Goal: Obtain resource: Download file/media

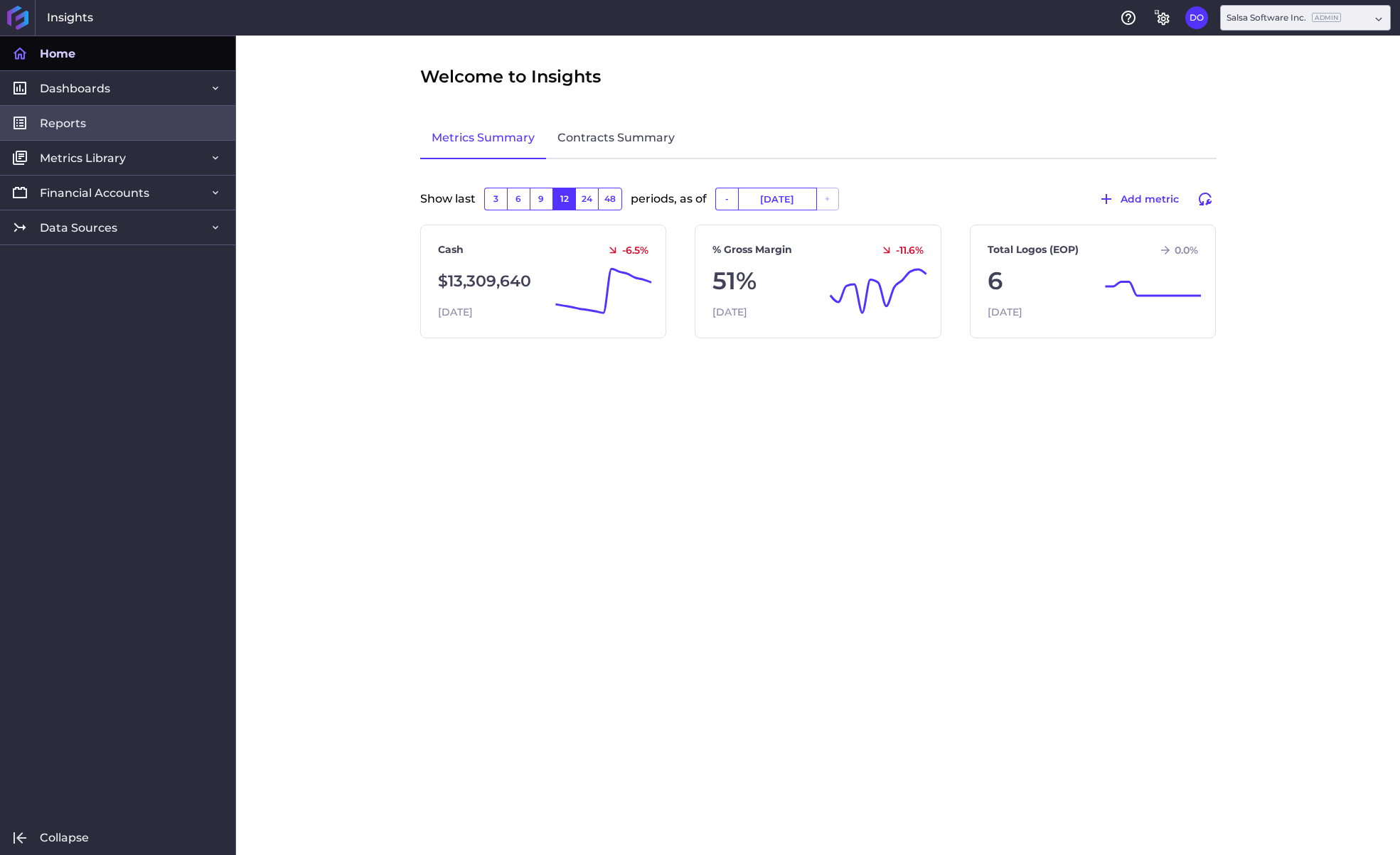
click at [69, 122] on span "Reports" at bounding box center [63, 123] width 46 height 15
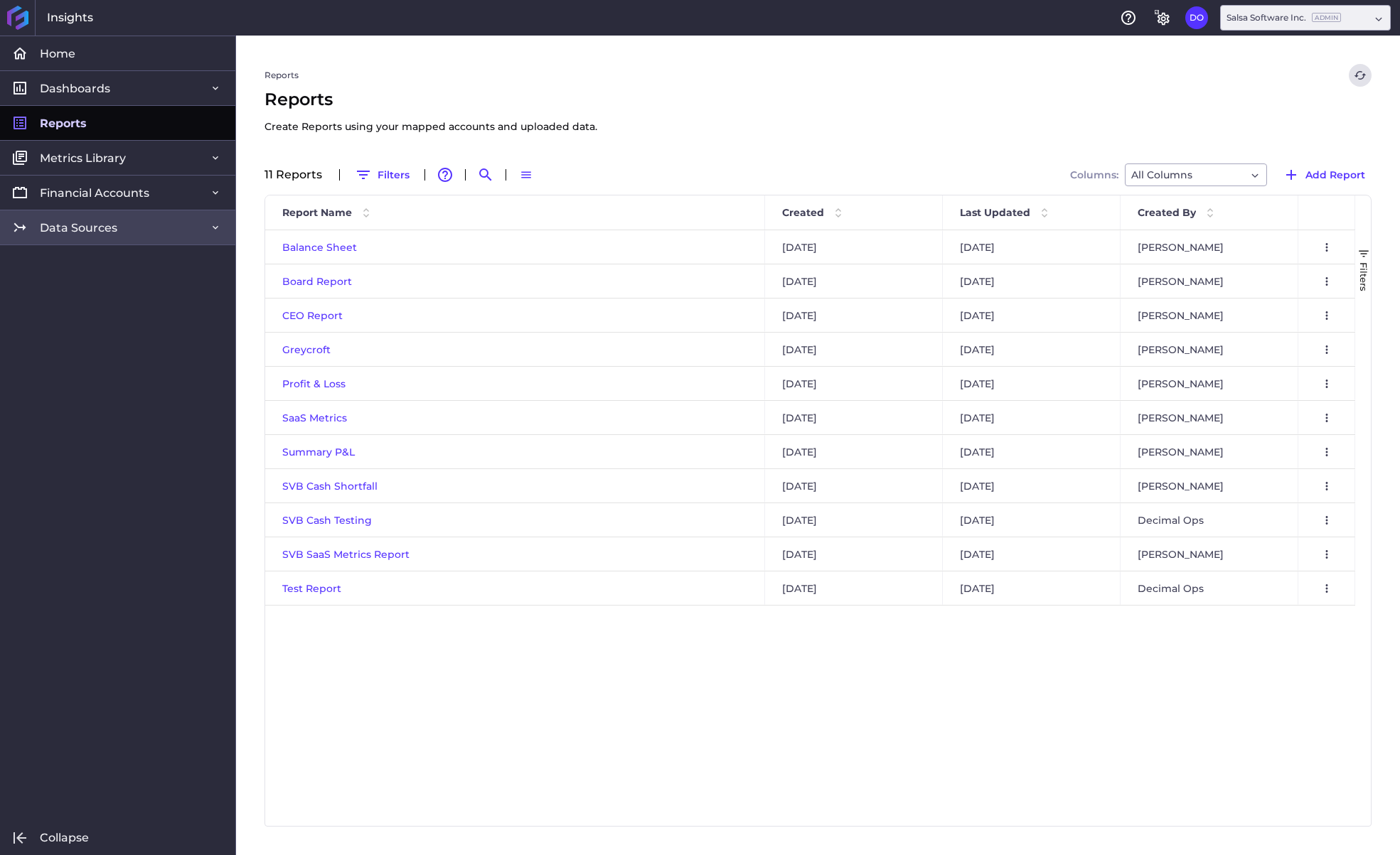
click at [86, 227] on span "Data Sources" at bounding box center [79, 227] width 78 height 15
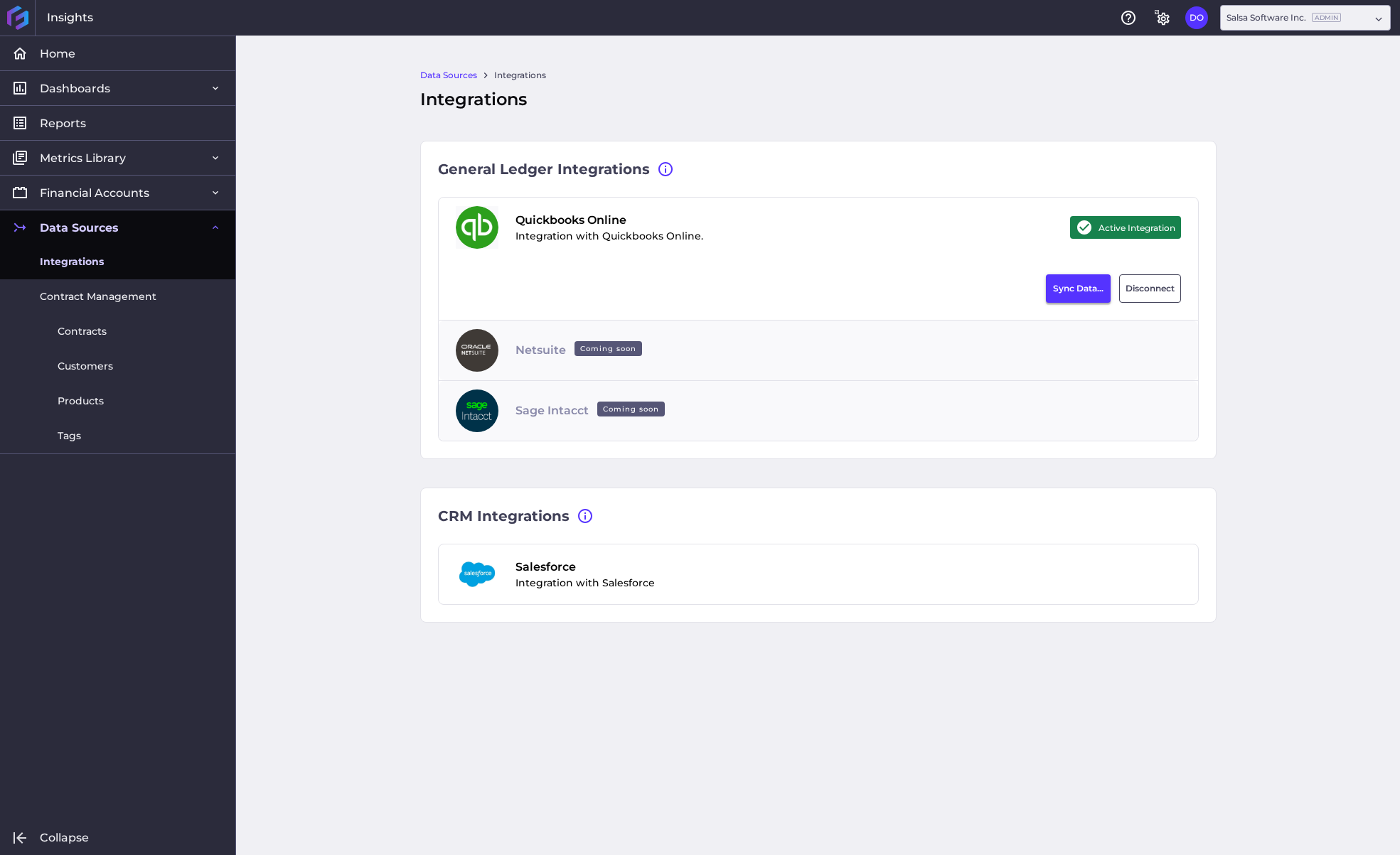
click at [1065, 294] on button "Sync Data..." at bounding box center [1079, 288] width 65 height 28
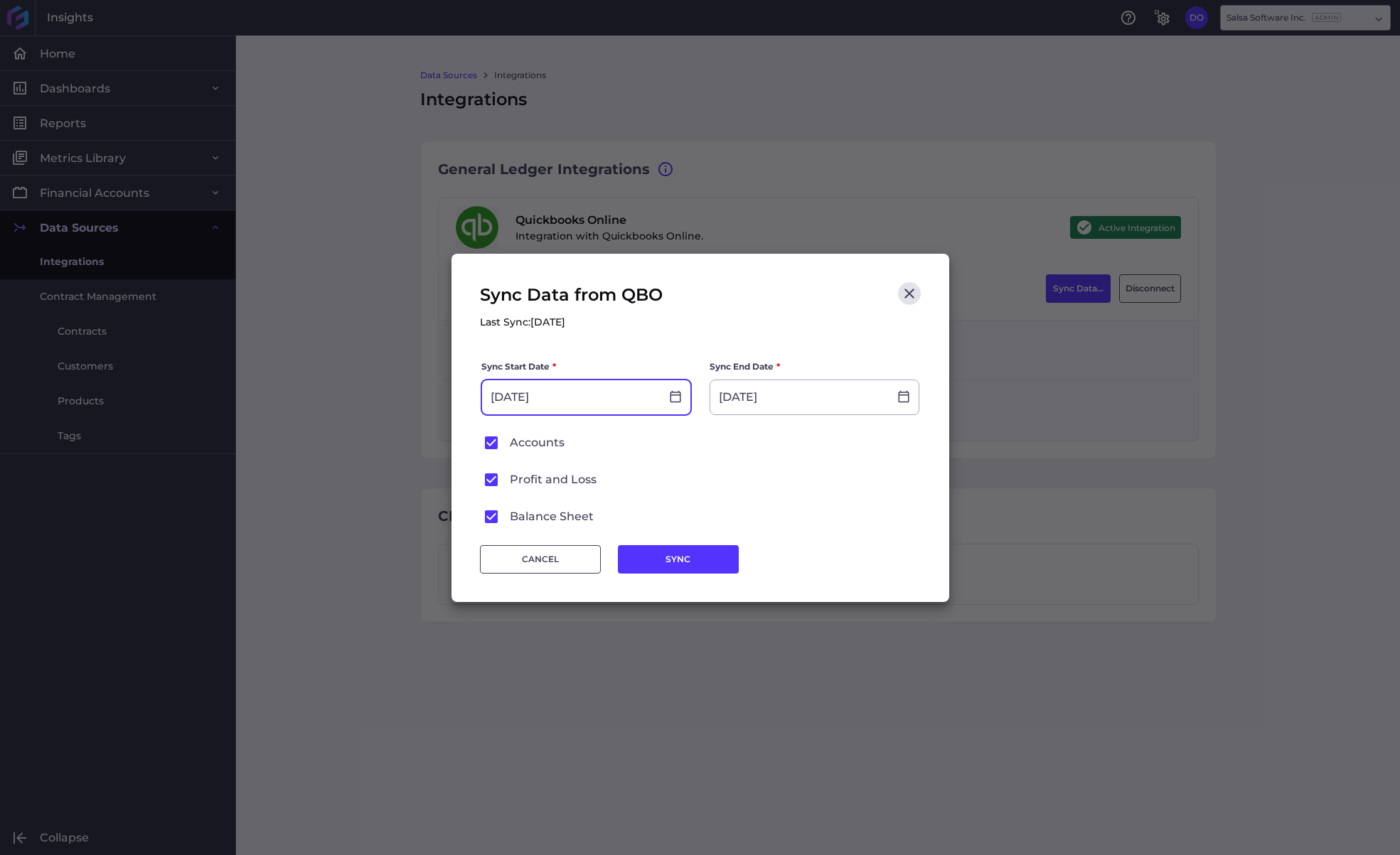
click at [606, 393] on input "[DATE]" at bounding box center [571, 397] width 179 height 34
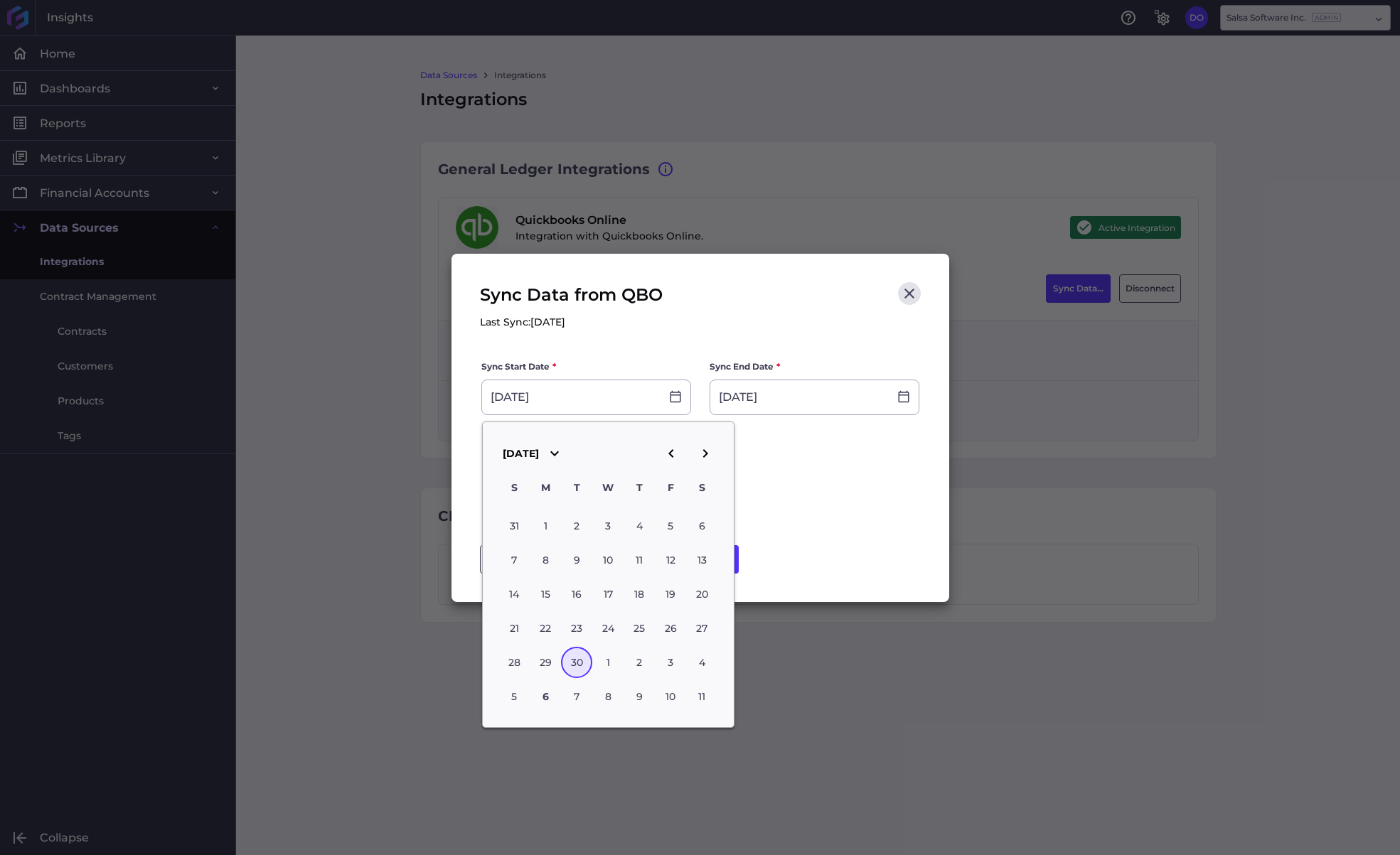
click at [674, 446] on icon "button" at bounding box center [671, 453] width 17 height 17
click at [638, 523] on div "31" at bounding box center [639, 526] width 31 height 31
type input "[DATE]"
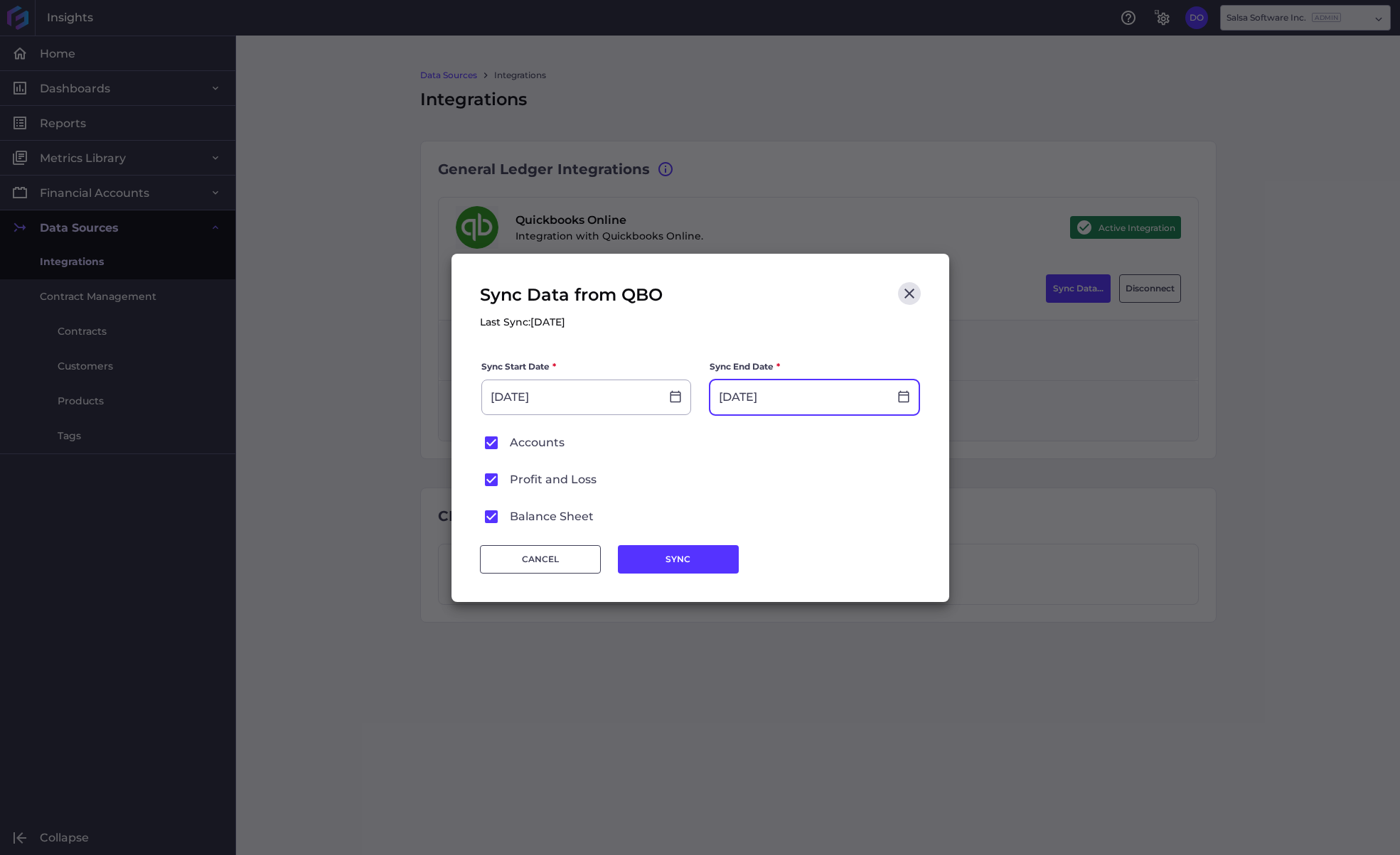
click at [787, 407] on input "[DATE]" at bounding box center [800, 397] width 179 height 34
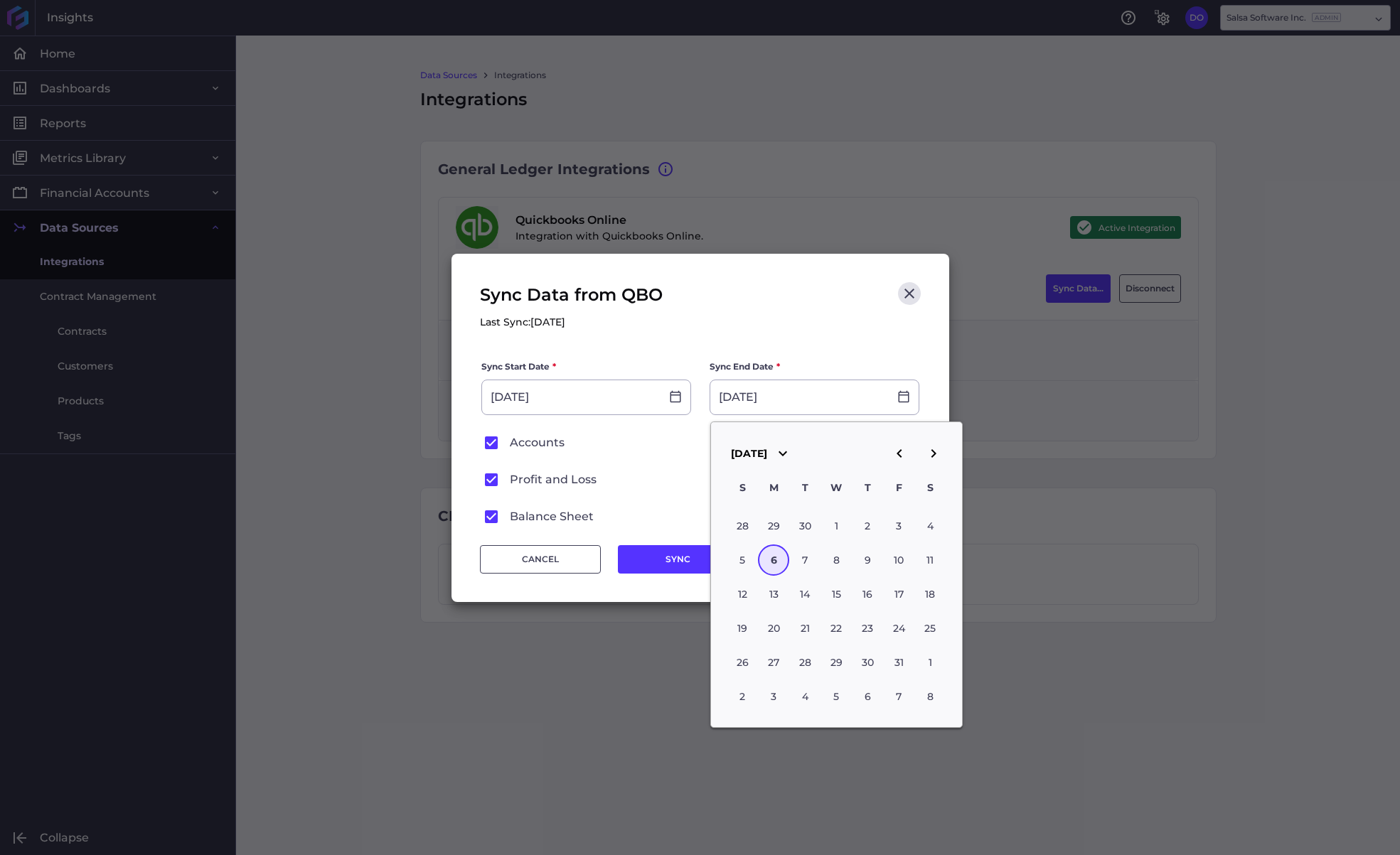
click at [897, 448] on icon "button" at bounding box center [899, 453] width 17 height 17
click at [773, 524] on div "1" at bounding box center [774, 526] width 31 height 31
type input "[DATE]"
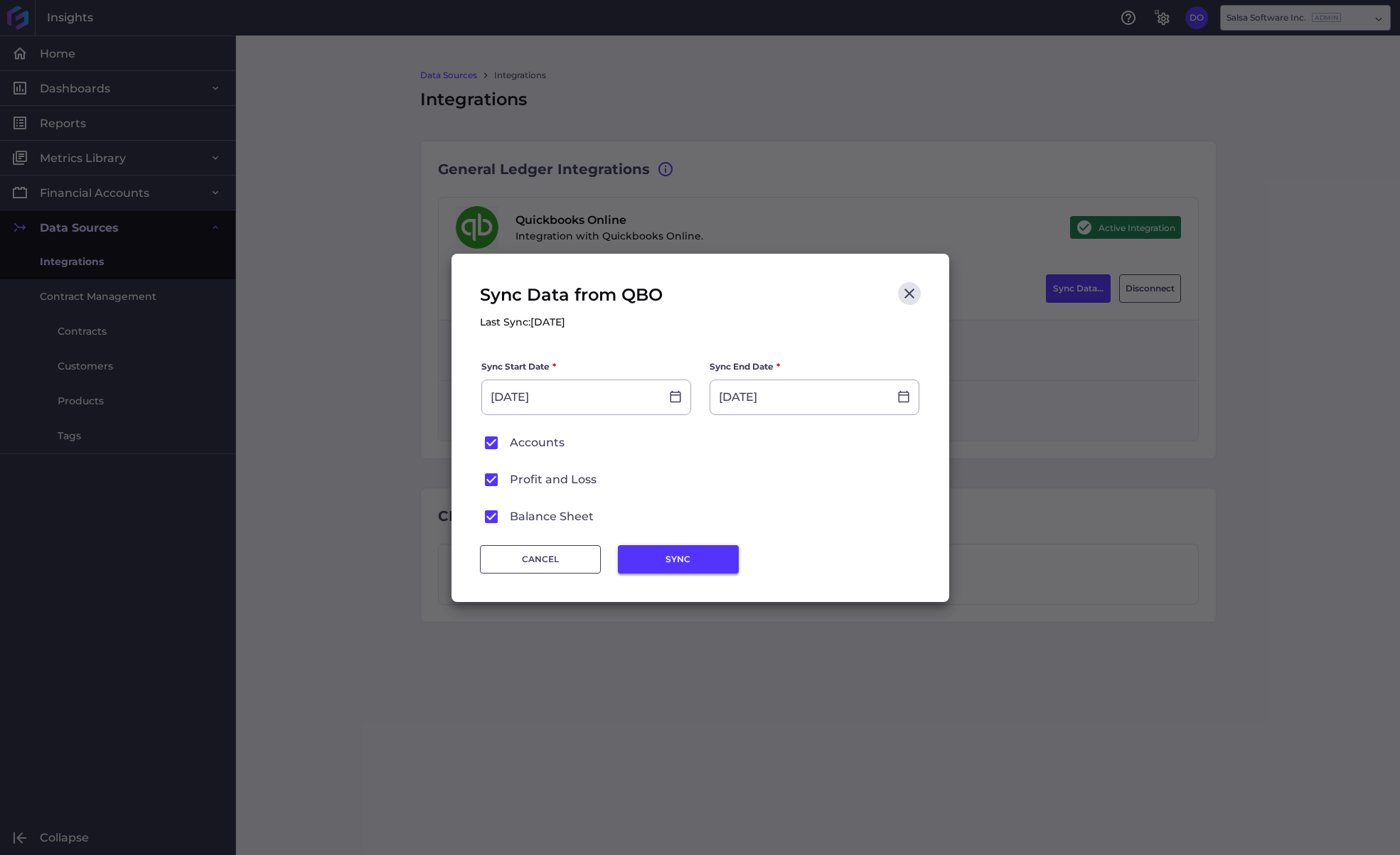
click at [678, 555] on button "SYNC" at bounding box center [678, 559] width 121 height 28
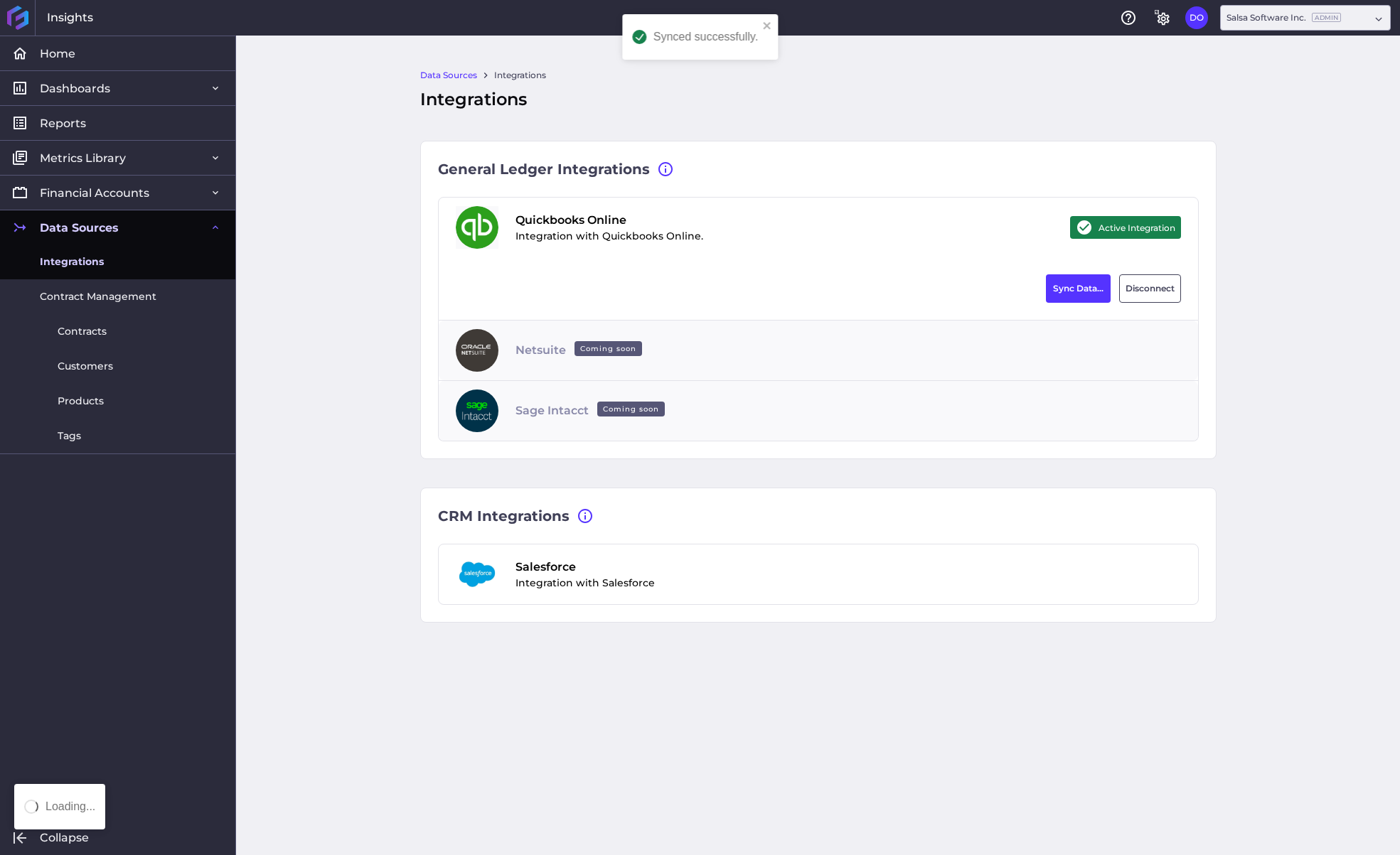
type input "[DATE]"
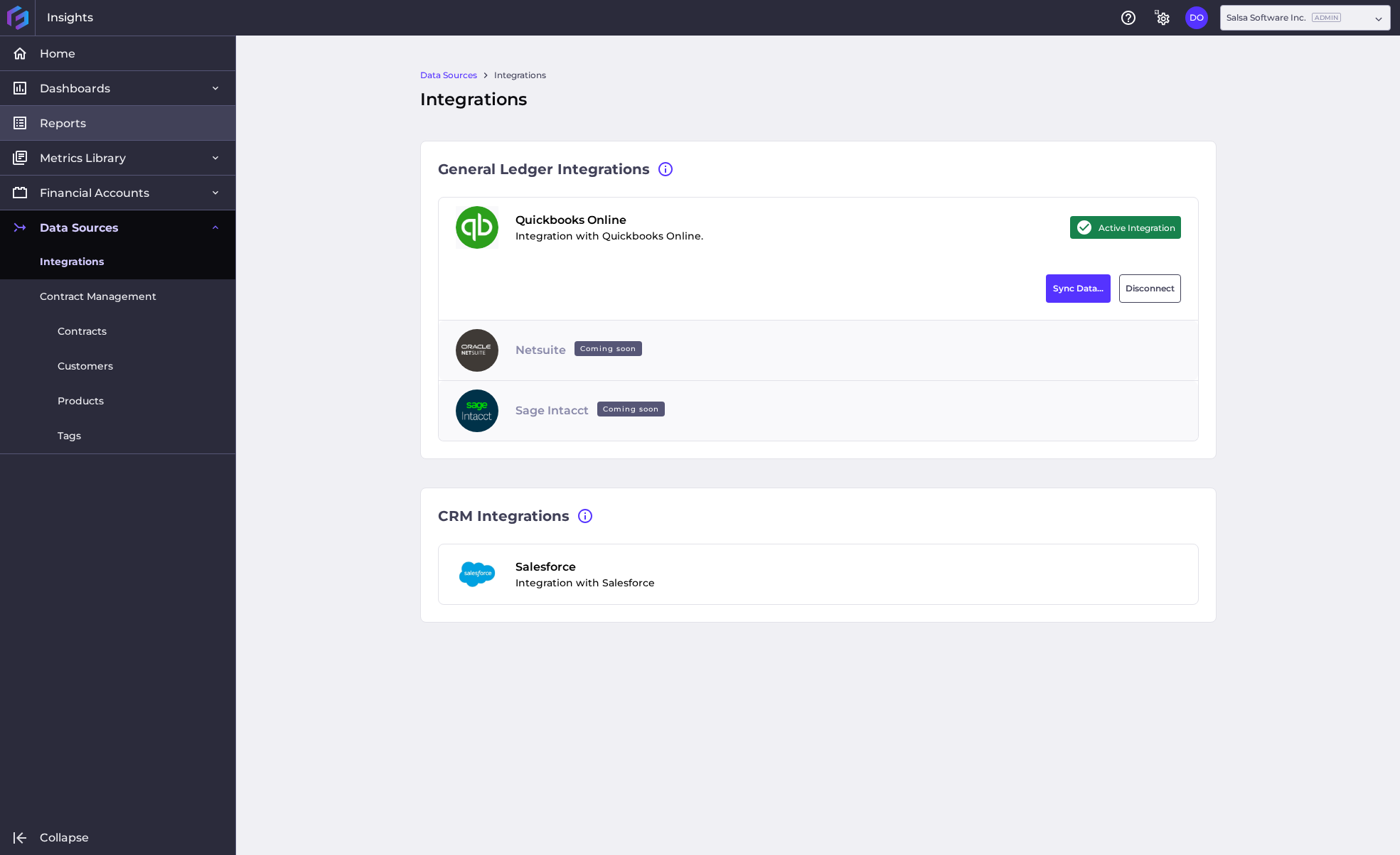
click at [87, 127] on link "Reports" at bounding box center [117, 122] width 235 height 34
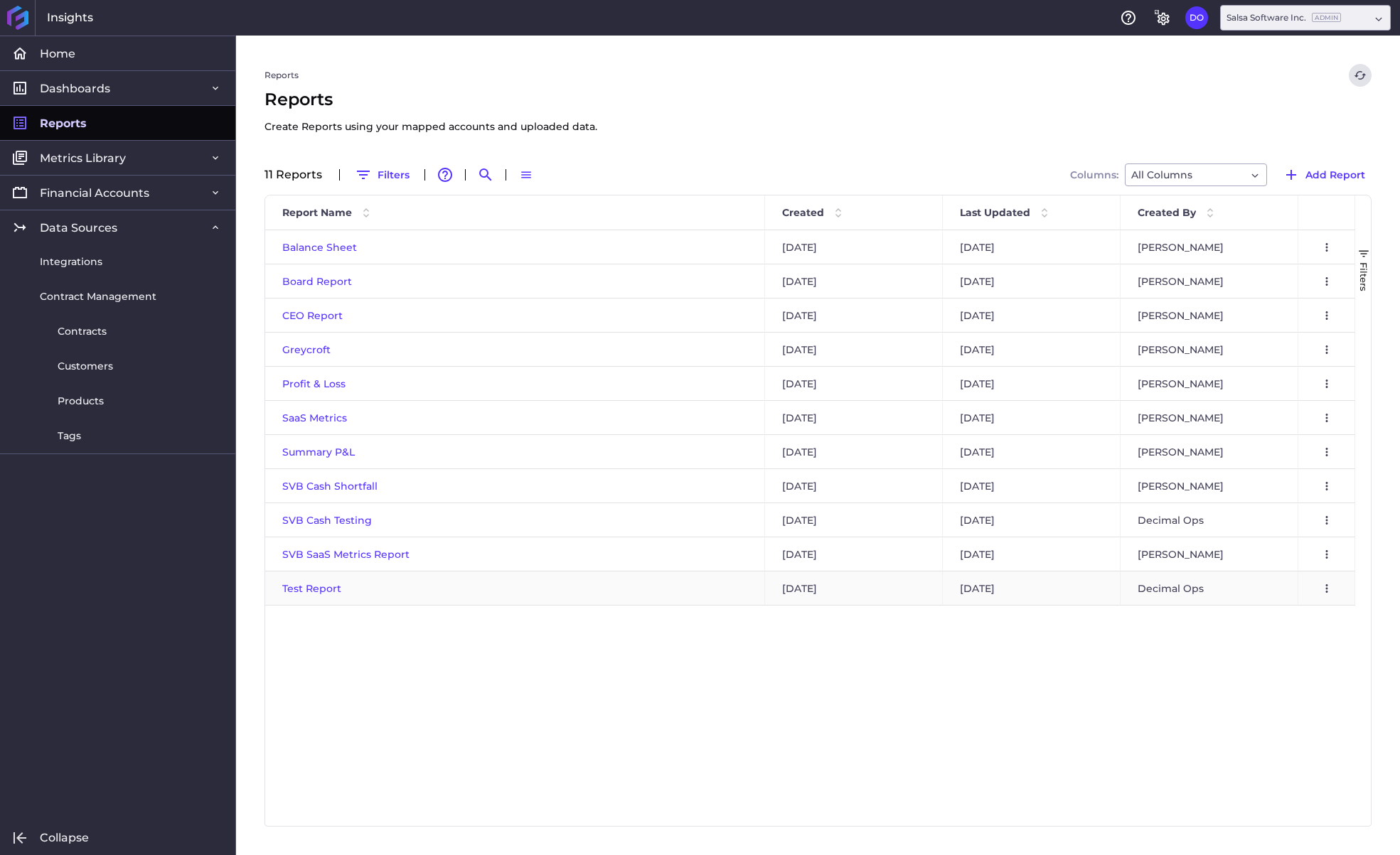
click at [316, 585] on span "Test Report" at bounding box center [312, 588] width 59 height 13
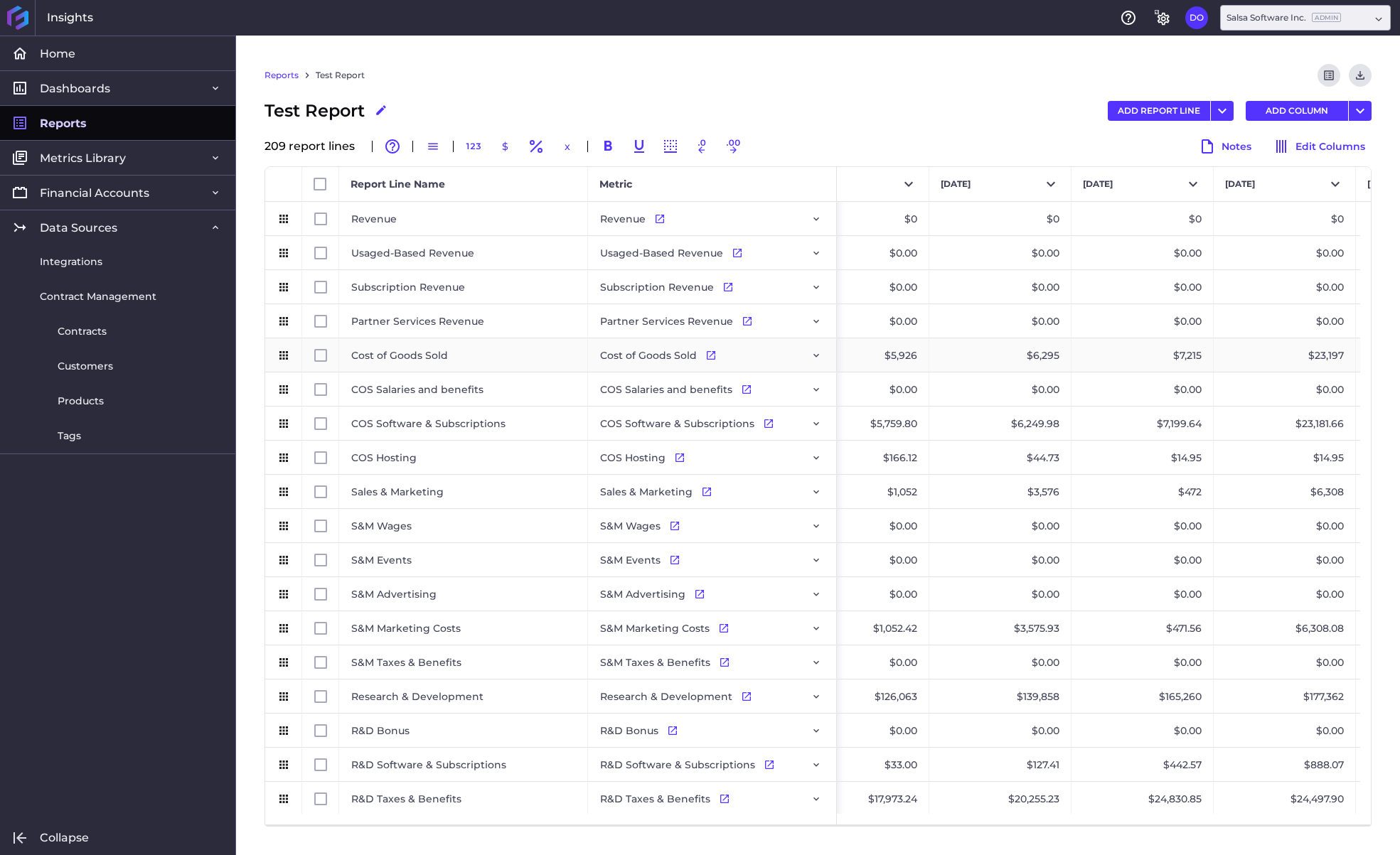
scroll to position [0, 1993]
click at [1369, 75] on button "Download" at bounding box center [1360, 75] width 23 height 23
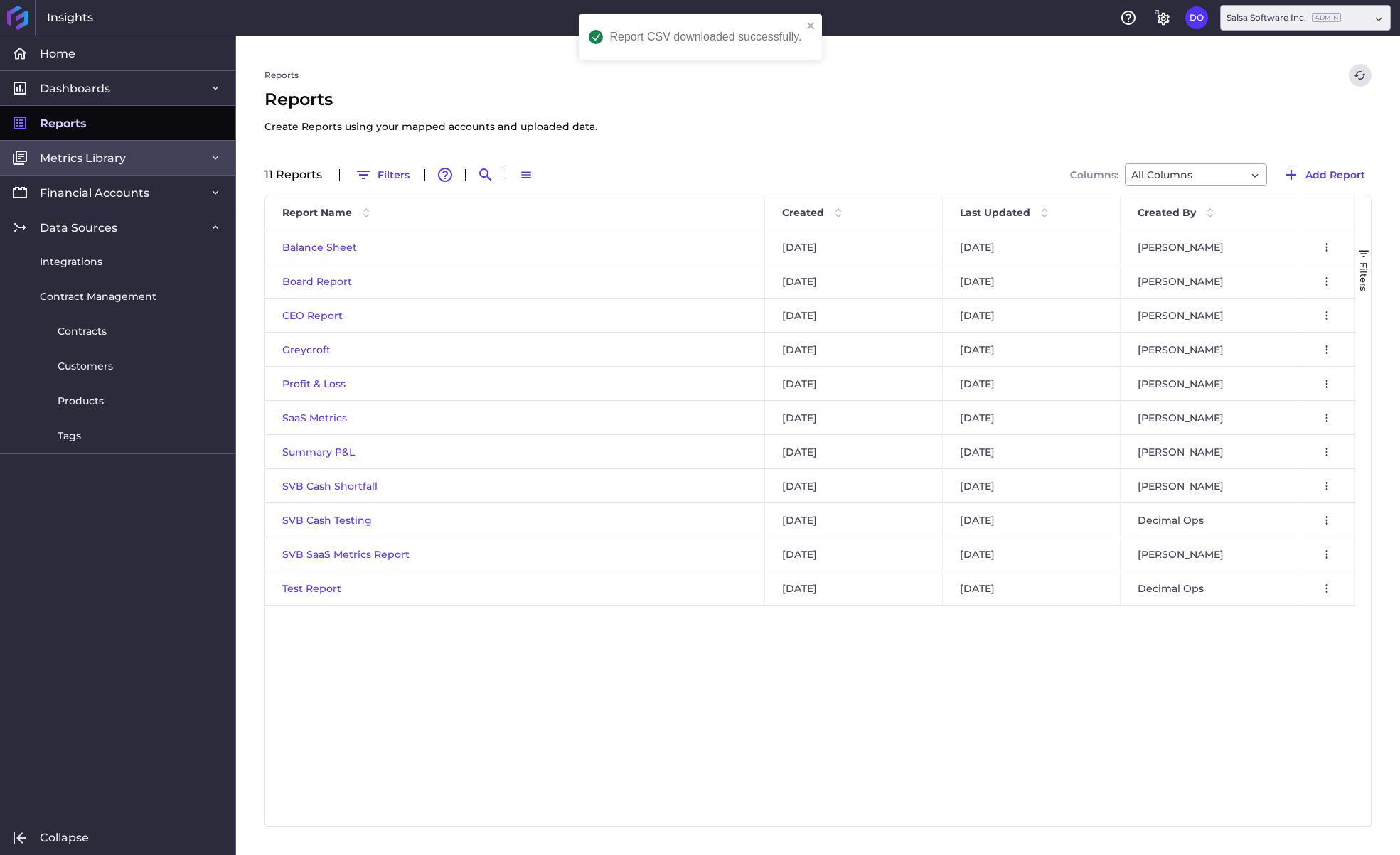
click at [78, 153] on span "Metrics Library" at bounding box center [84, 157] width 87 height 15
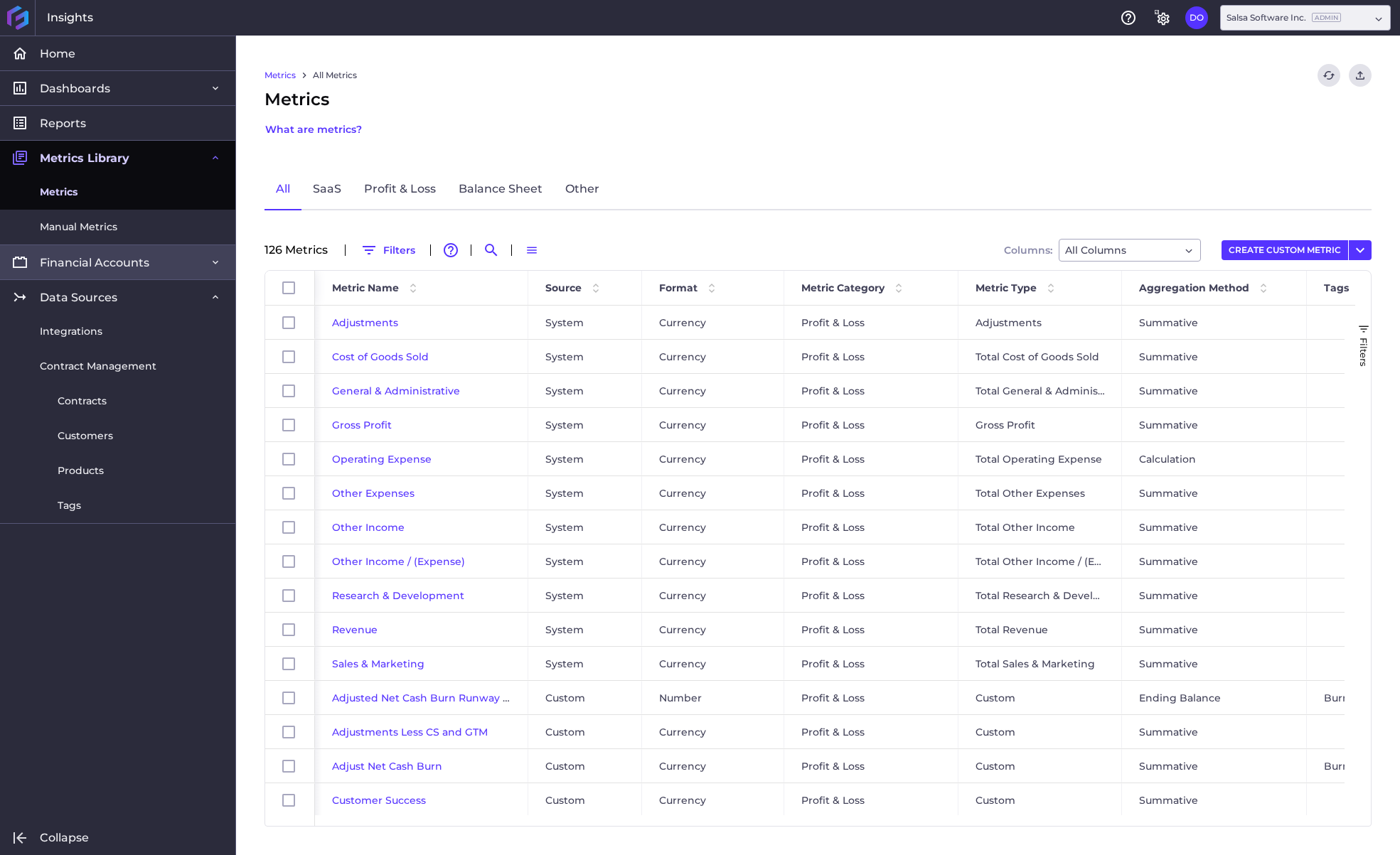
click at [95, 260] on span "Financial Accounts" at bounding box center [94, 262] width 109 height 15
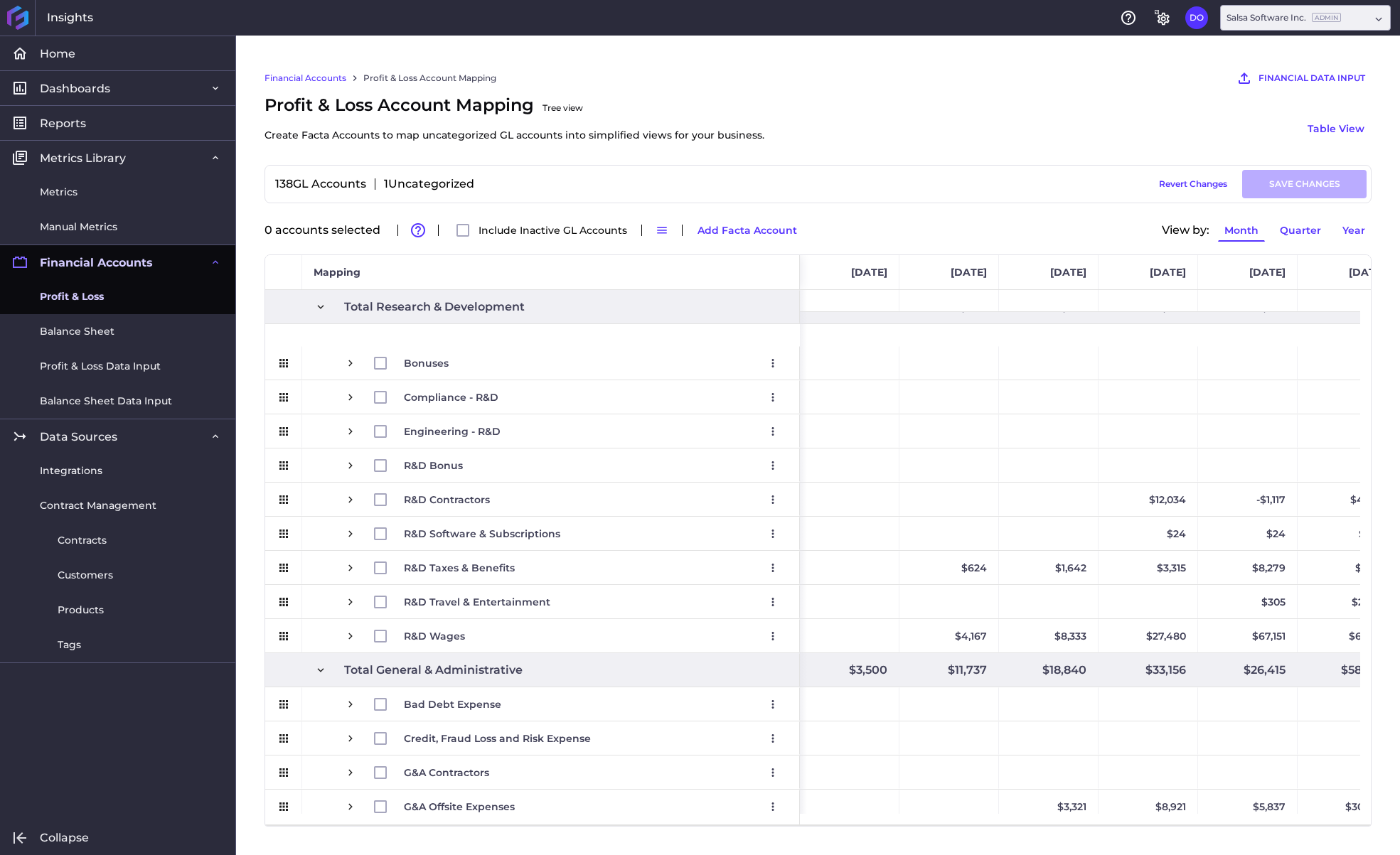
scroll to position [760, 0]
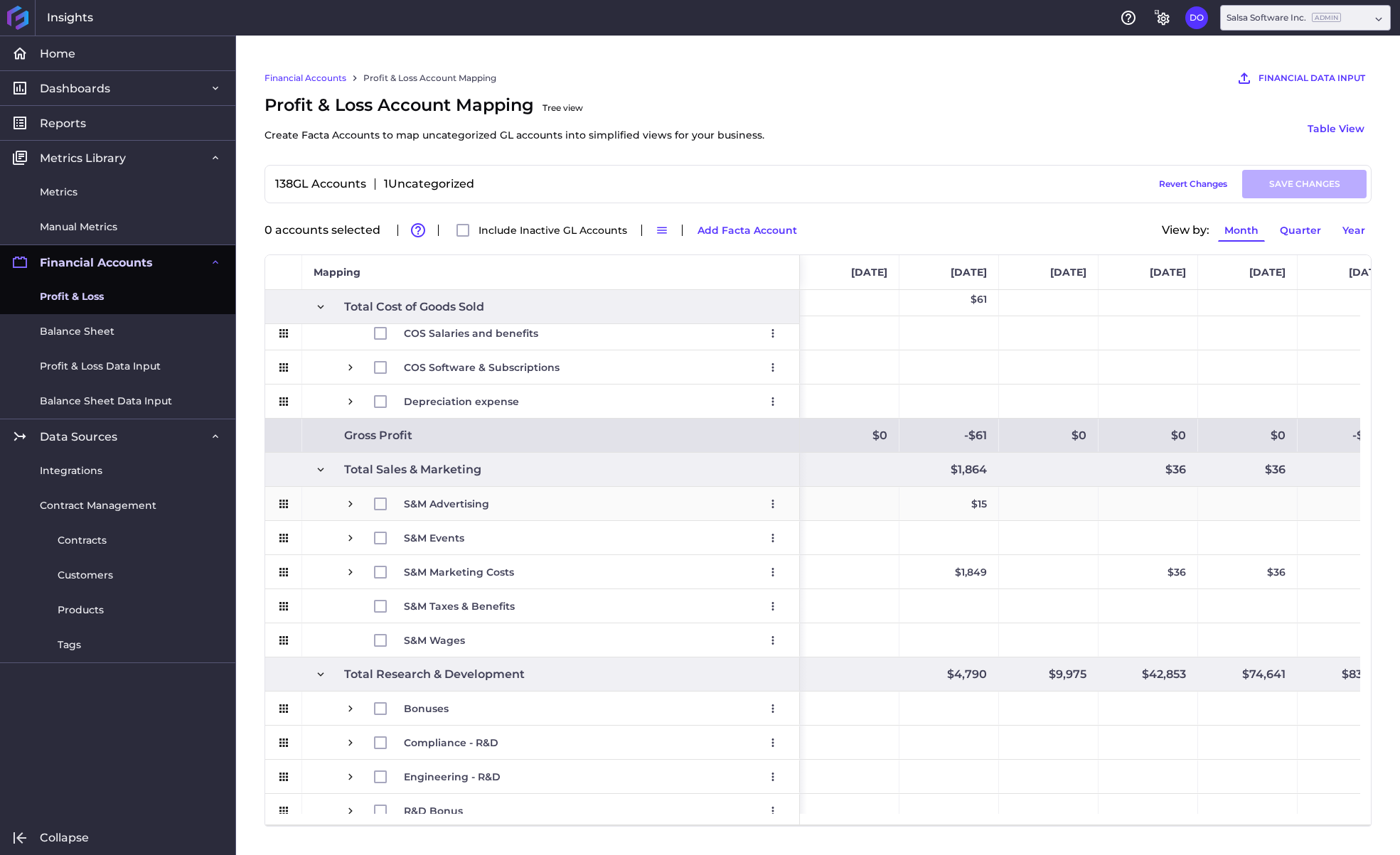
click at [346, 502] on span "Press SPACE to select this row." at bounding box center [350, 503] width 13 height 13
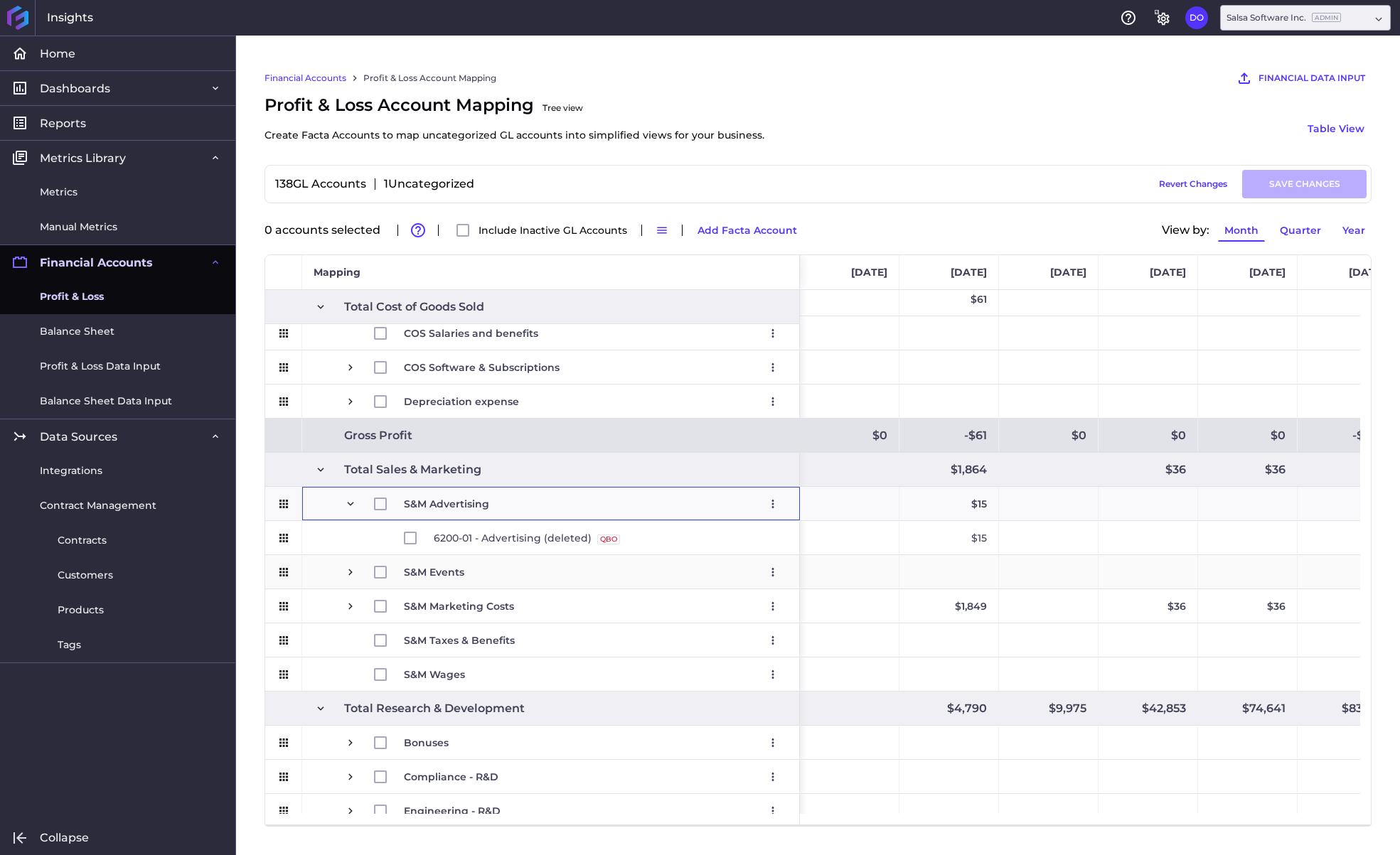
click at [351, 572] on span "Press SPACE to select this row." at bounding box center [350, 572] width 13 height 13
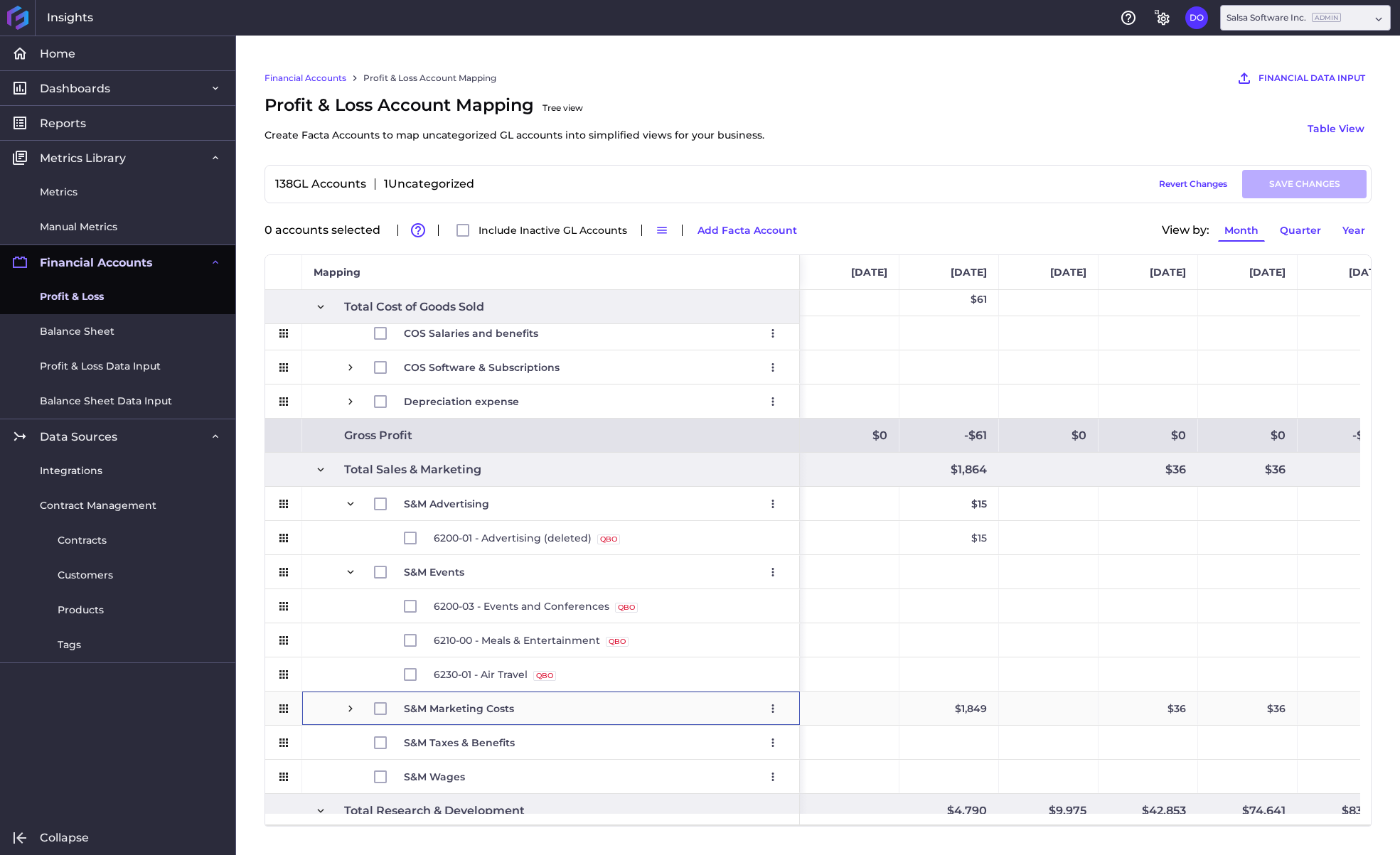
click at [351, 706] on span "Press SPACE to select this row." at bounding box center [350, 709] width 13 height 13
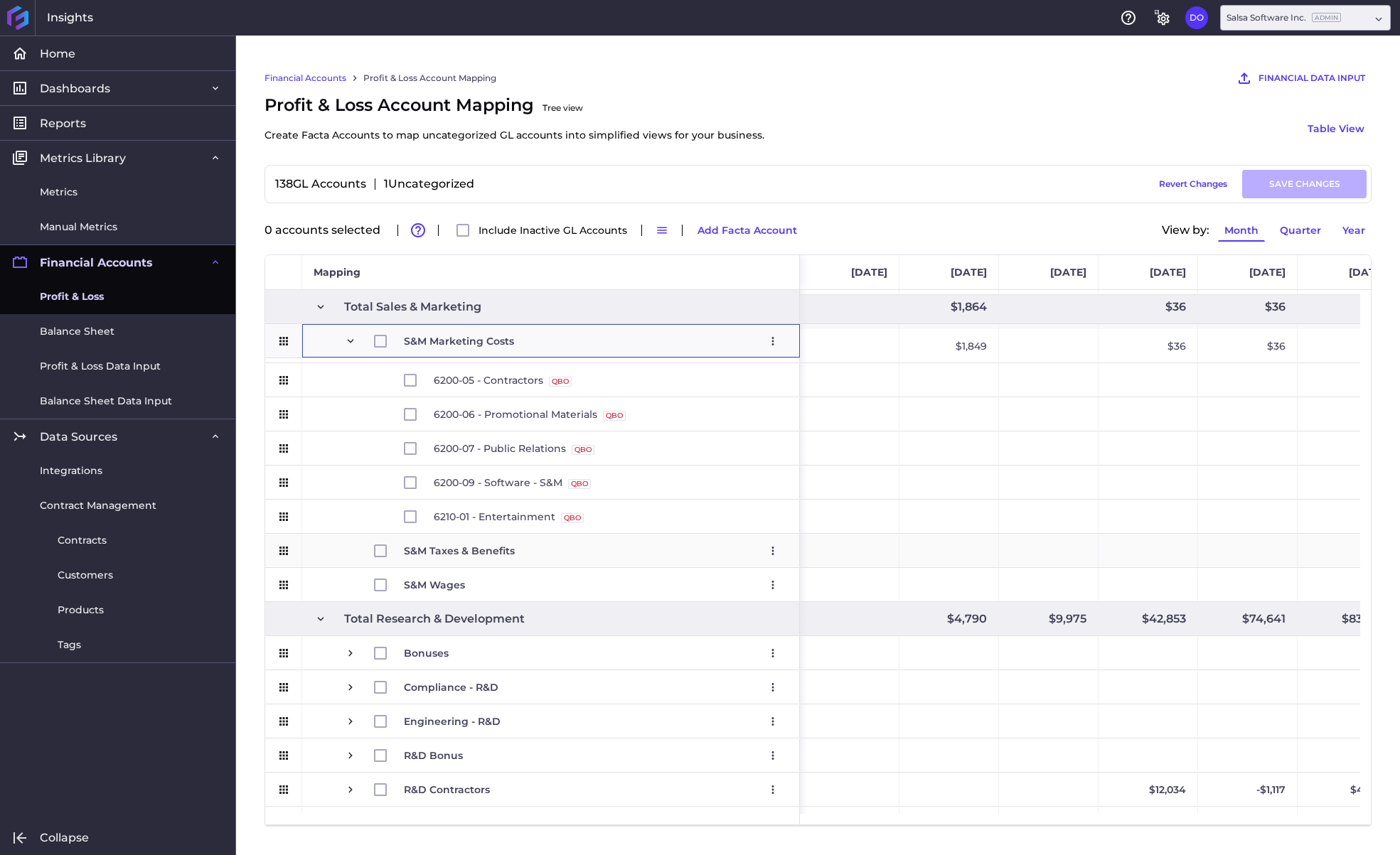
click at [342, 545] on div "S&M Taxes & Benefits Edit Remove" at bounding box center [551, 550] width 497 height 33
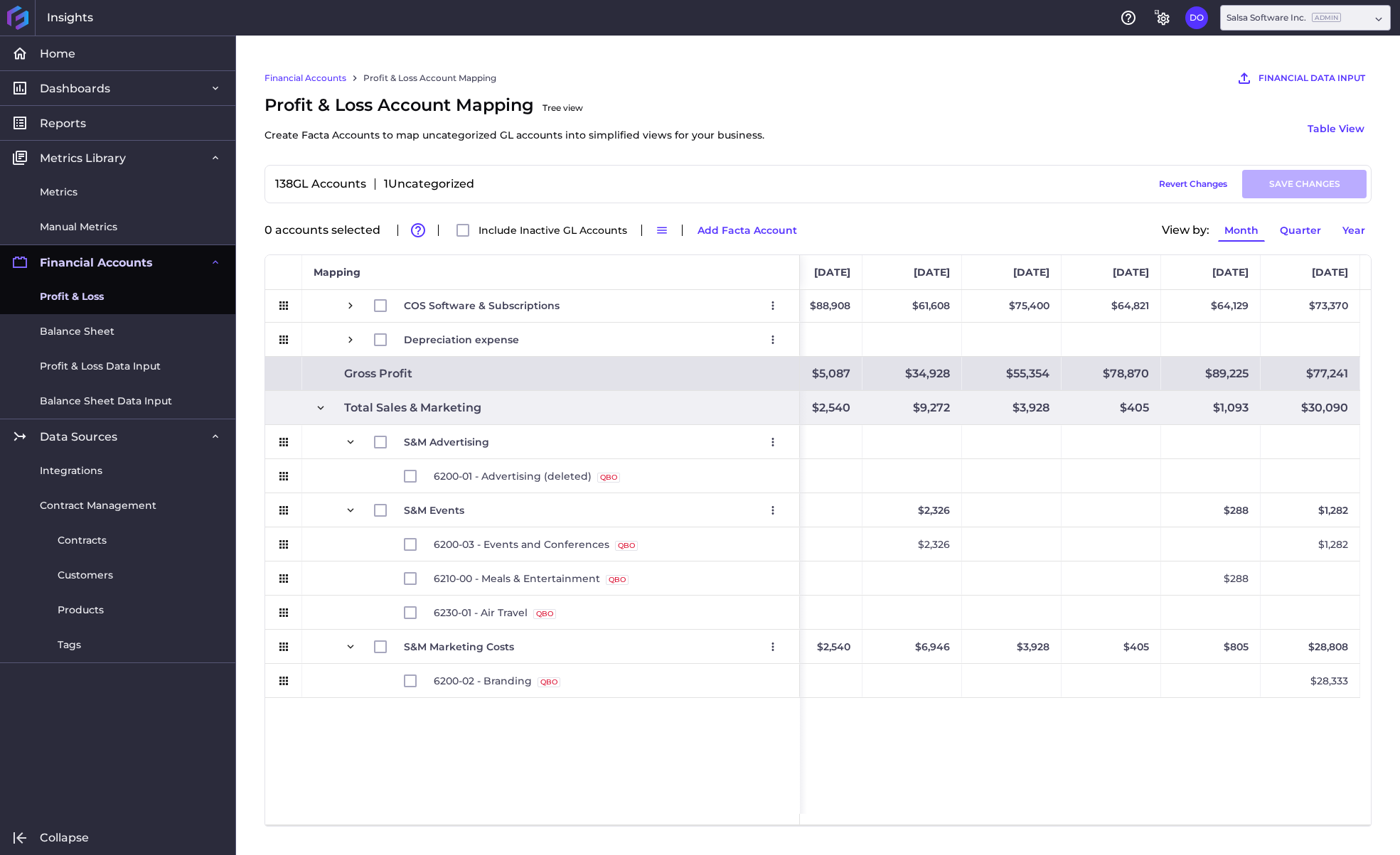
scroll to position [0, 0]
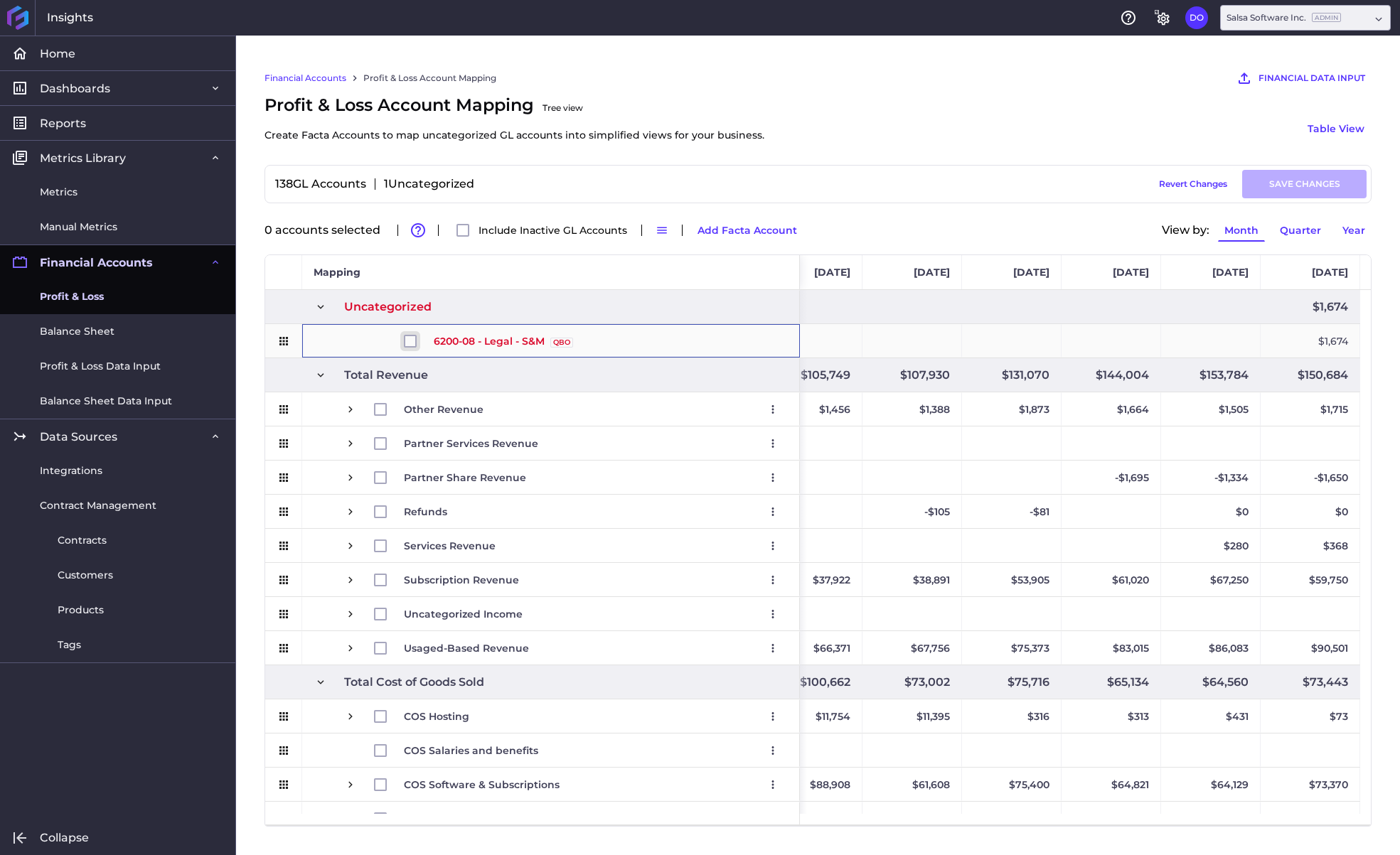
click at [410, 342] on input "Press Space to toggle row selection (unchecked)" at bounding box center [410, 341] width 13 height 13
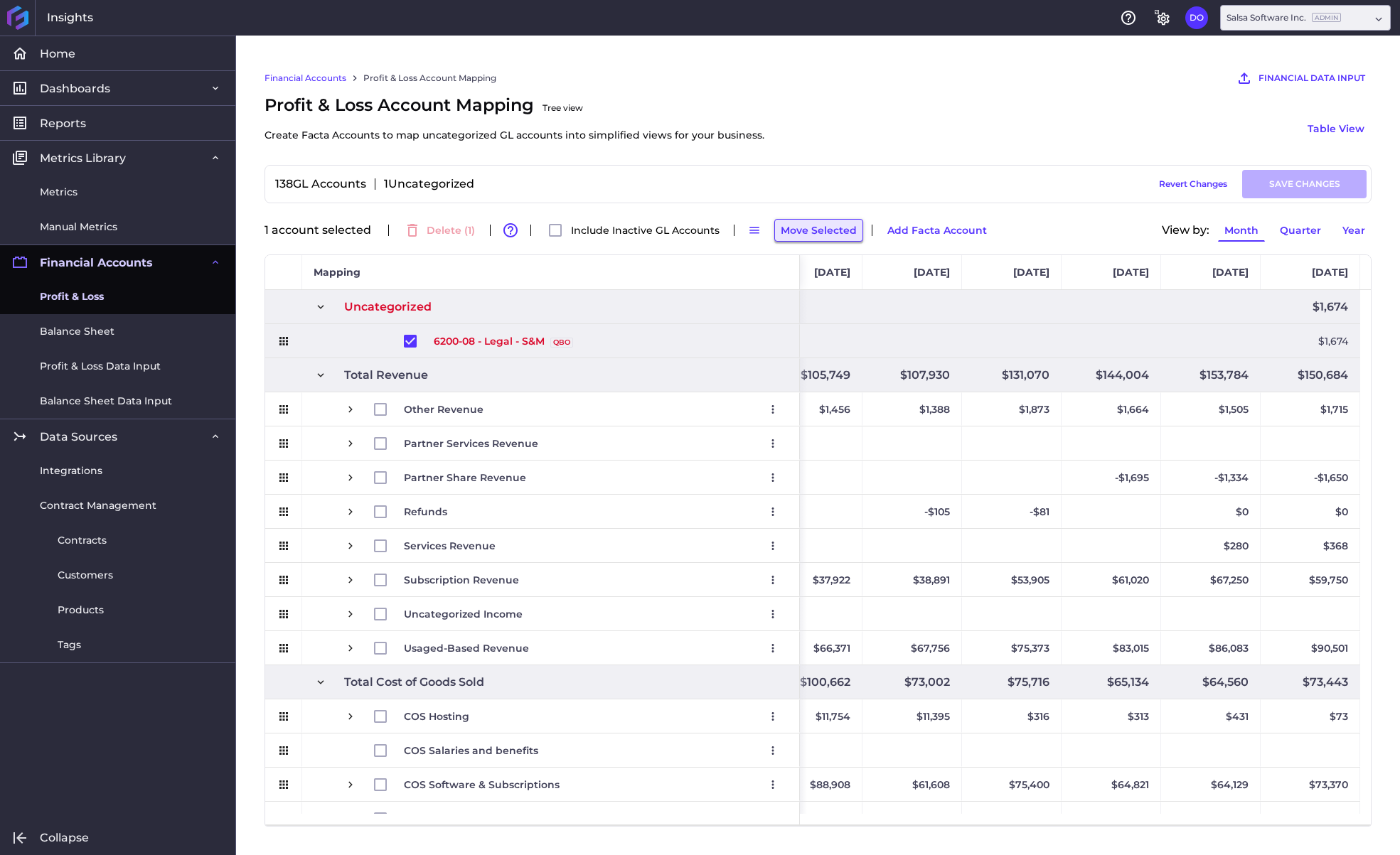
click at [834, 229] on button "Move Selected" at bounding box center [819, 230] width 88 height 23
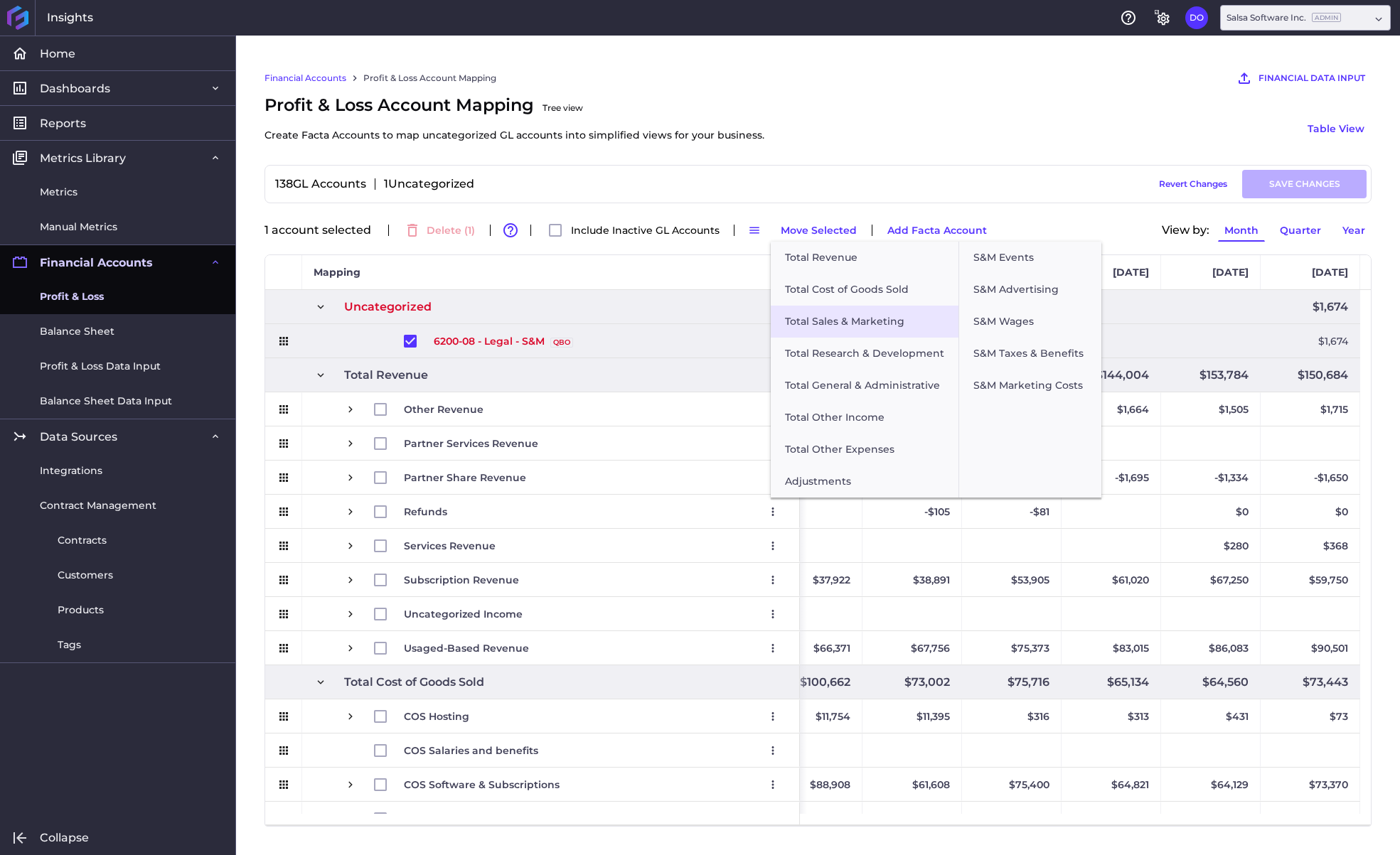
click at [862, 314] on button "Total Sales & Marketing" at bounding box center [864, 321] width 188 height 32
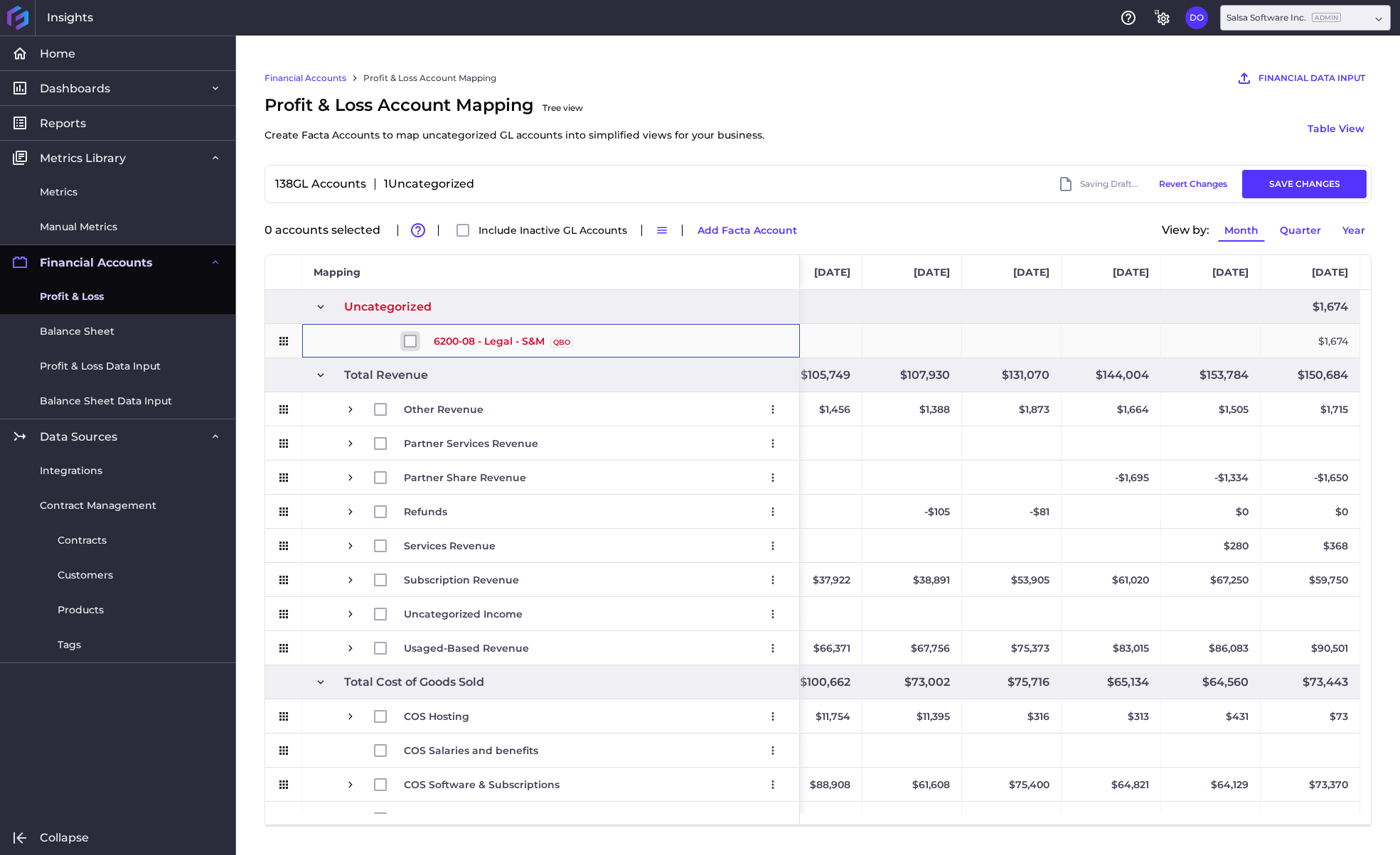
click at [407, 344] on input "Press Space to toggle row selection (unchecked)" at bounding box center [410, 341] width 13 height 13
checkbox input "true"
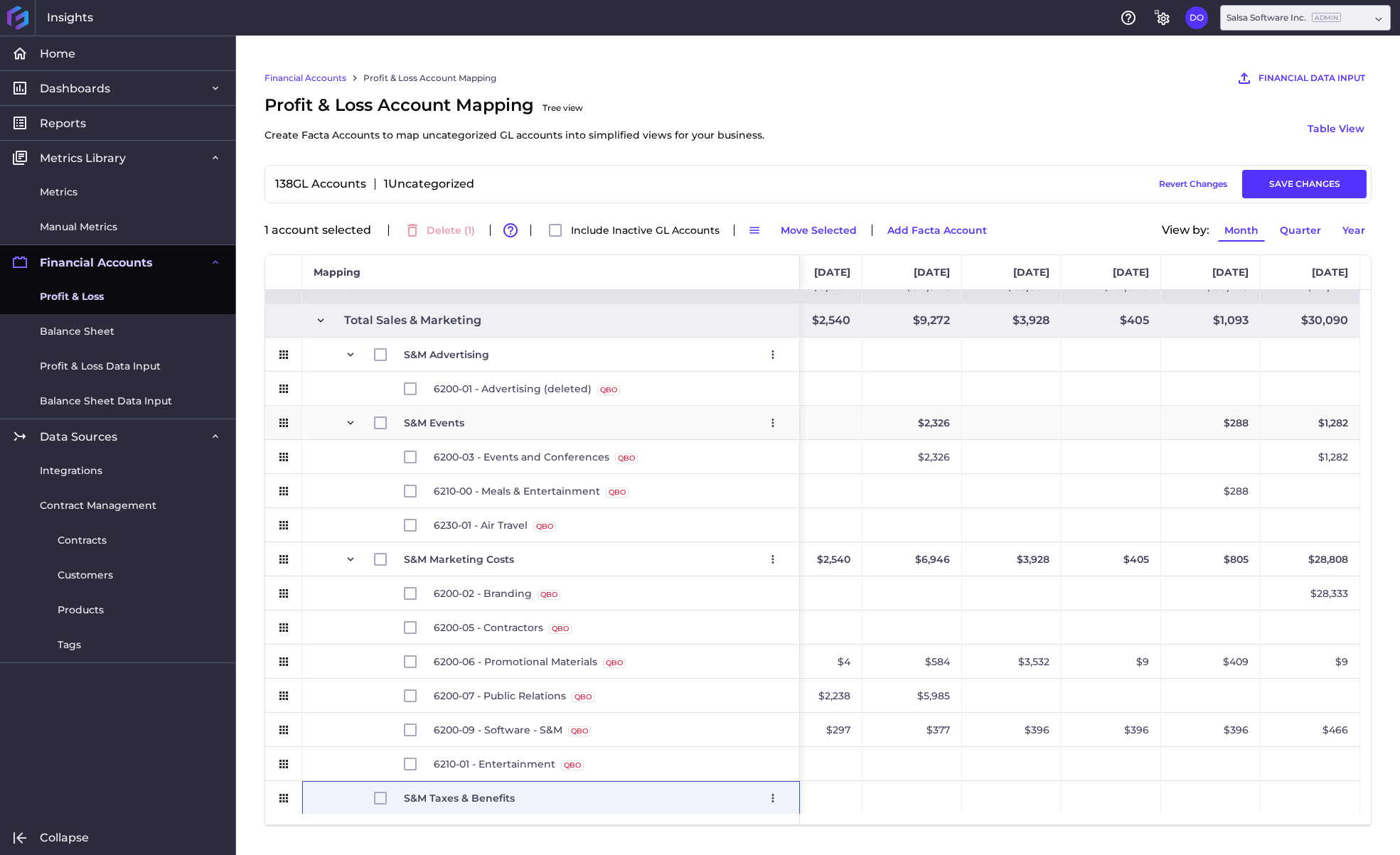
scroll to position [583, 0]
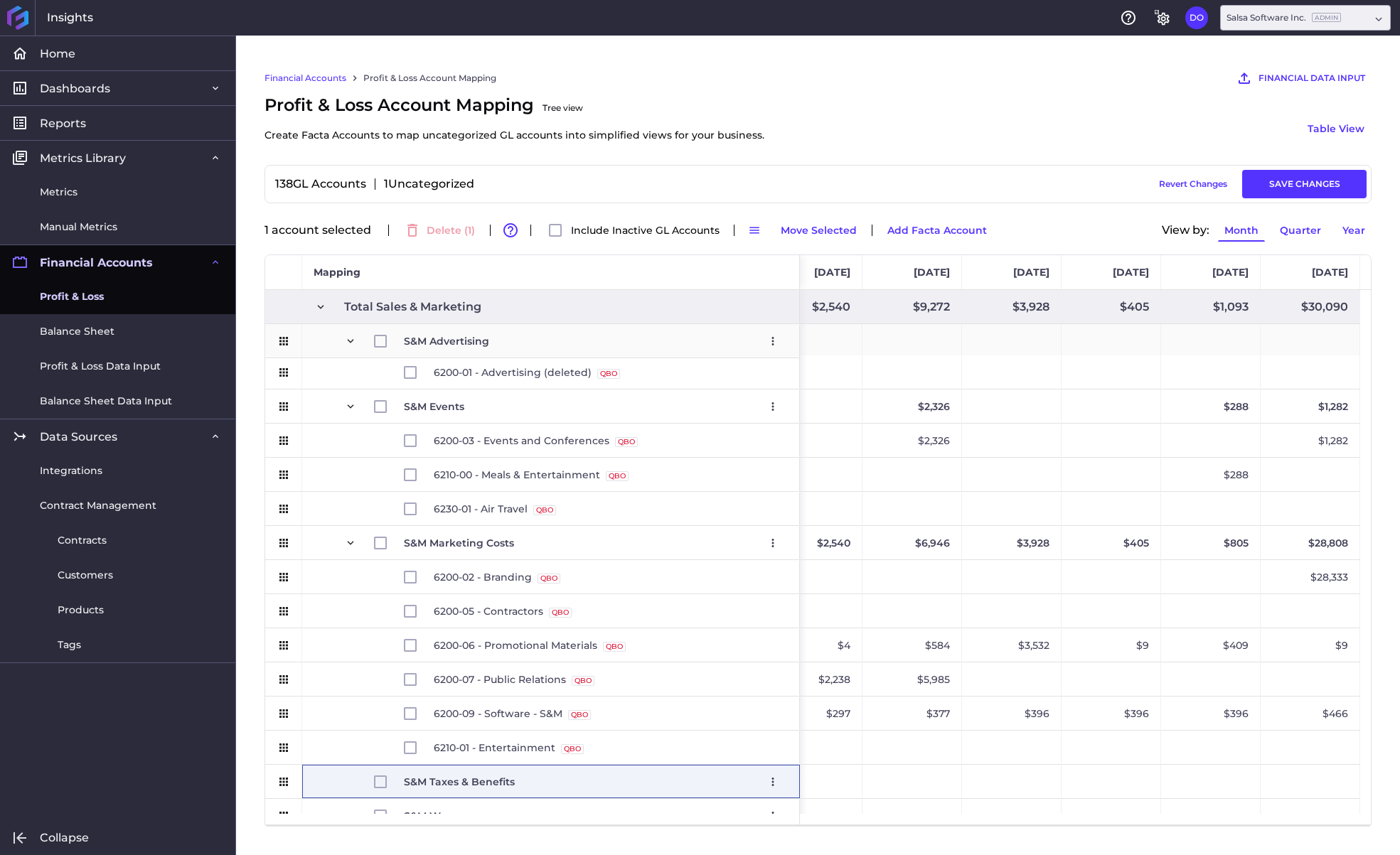
click at [352, 346] on span "Press SPACE to select this row." at bounding box center [350, 341] width 13 height 13
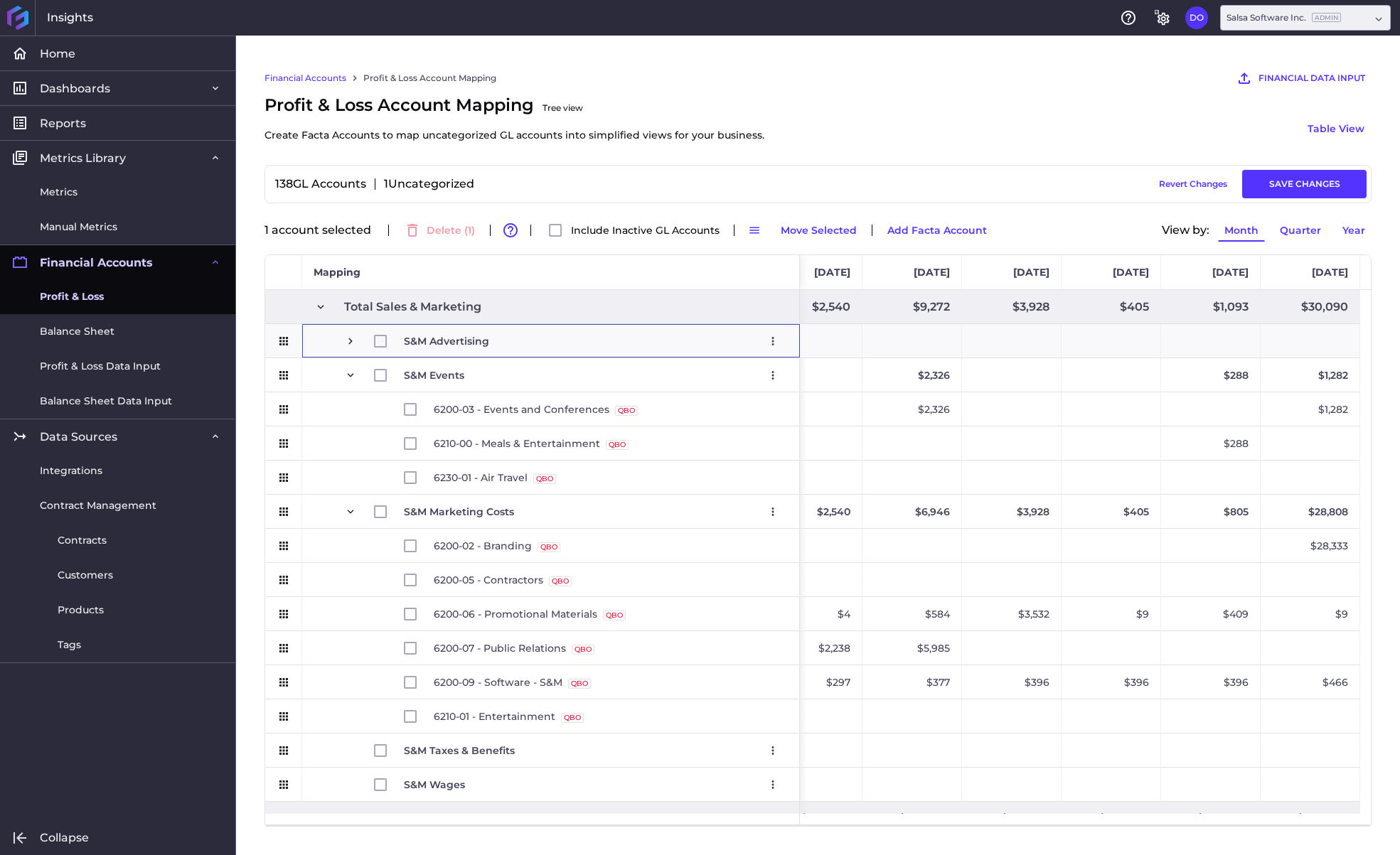
scroll to position [580, 0]
click at [348, 373] on span "Press SPACE to select this row." at bounding box center [350, 374] width 13 height 13
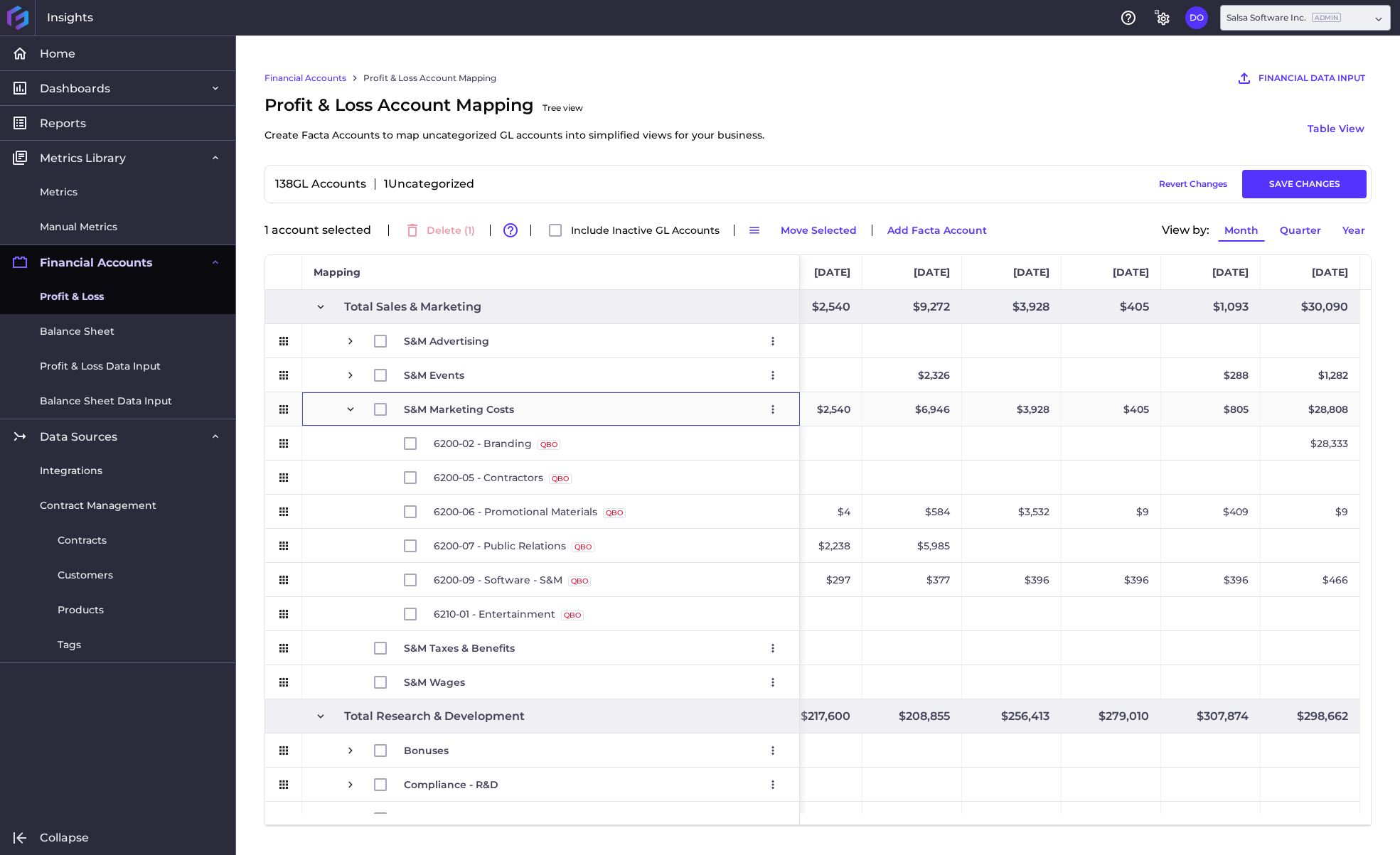
click at [347, 403] on span "Press SPACE to select this row." at bounding box center [350, 409] width 13 height 13
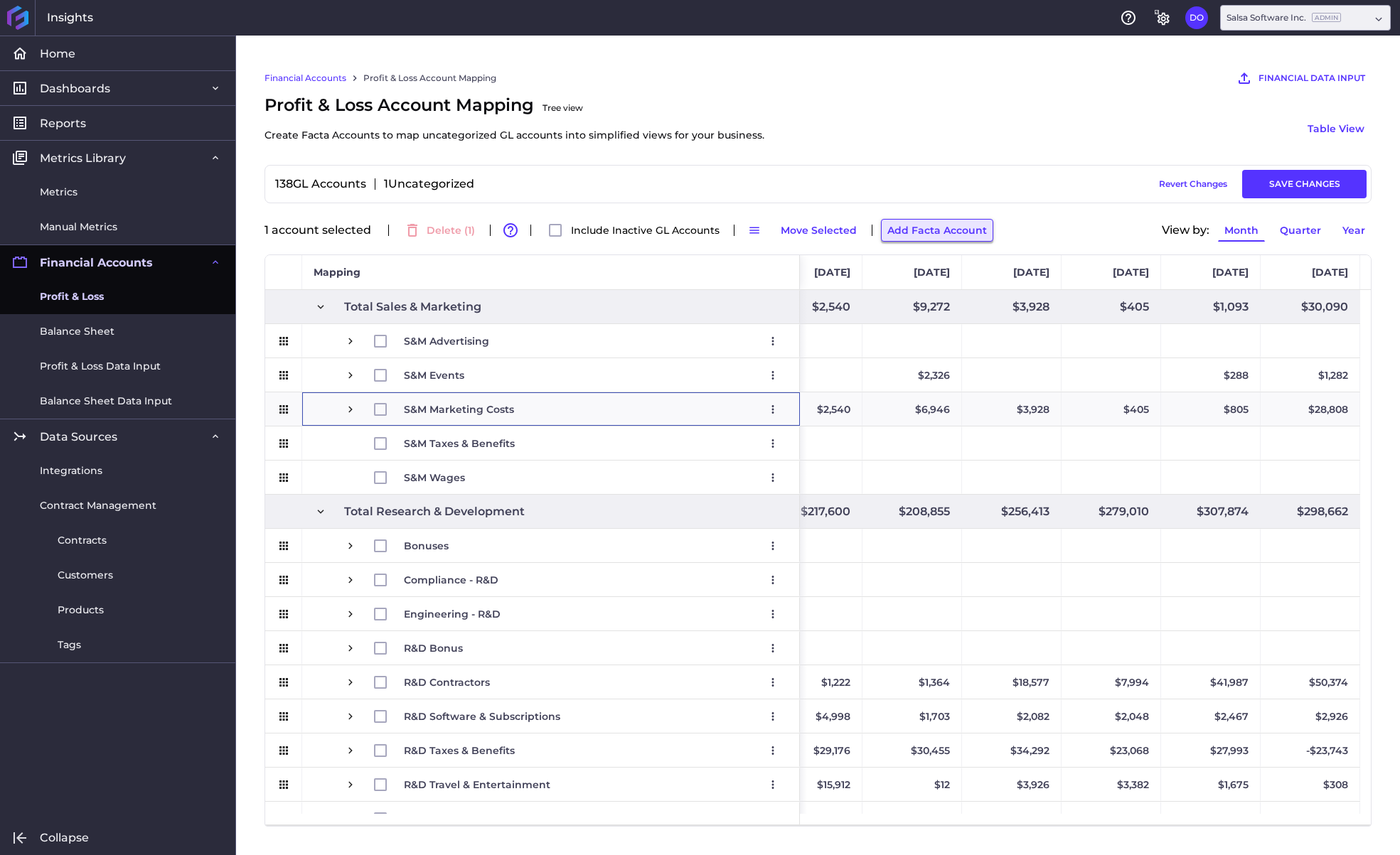
click at [901, 228] on button "Add Facta Account" at bounding box center [937, 230] width 112 height 23
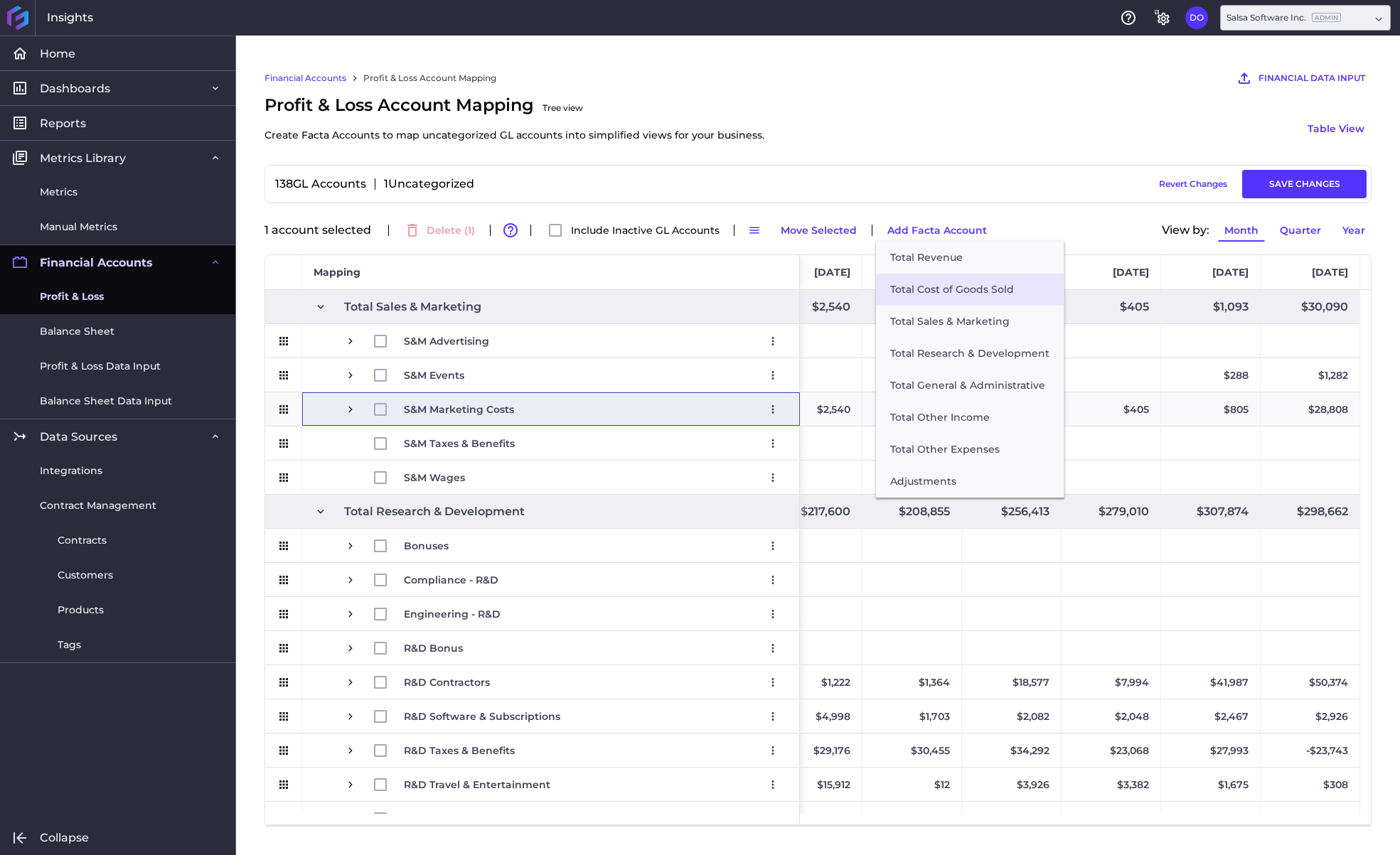
click at [929, 284] on button "Total Cost of Goods Sold" at bounding box center [969, 289] width 188 height 32
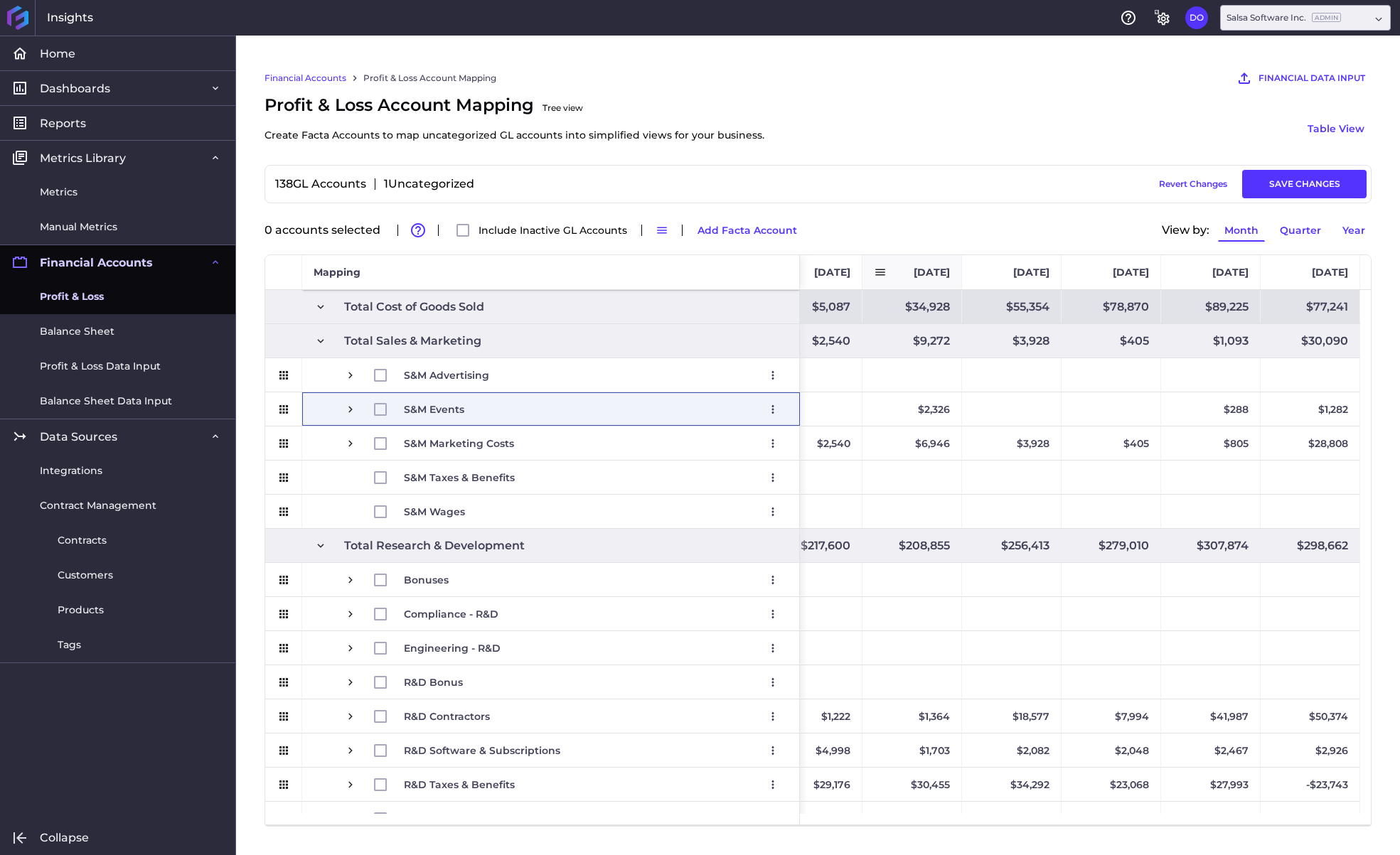
scroll to position [546, 0]
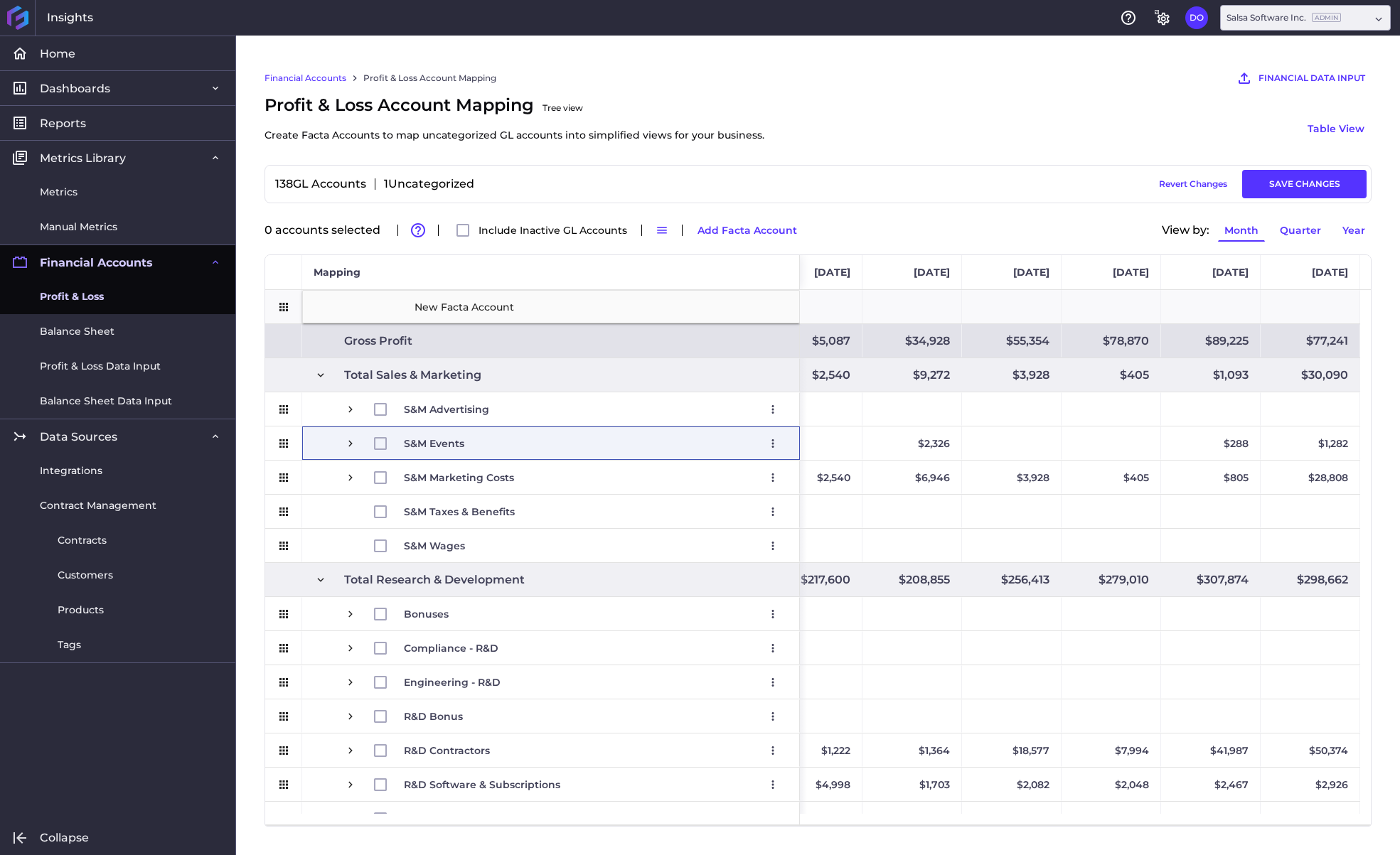
drag, startPoint x: 857, startPoint y: 184, endPoint x: 850, endPoint y: 195, distance: 13.0
click at [857, 184] on div "138 GL Accounts 1 Uncategorized Draft Saved Revert Changes SAVE CHANGES" at bounding box center [818, 184] width 1097 height 28
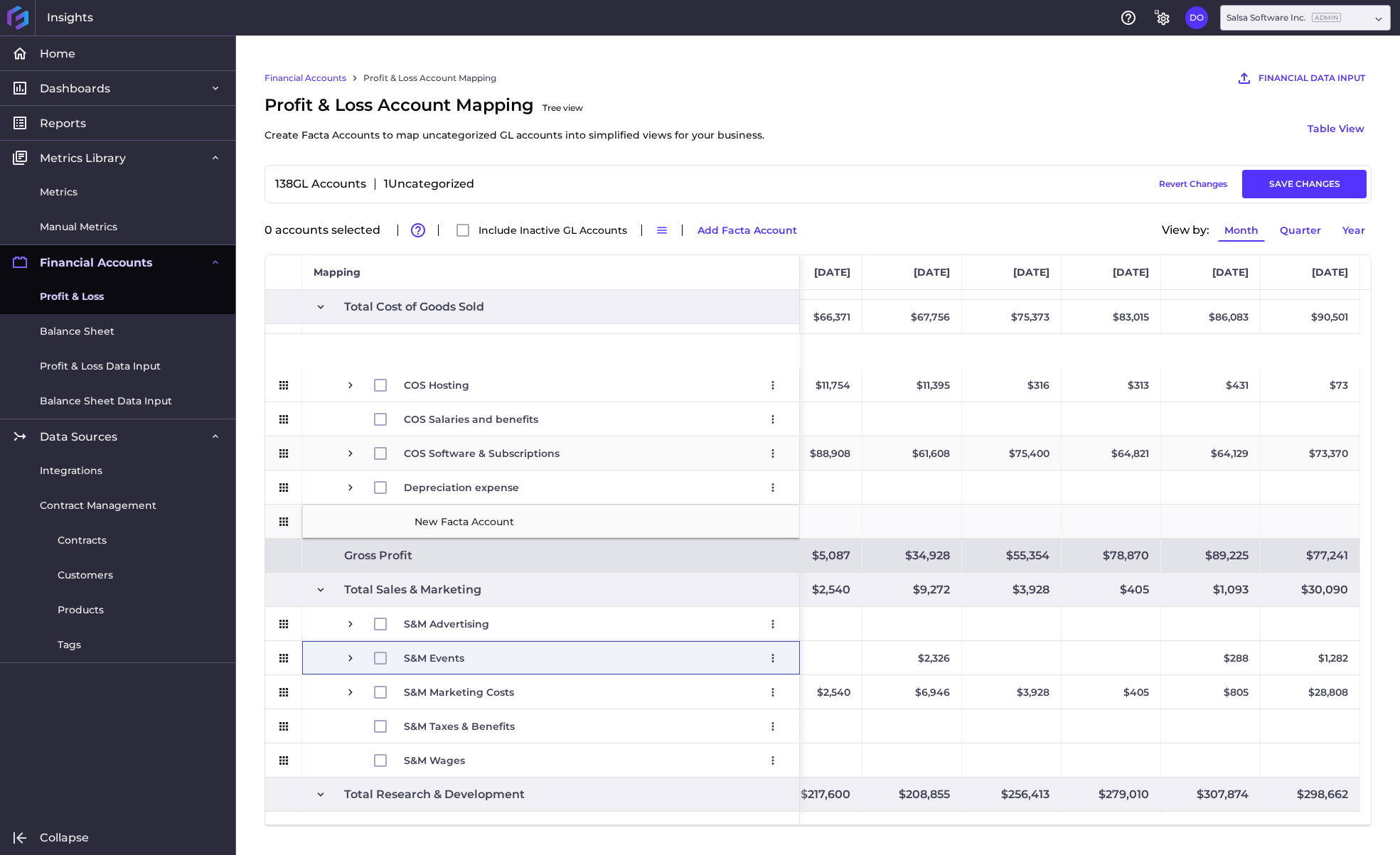
scroll to position [331, 0]
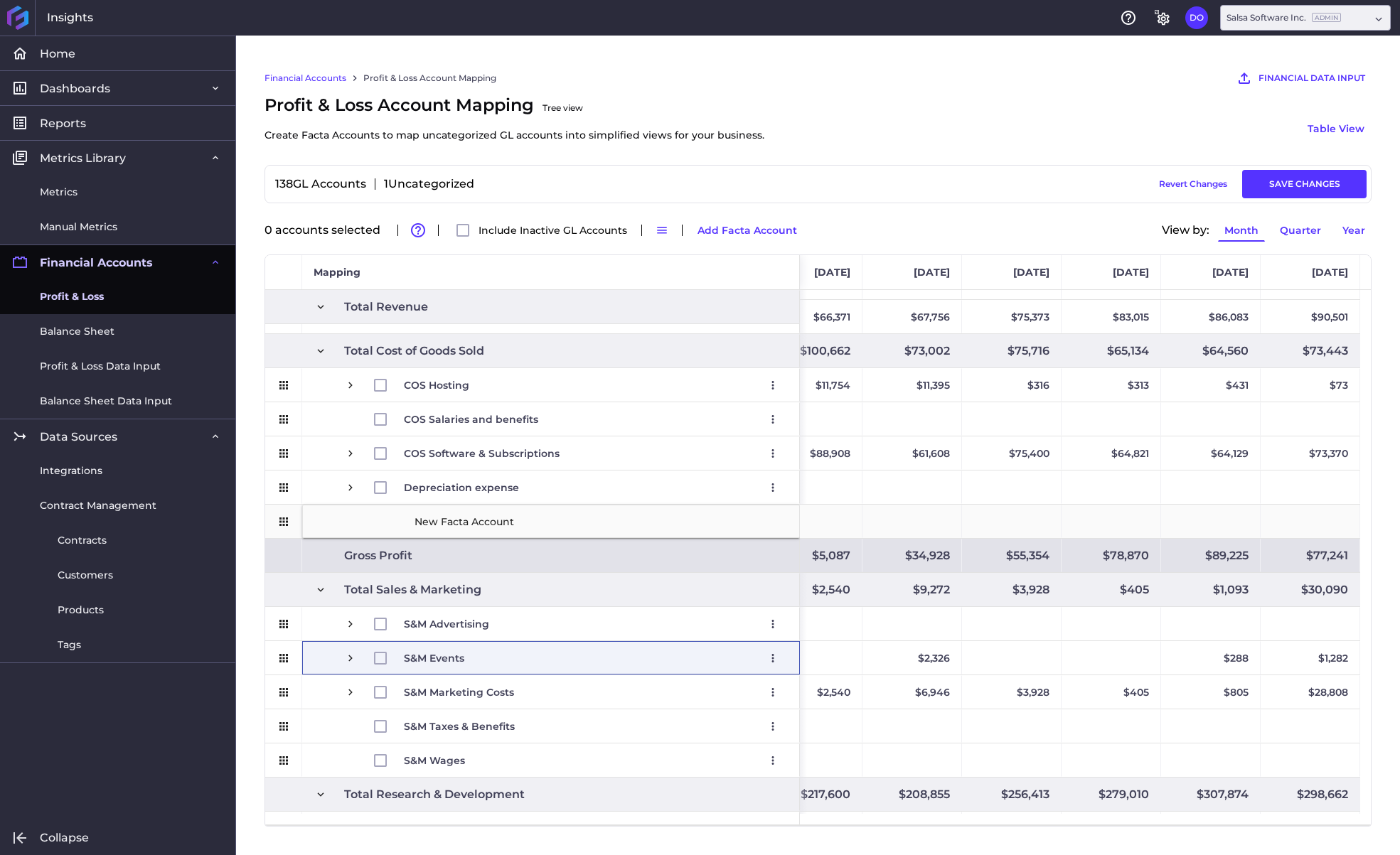
click at [338, 517] on div "New Facta Account" at bounding box center [551, 522] width 497 height 33
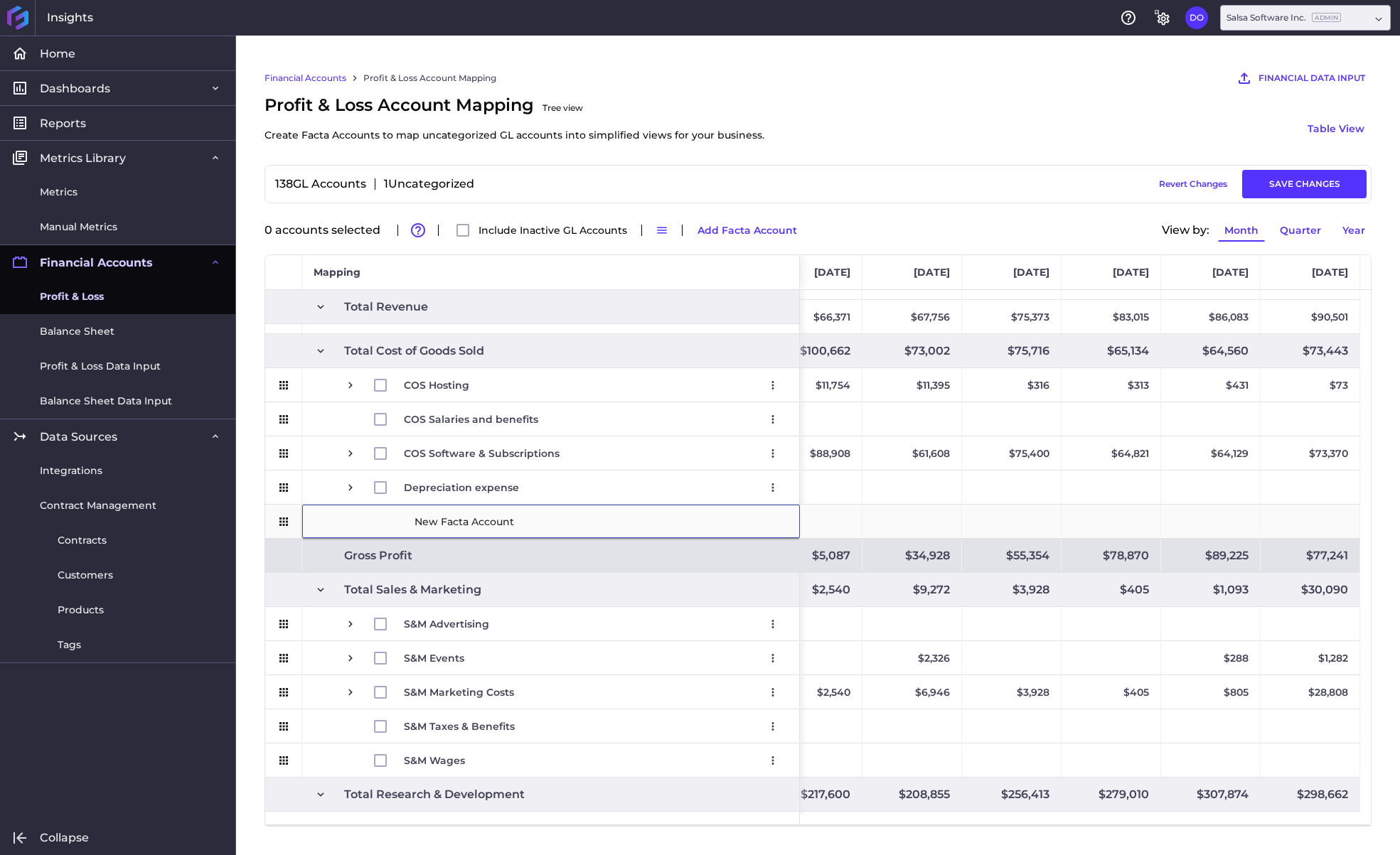
click at [550, 517] on input "New Facta Account" at bounding box center [601, 521] width 377 height 28
click at [1163, 185] on button "Revert Changes" at bounding box center [1194, 184] width 81 height 28
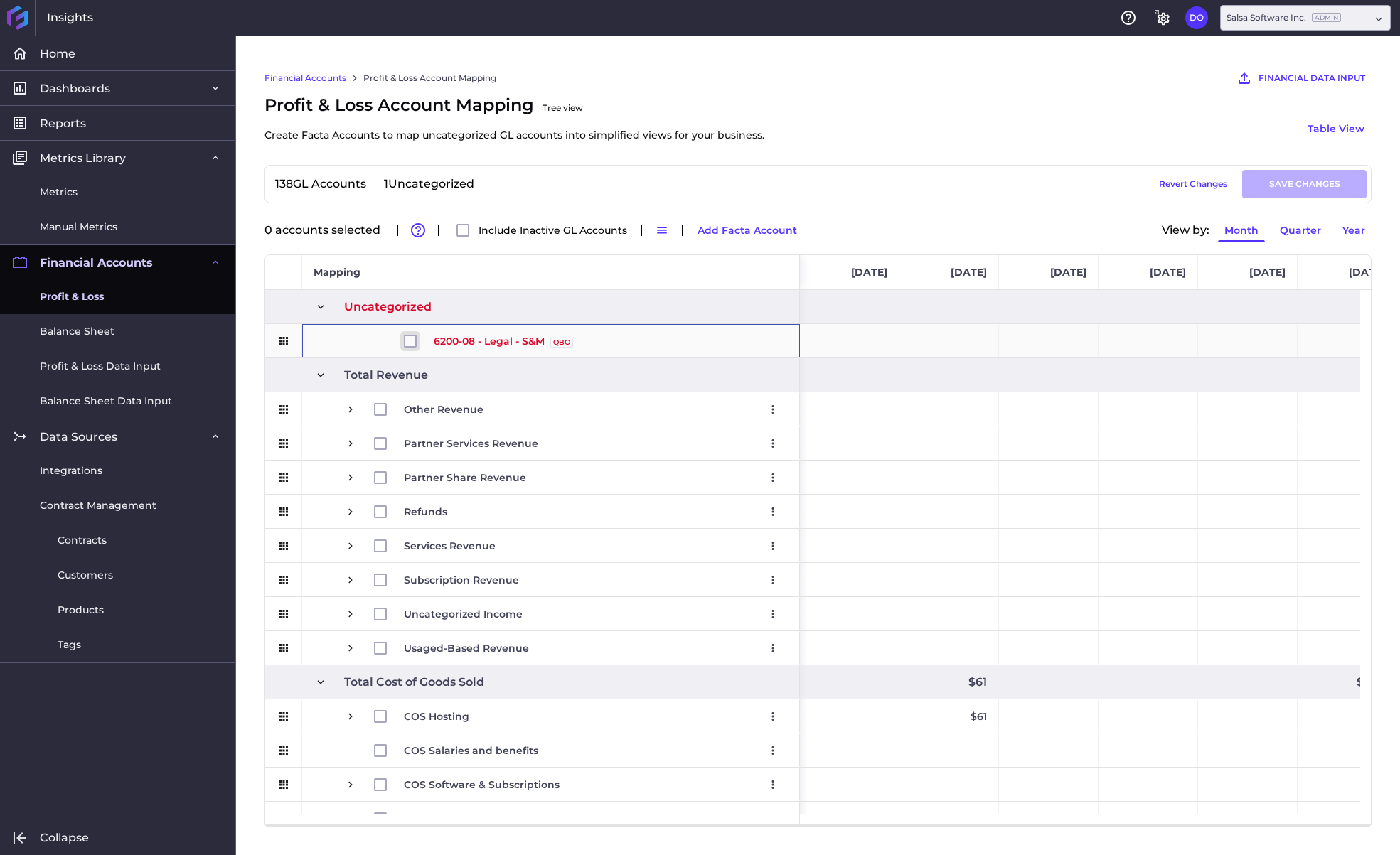
click at [410, 339] on input "Press Space to toggle row selection (unchecked)" at bounding box center [410, 341] width 13 height 13
checkbox input "true"
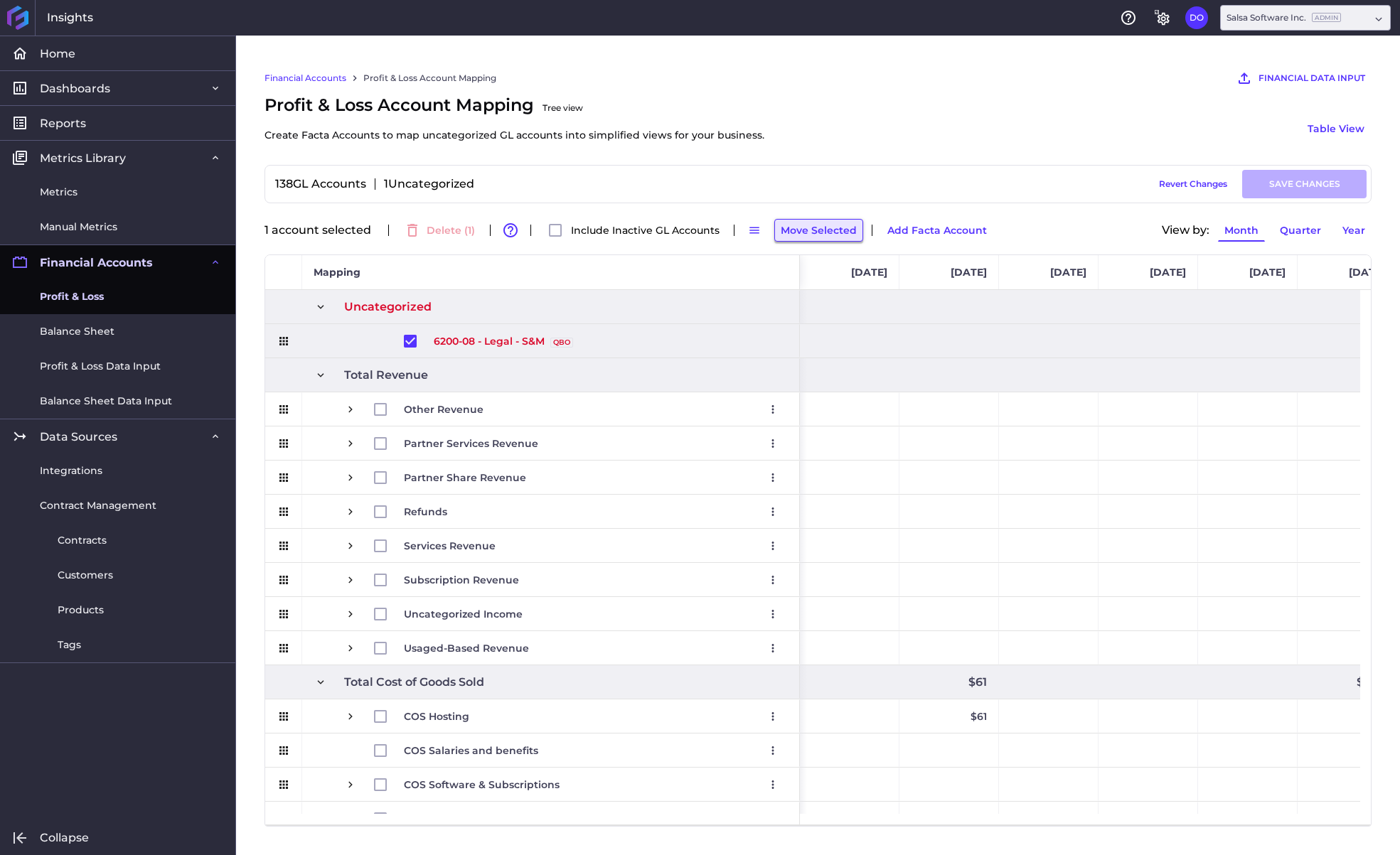
click at [816, 230] on button "Move Selected" at bounding box center [819, 230] width 88 height 23
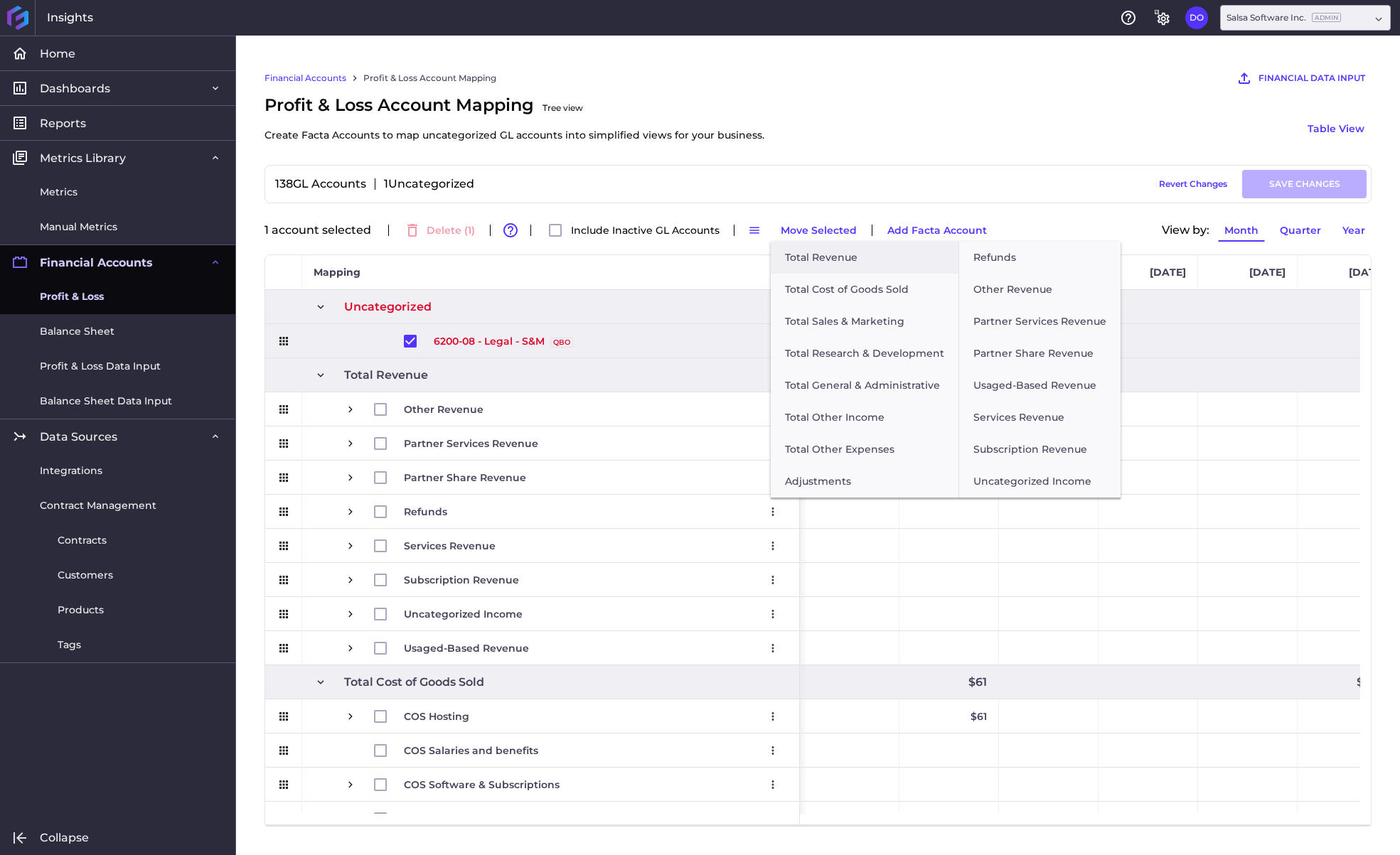
click at [877, 176] on div "138 GL Accounts 1 Uncategorized Draft Saved Revert Changes SAVE CHANGES" at bounding box center [818, 184] width 1097 height 28
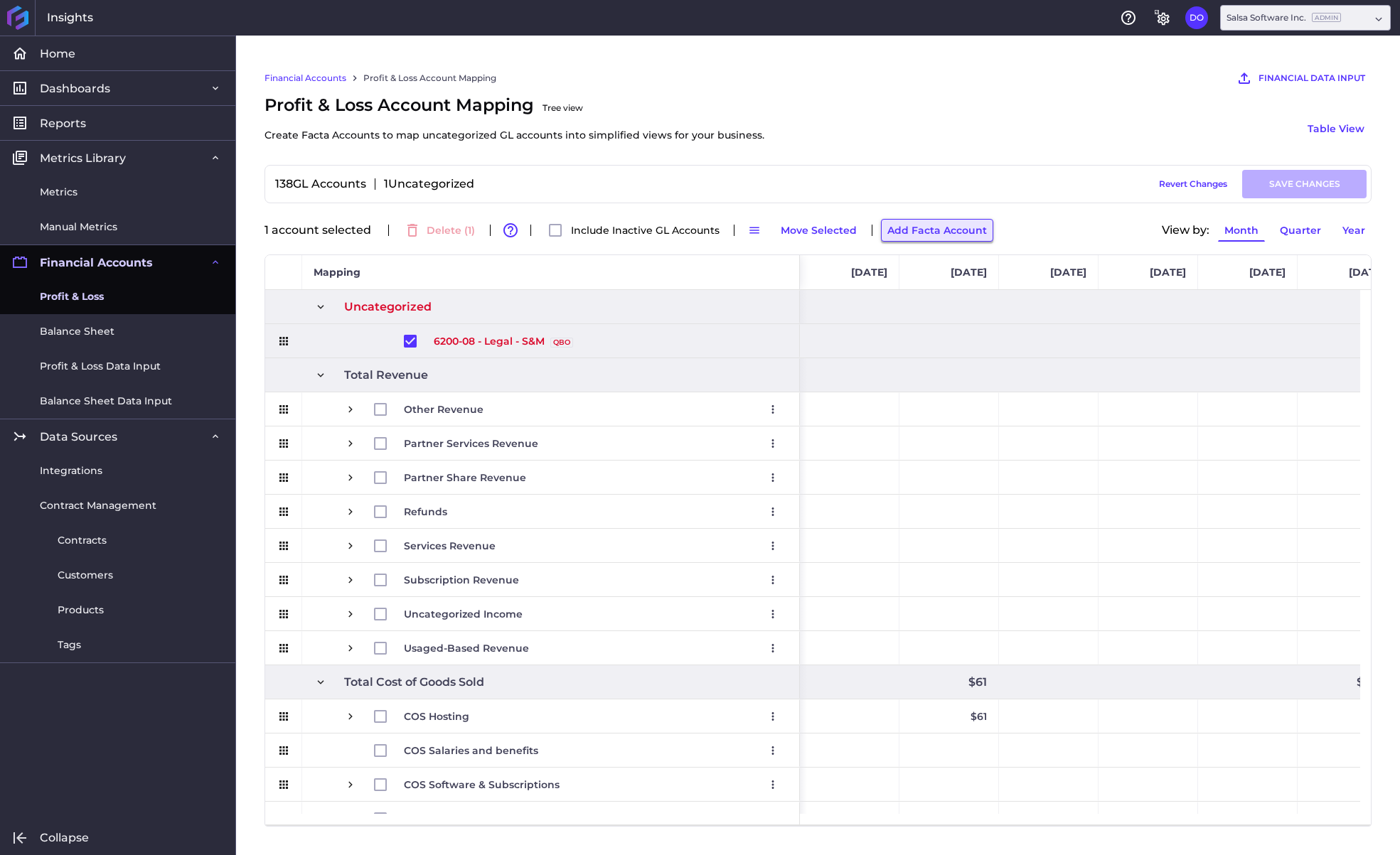
click at [920, 228] on button "Add Facta Account" at bounding box center [937, 230] width 112 height 23
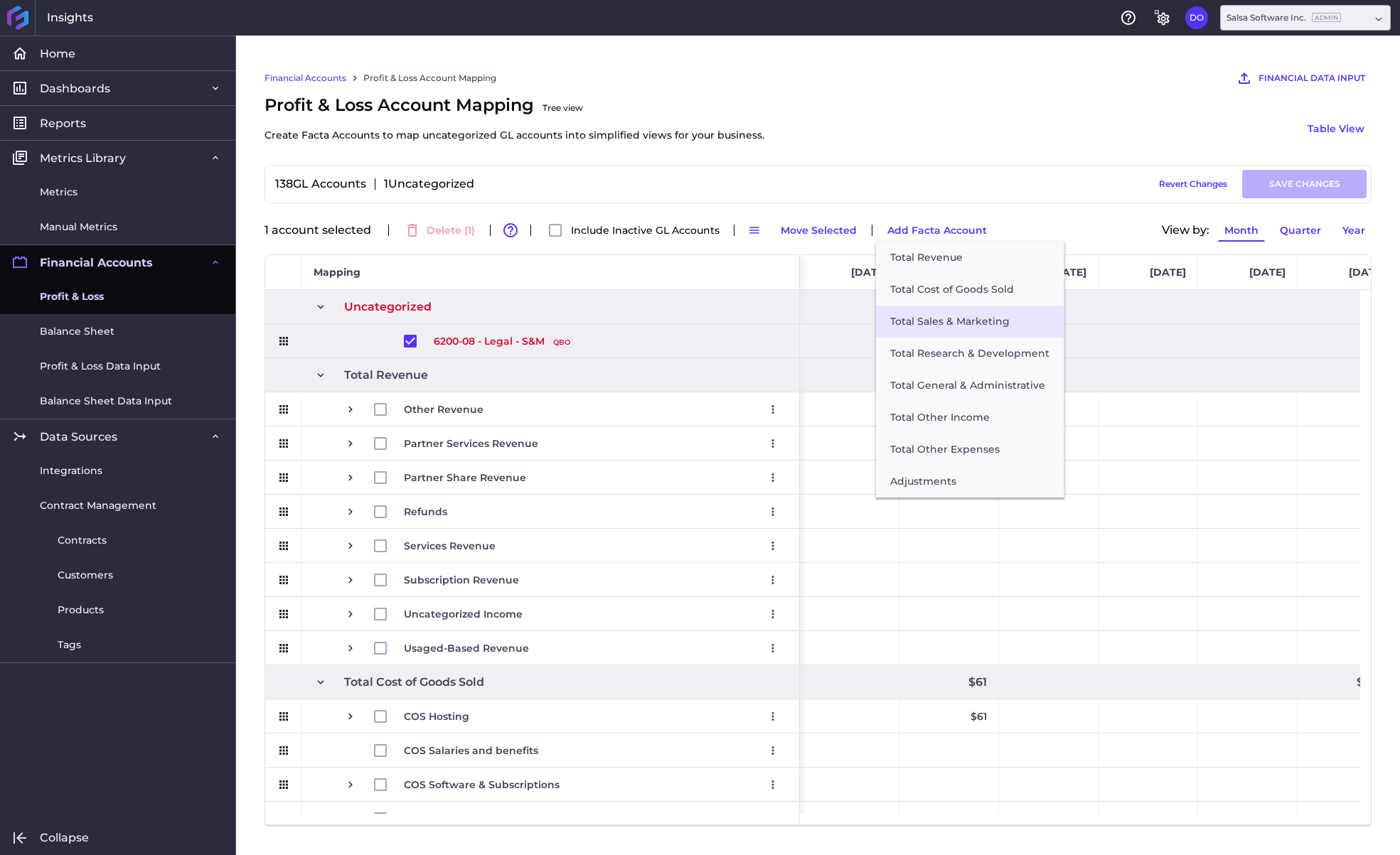
click at [965, 329] on button "Total Sales & Marketing" at bounding box center [969, 321] width 188 height 32
checkbox input "false"
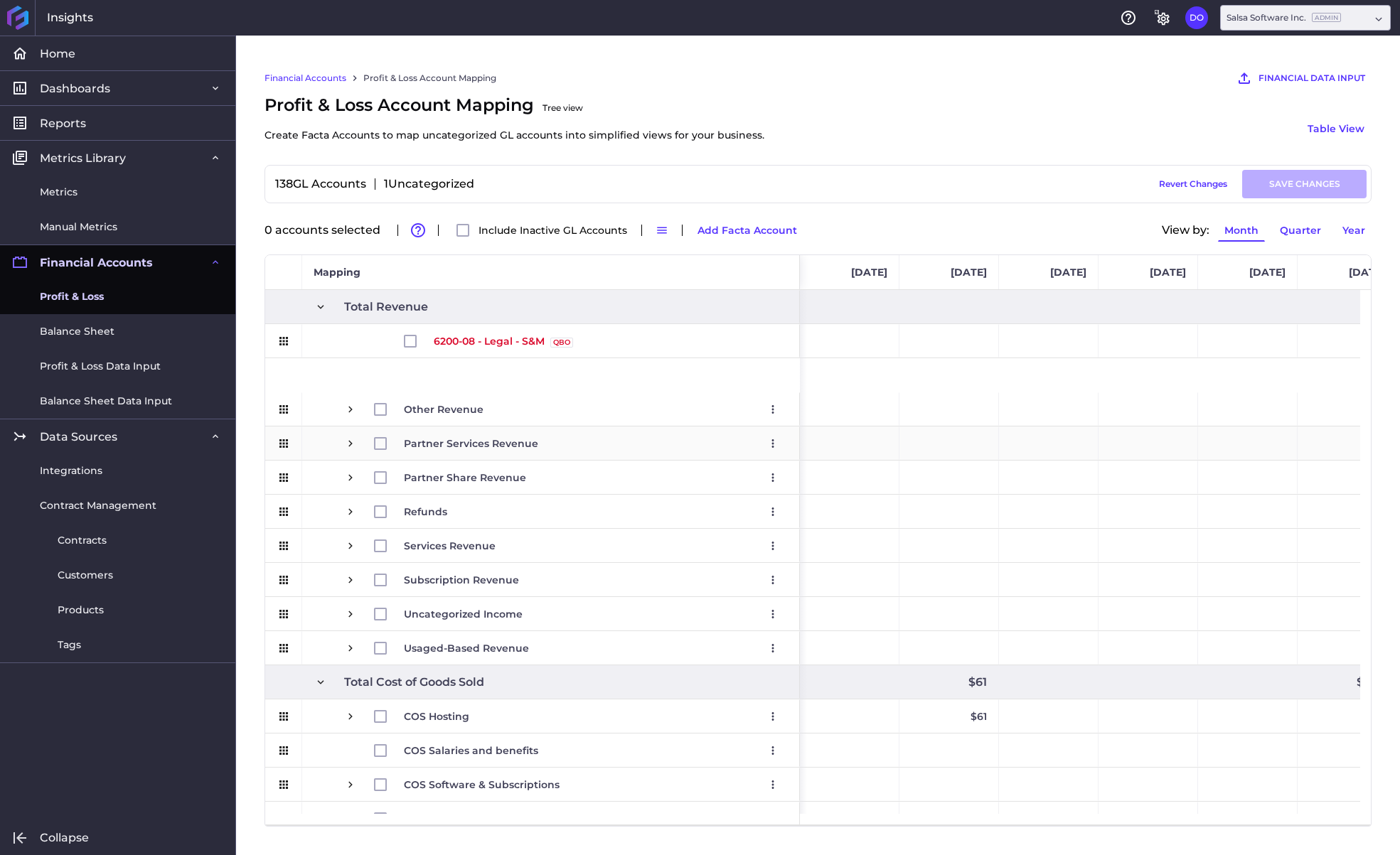
scroll to position [125, 0]
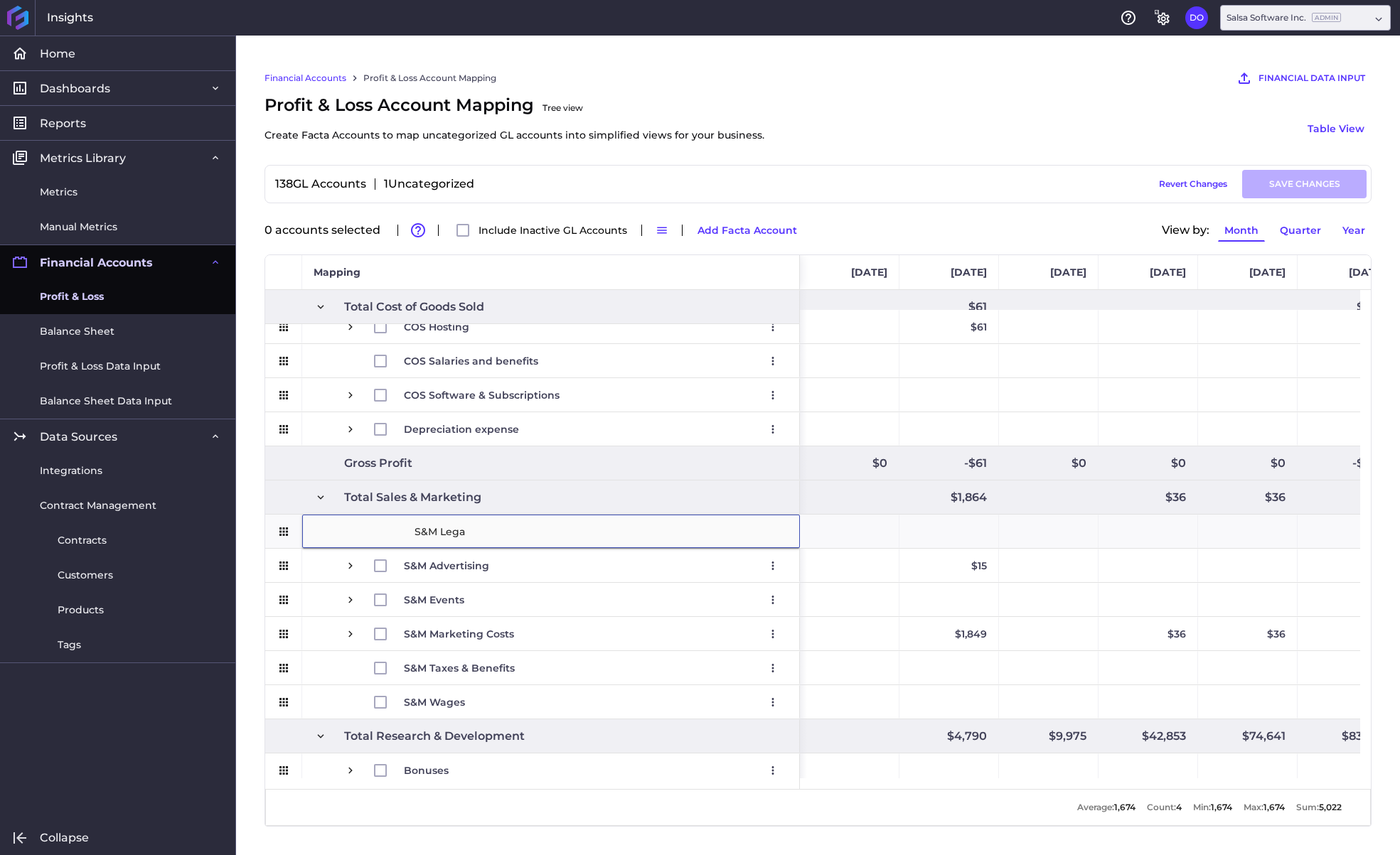
type input "S&M Legal"
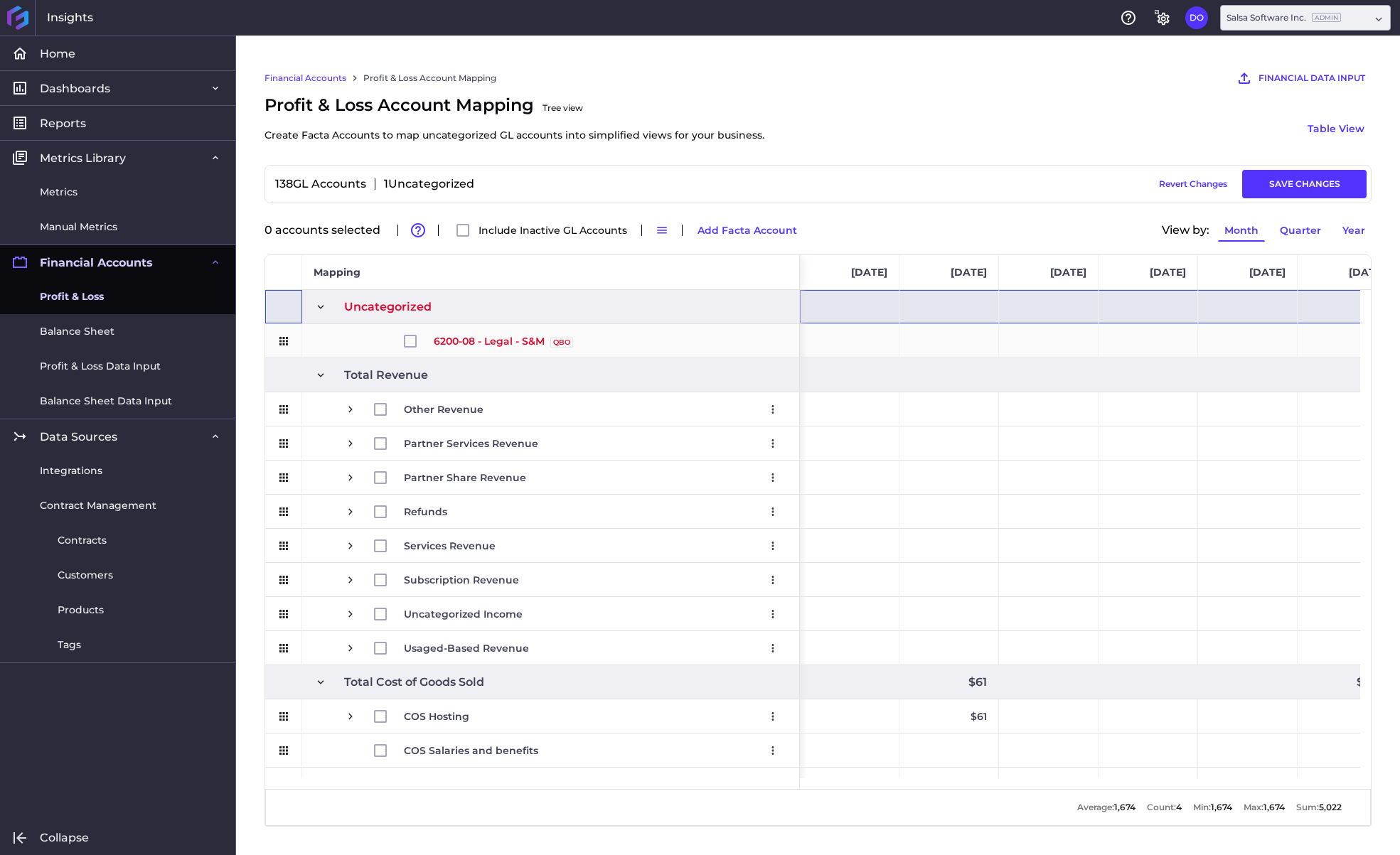
click at [415, 332] on span "Press SPACE to select this row." at bounding box center [419, 341] width 29 height 32
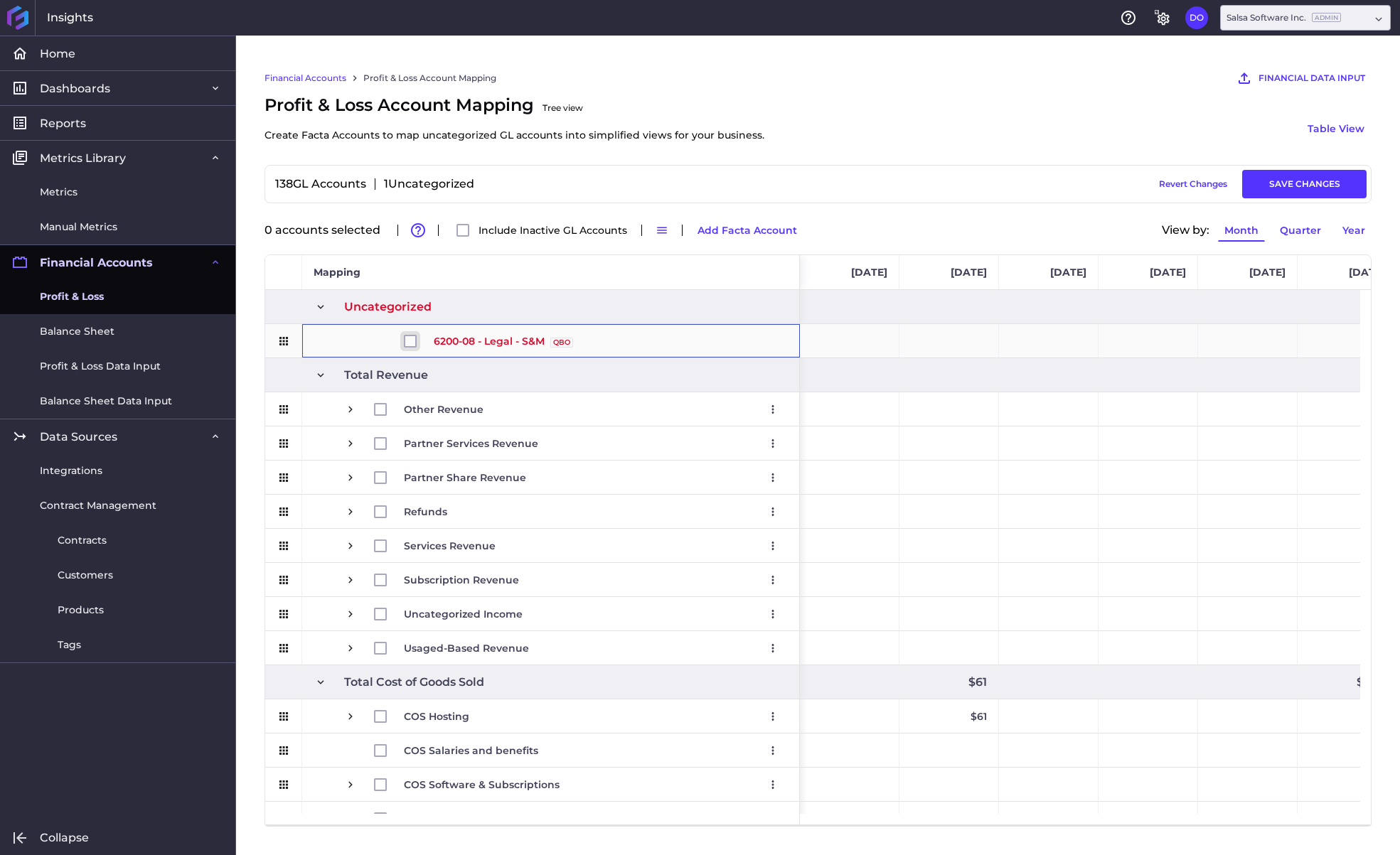
click at [407, 337] on input "Press Space to toggle row selection (unchecked)" at bounding box center [410, 341] width 13 height 13
checkbox input "true"
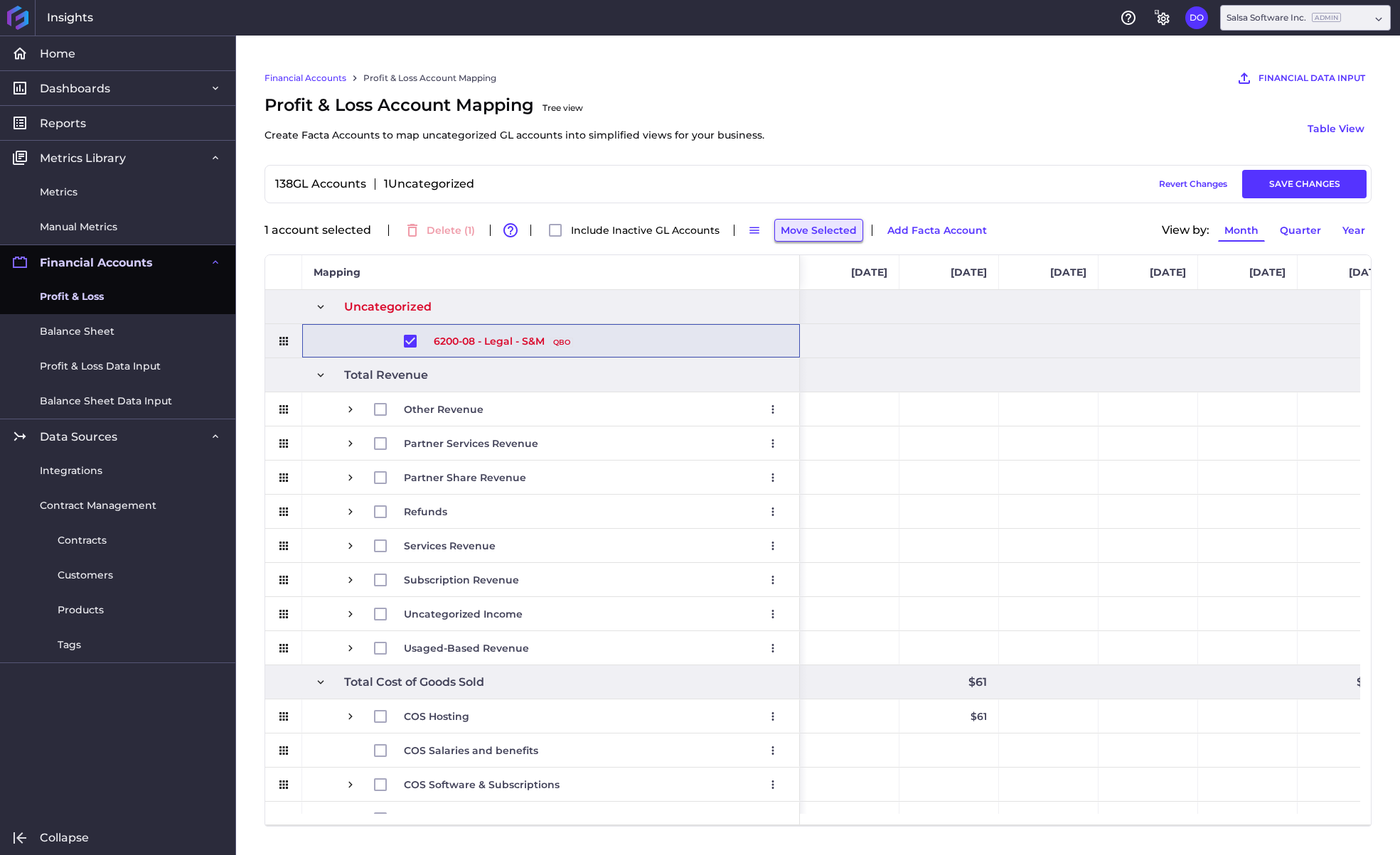
click at [821, 228] on button "Move Selected" at bounding box center [819, 230] width 88 height 23
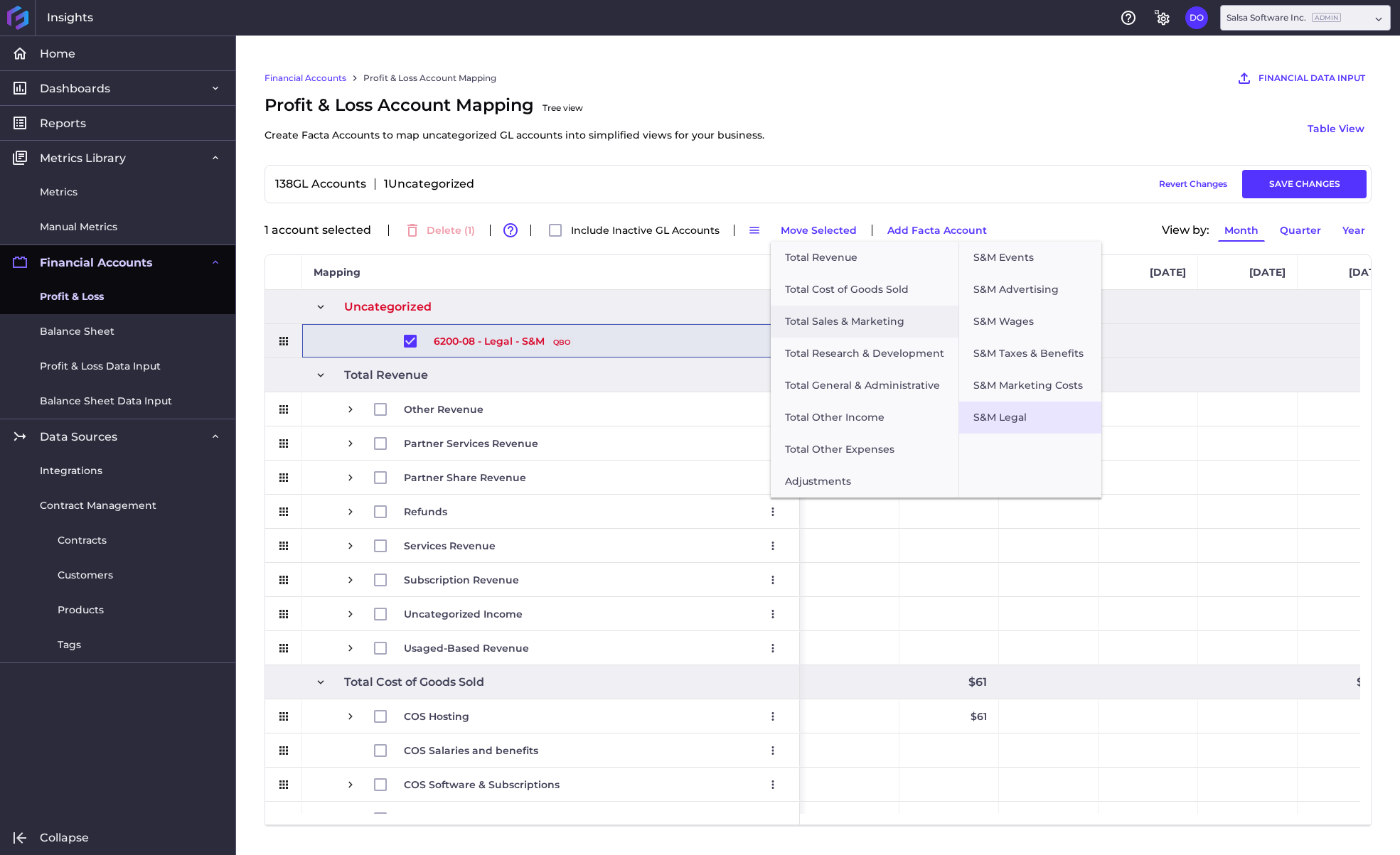
click at [1005, 413] on button "S&M Legal" at bounding box center [1030, 418] width 143 height 32
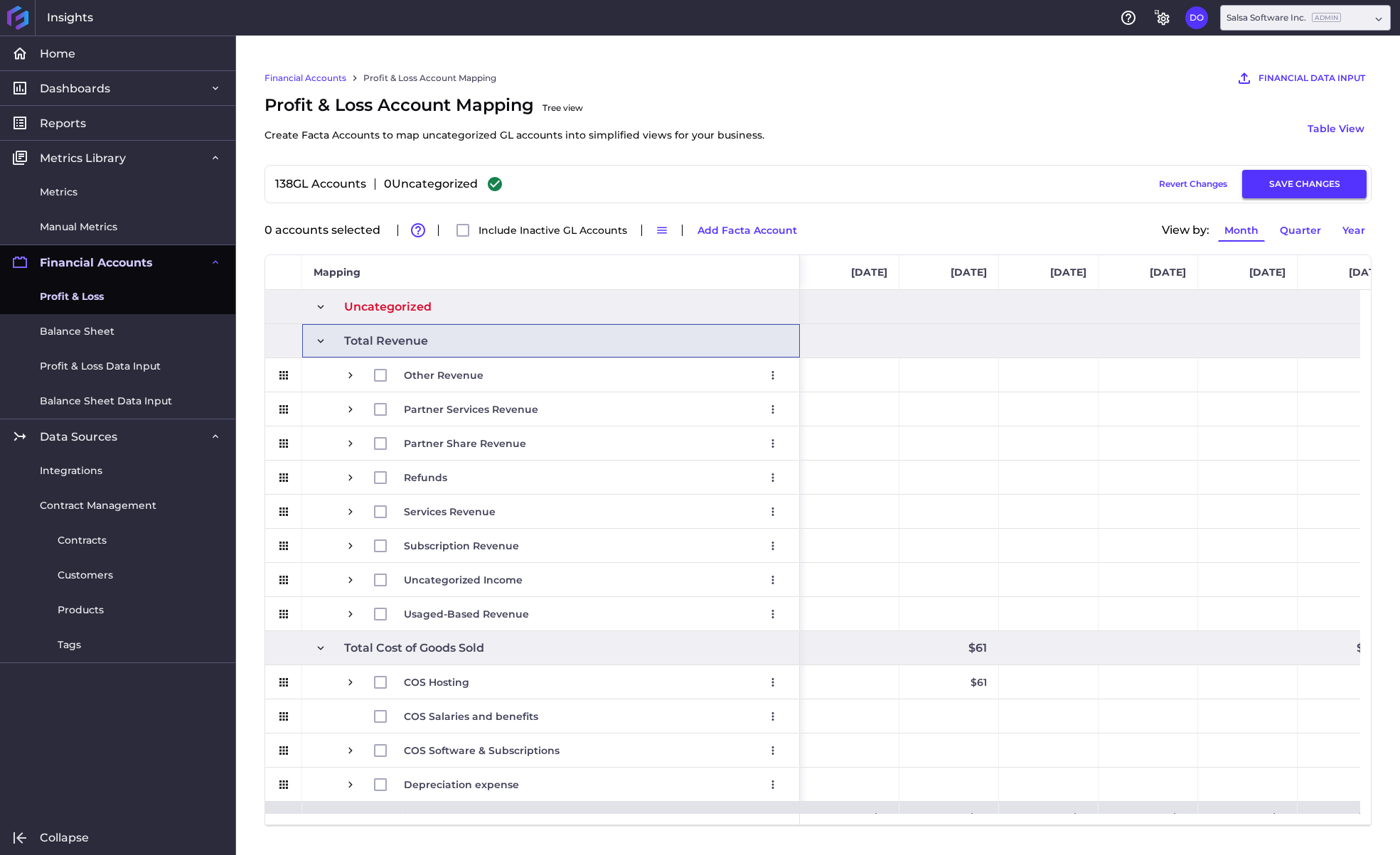
click at [1281, 186] on button "SAVE CHANGES" at bounding box center [1305, 184] width 125 height 28
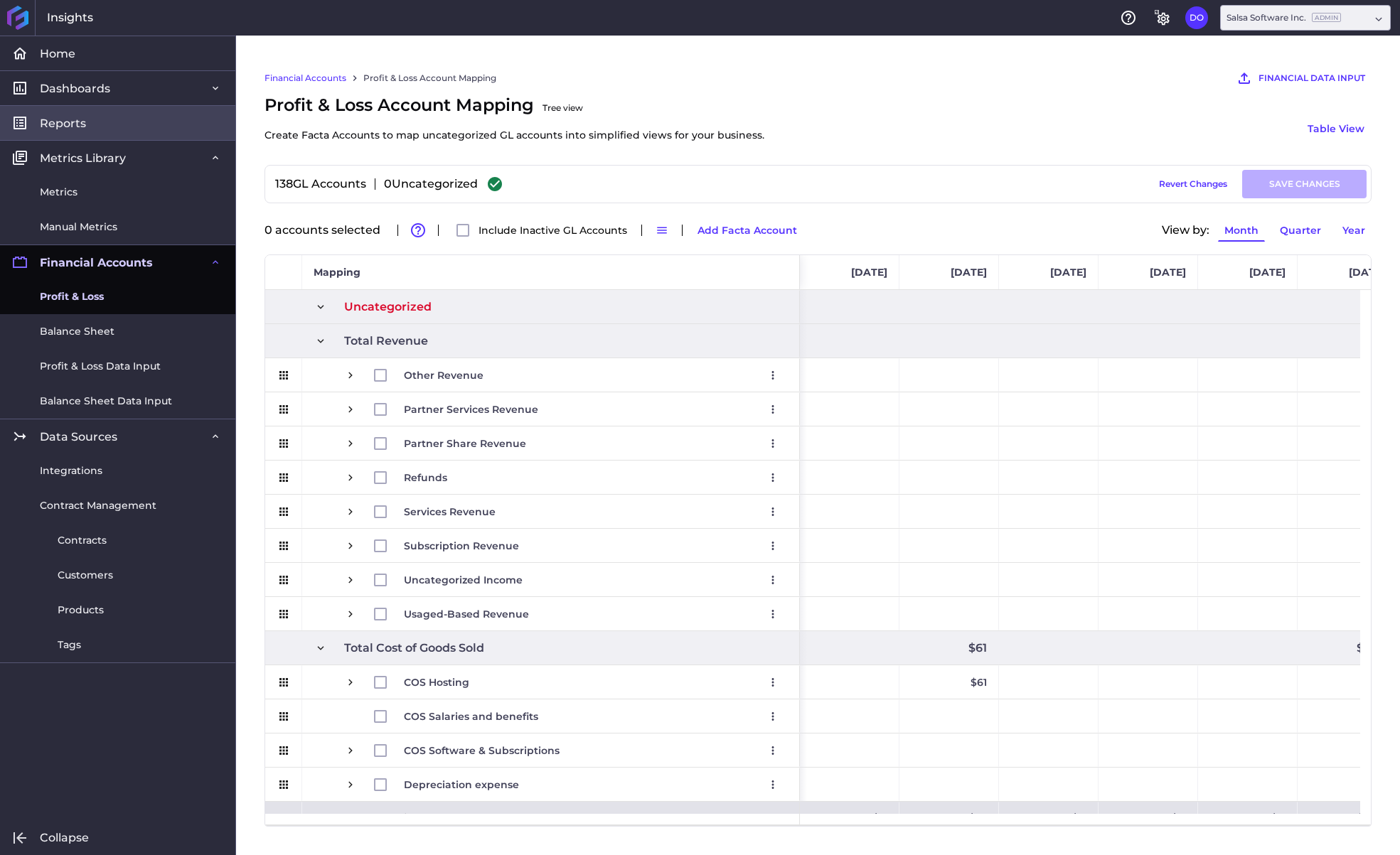
click at [73, 124] on span "Reports" at bounding box center [63, 123] width 46 height 15
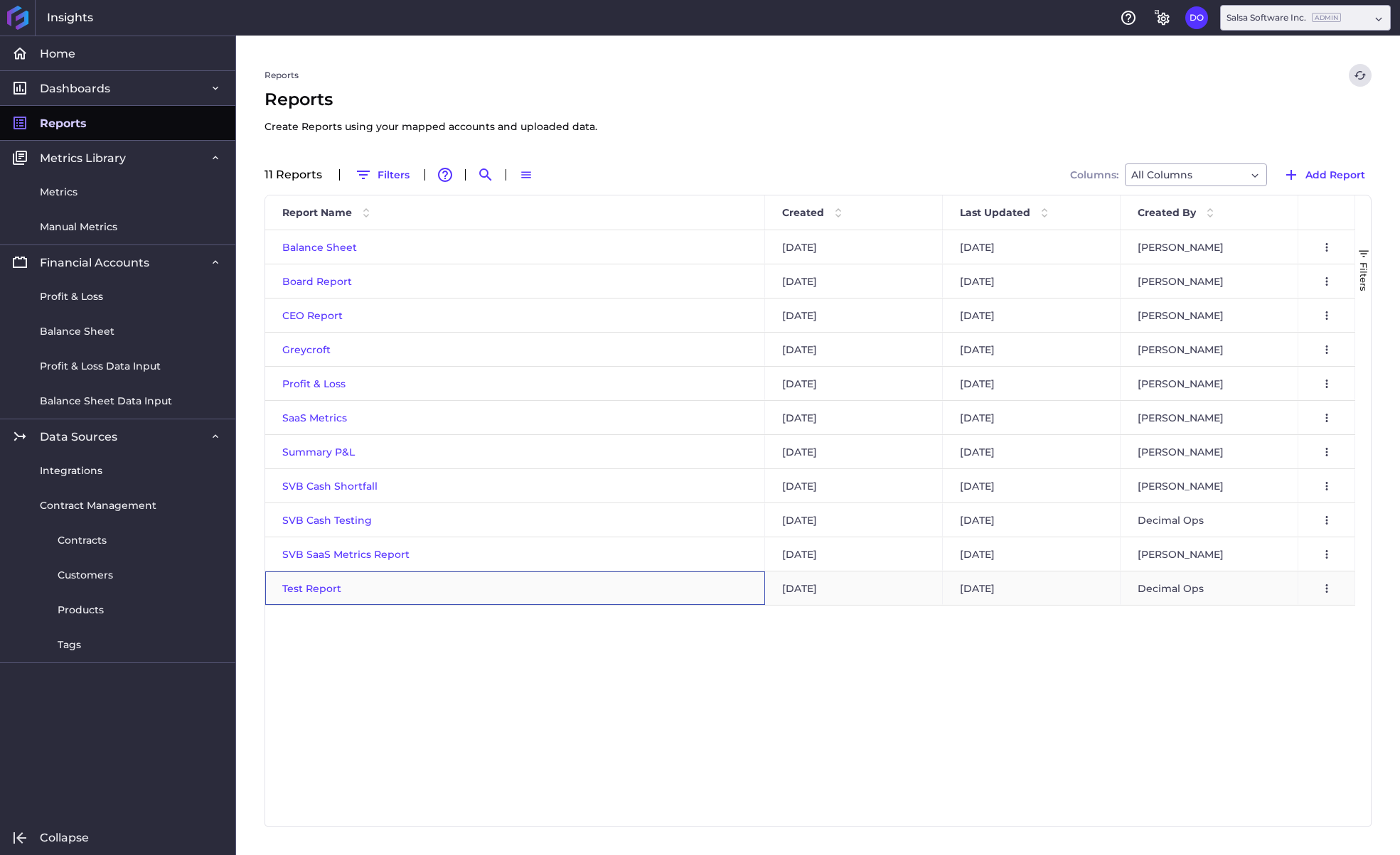
click at [310, 585] on span "Test Report" at bounding box center [312, 588] width 59 height 13
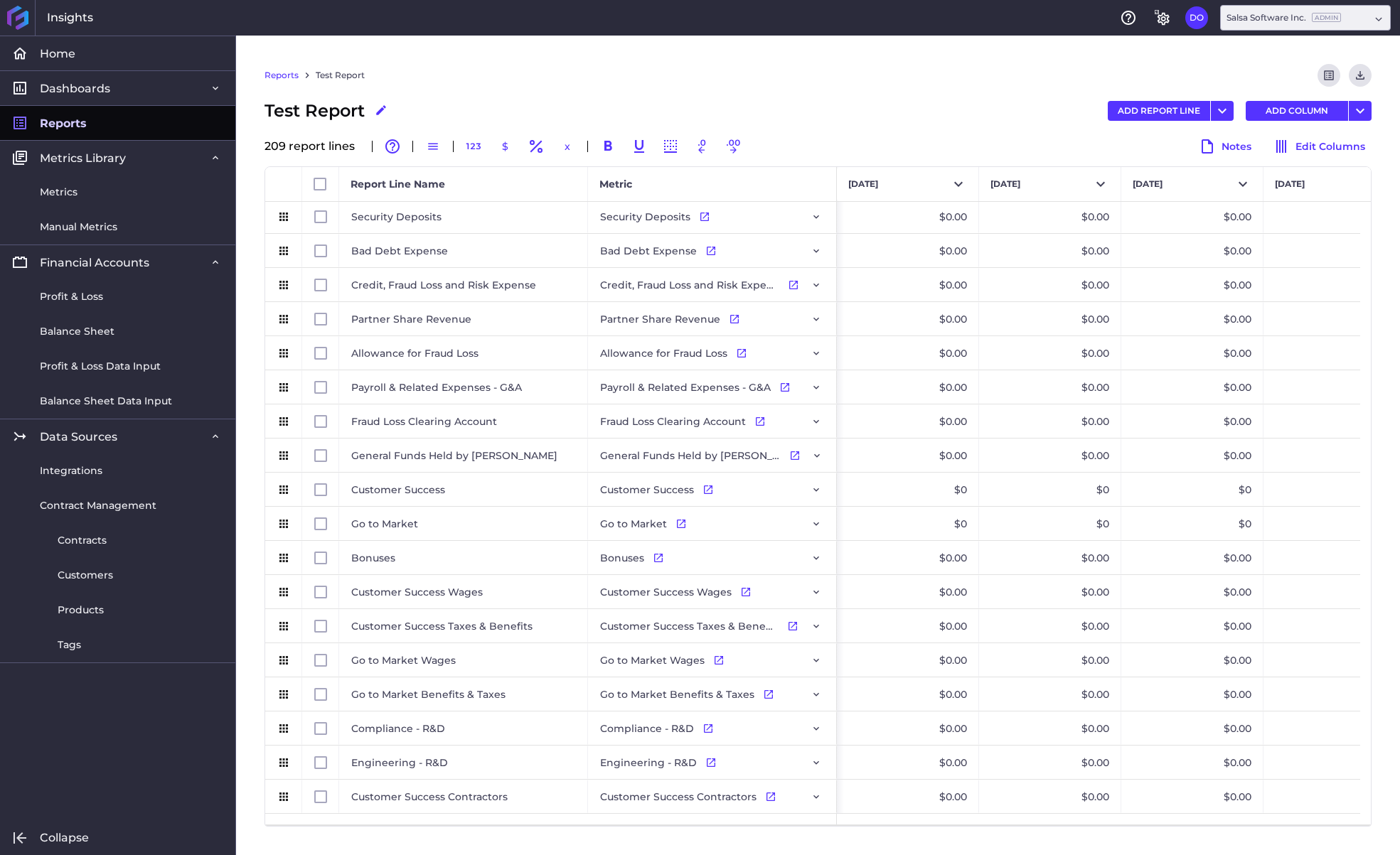
click at [1158, 99] on div "Test Report Edit Report Name ADD REPORT LINE Add Report Line Add Multiple Repor…" at bounding box center [818, 111] width 1107 height 26
click at [1148, 110] on button "ADD REPORT LINE" at bounding box center [1159, 111] width 102 height 20
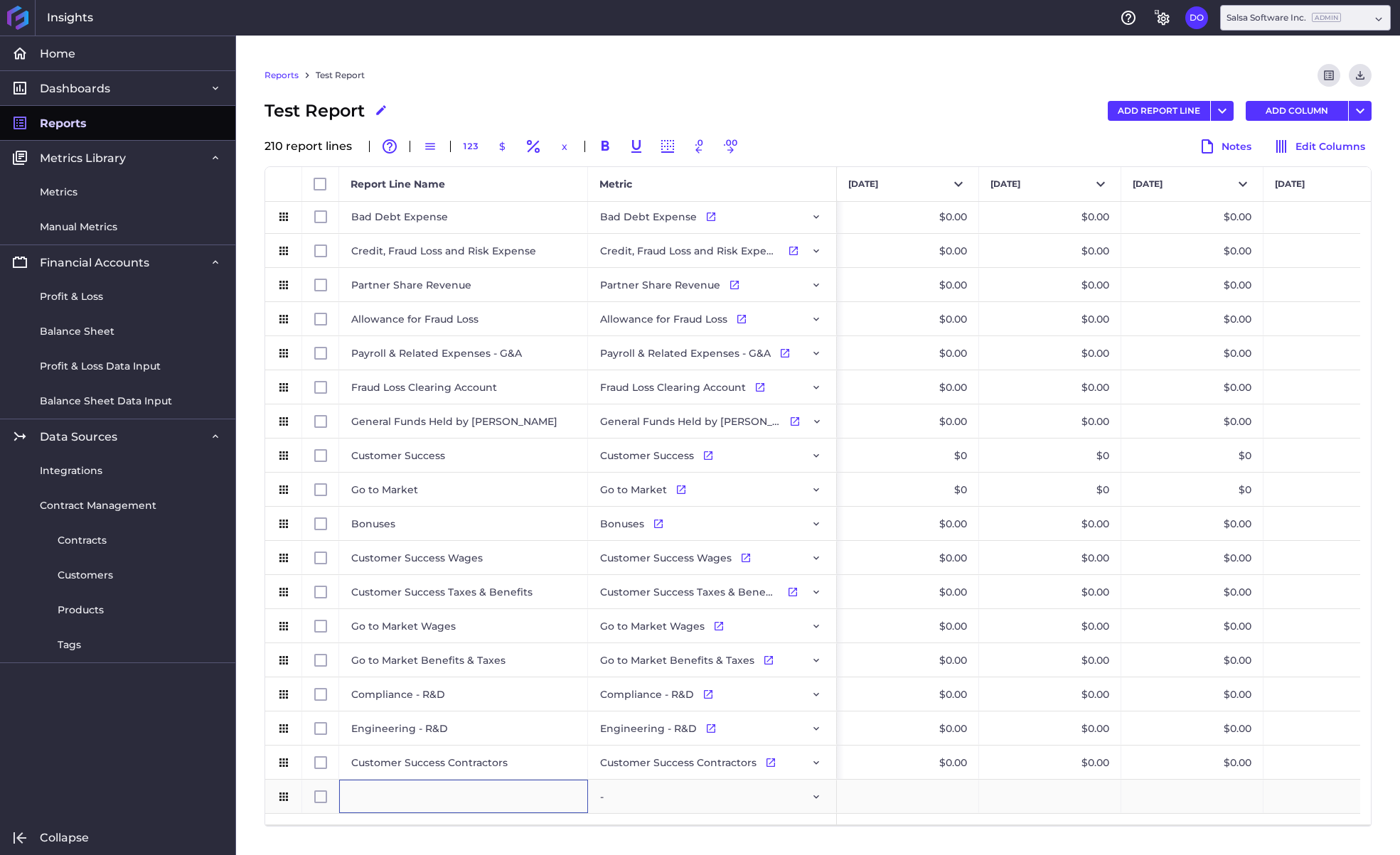
click at [438, 797] on div "Press SPACE to select this row." at bounding box center [463, 796] width 249 height 33
click at [428, 798] on div "Press SPACE to select this row." at bounding box center [463, 796] width 249 height 33
type input "S&M"
checkbox input "false"
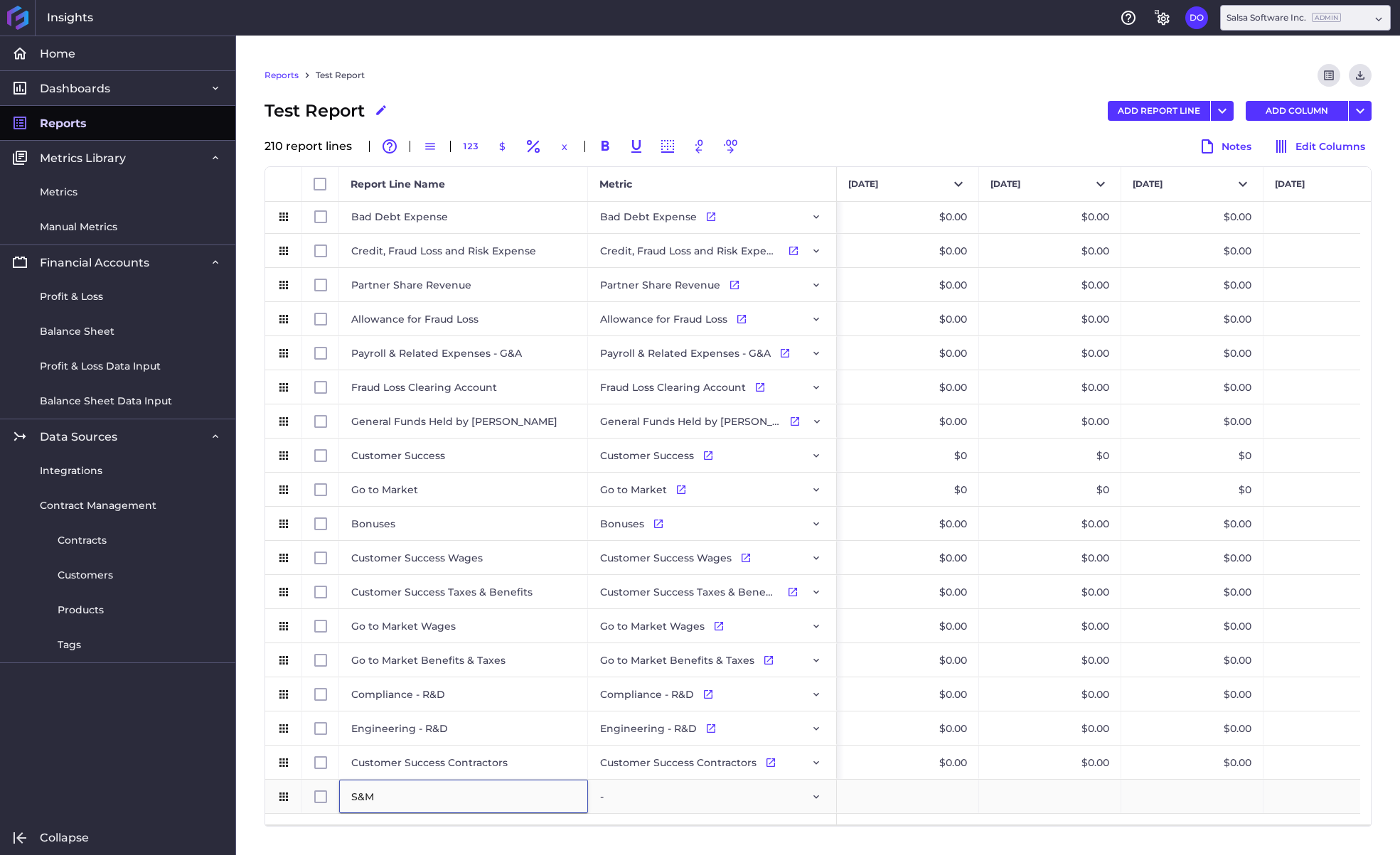
checkbox input "true"
checkbox input "false"
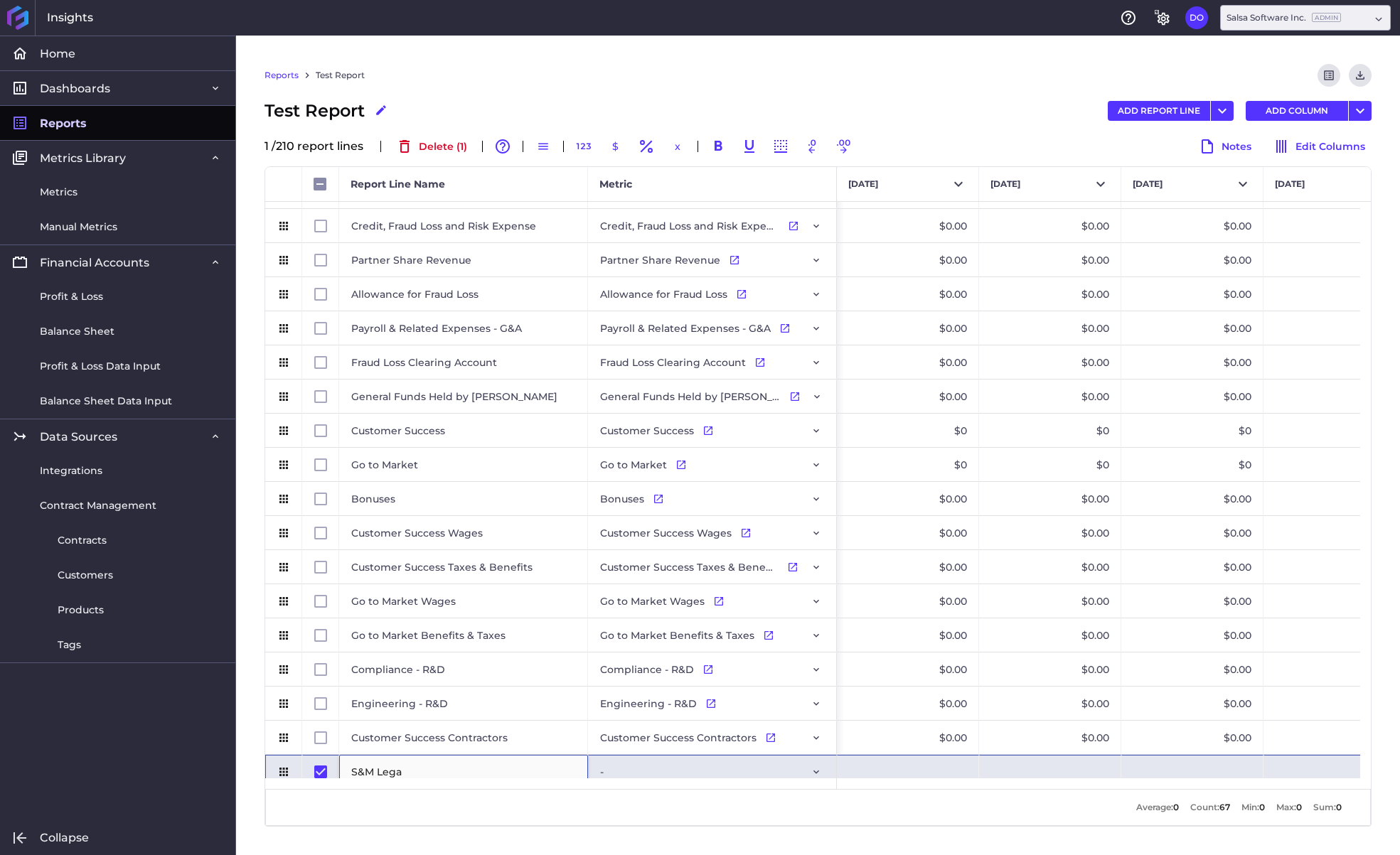
type input "S&M Legal"
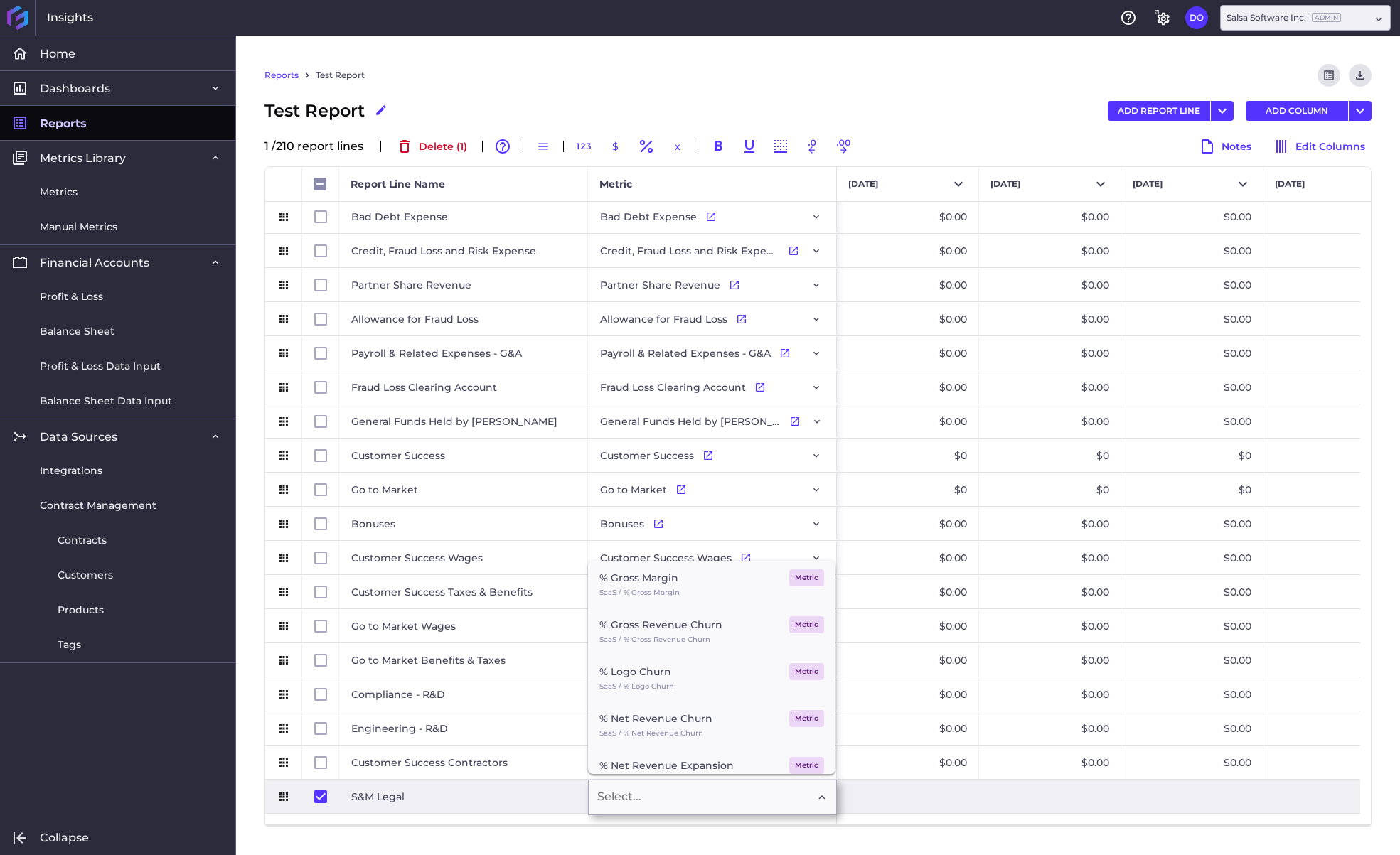
checkbox input "false"
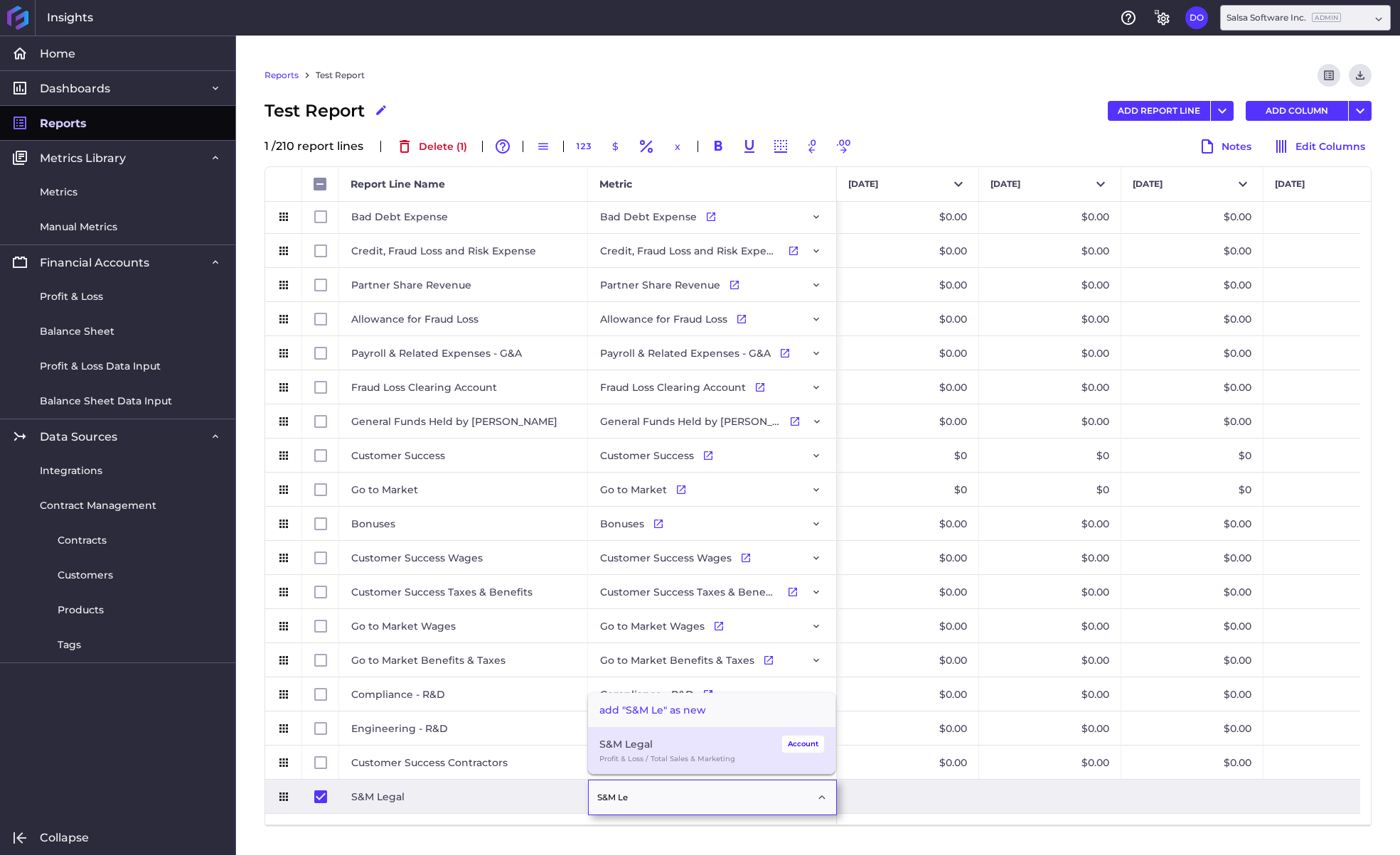
type input "S&M Le"
click at [632, 753] on div "Profit & Loss / Total Sales & Marketing" at bounding box center [712, 759] width 225 height 13
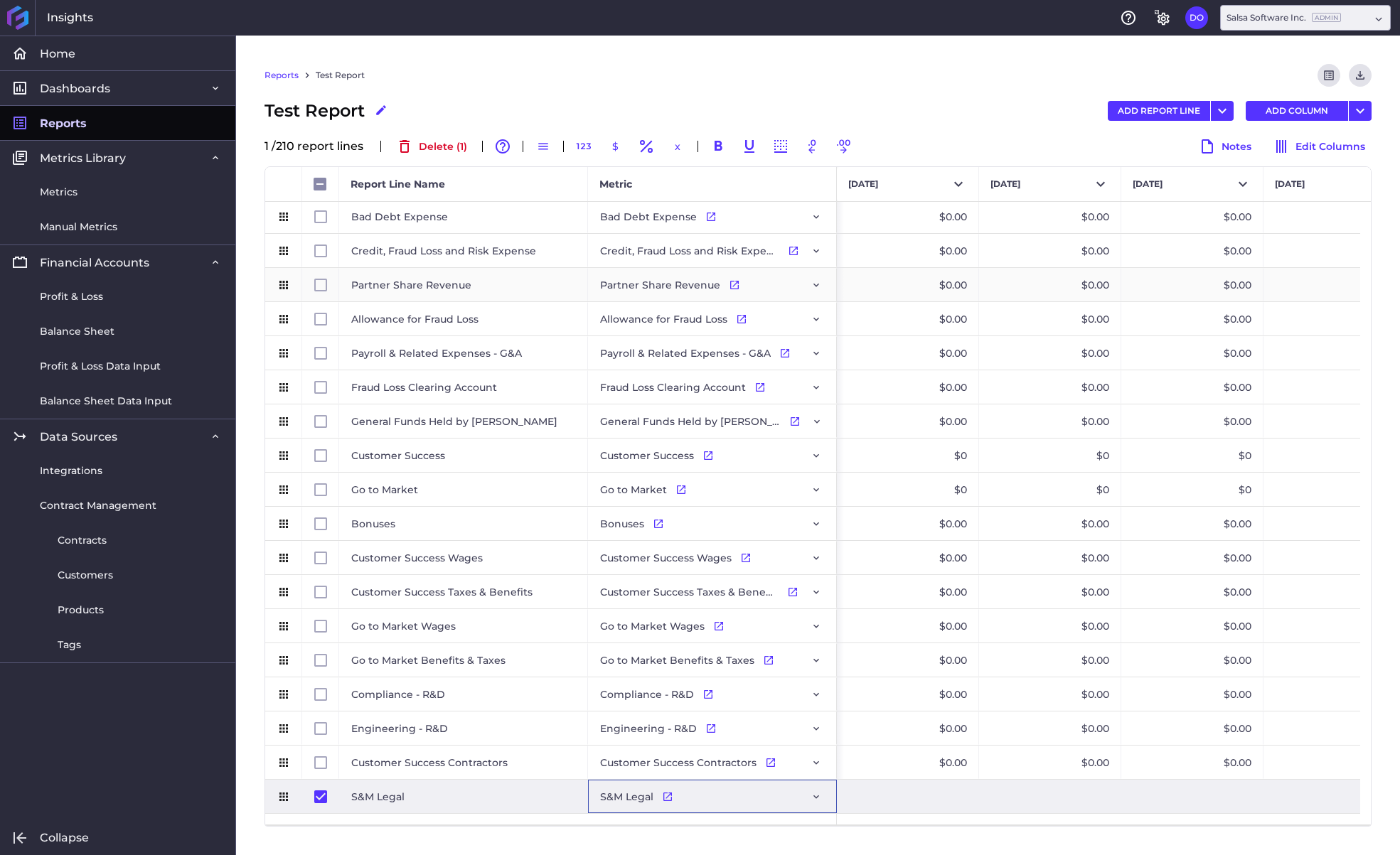
checkbox input "false"
click at [999, 64] on div "Reports Test Report Preview Report Download CSV" at bounding box center [818, 81] width 1107 height 34
click at [1356, 79] on icon "Download" at bounding box center [1360, 75] width 13 height 13
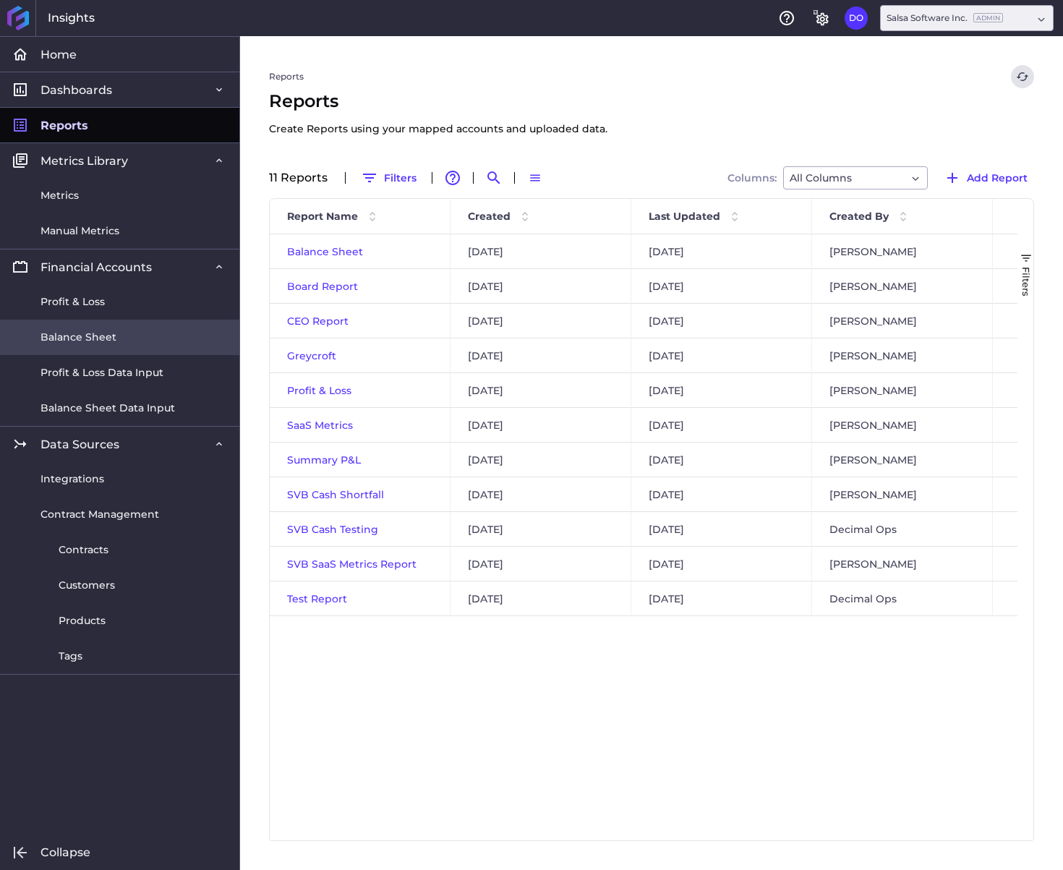
click at [105, 330] on span "Balance Sheet" at bounding box center [79, 337] width 76 height 15
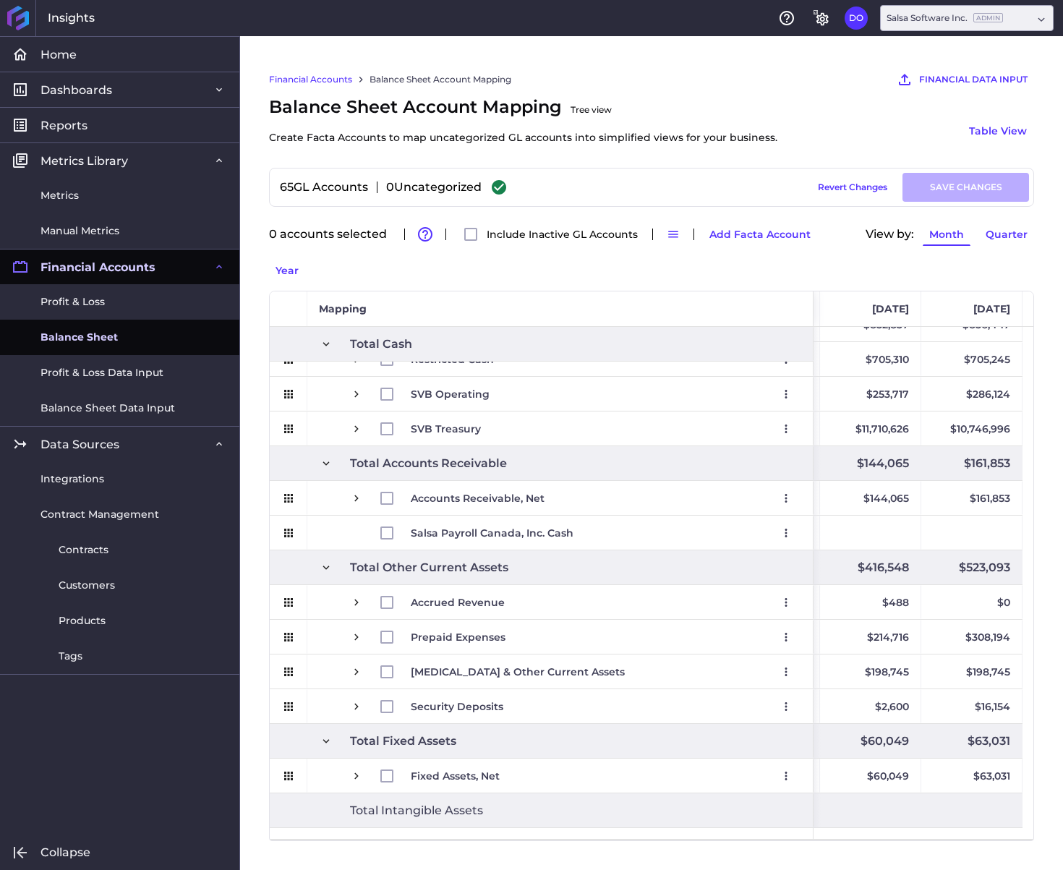
scroll to position [159, 0]
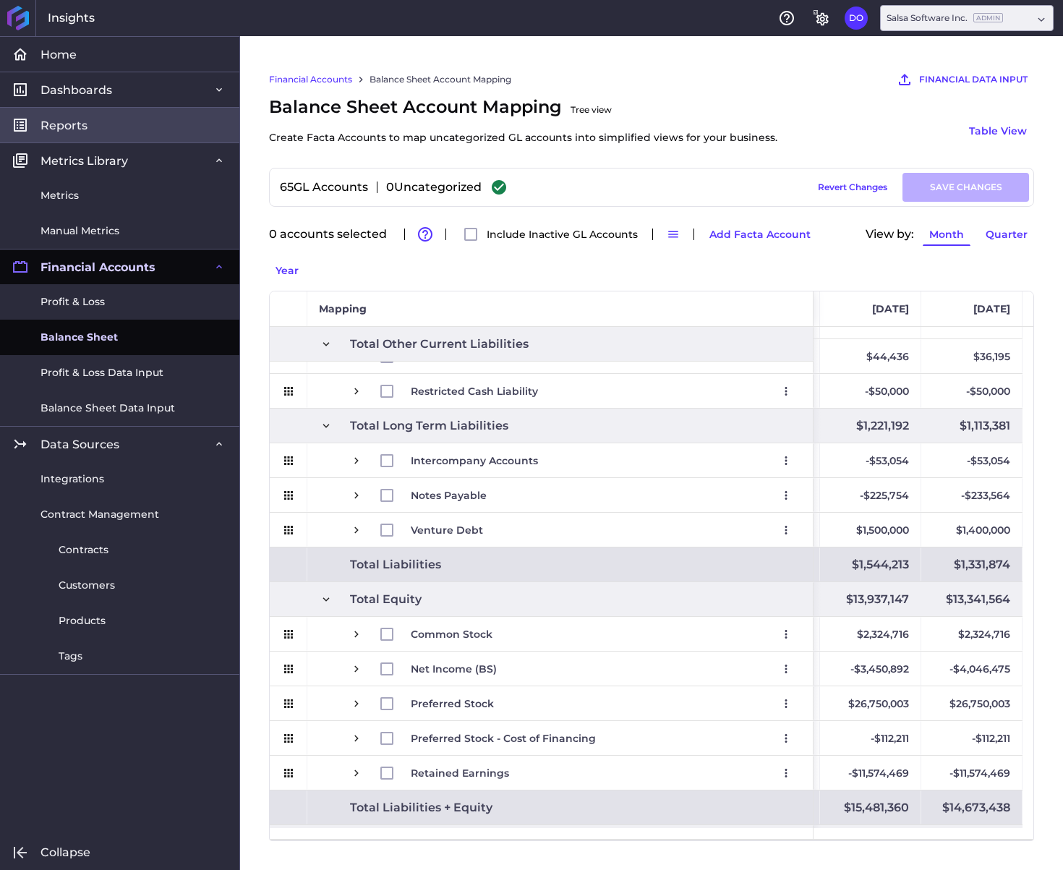
click at [95, 130] on link "Reports" at bounding box center [119, 124] width 239 height 35
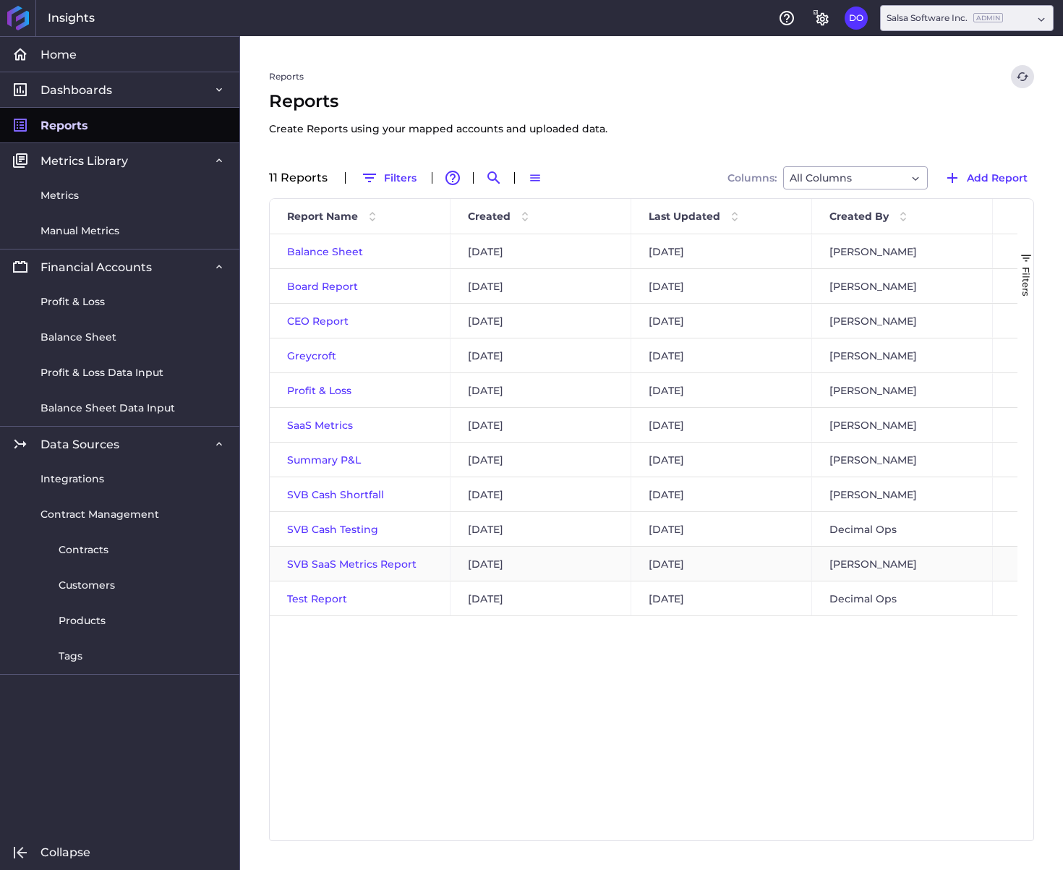
click at [328, 566] on span "SVB SaaS Metrics Report" at bounding box center [351, 564] width 129 height 13
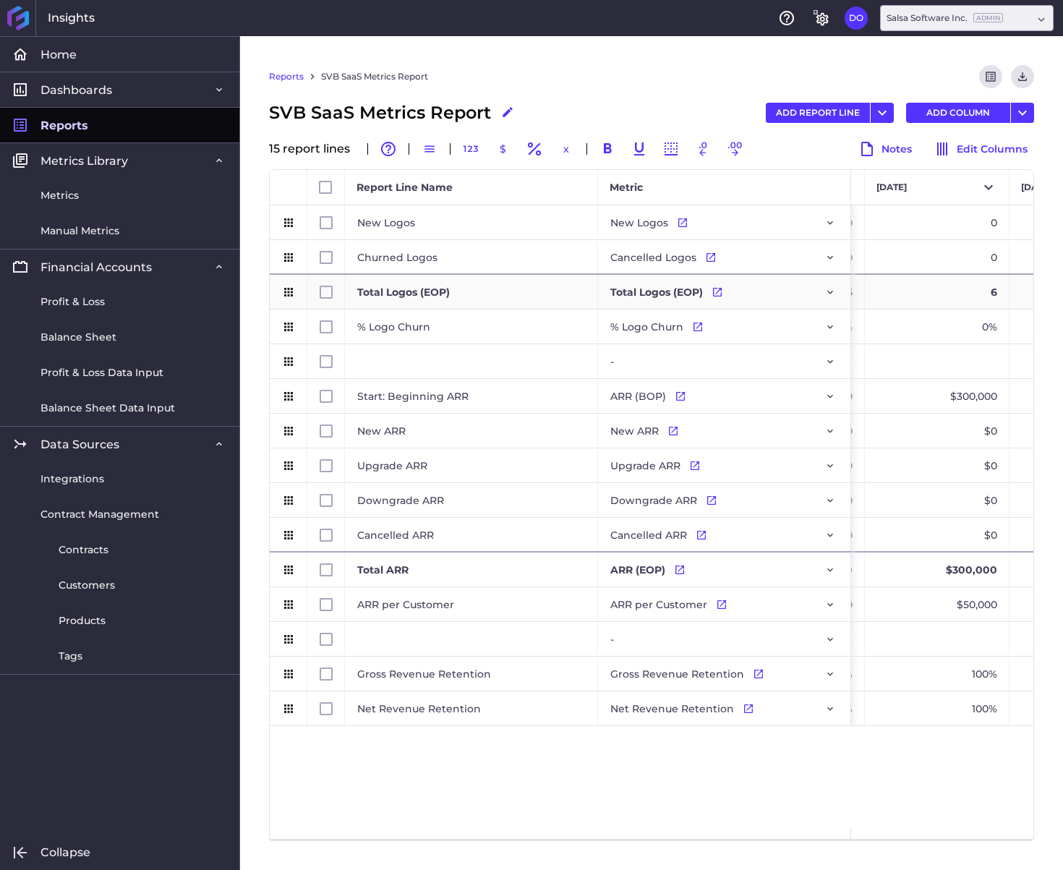
scroll to position [0, 3290]
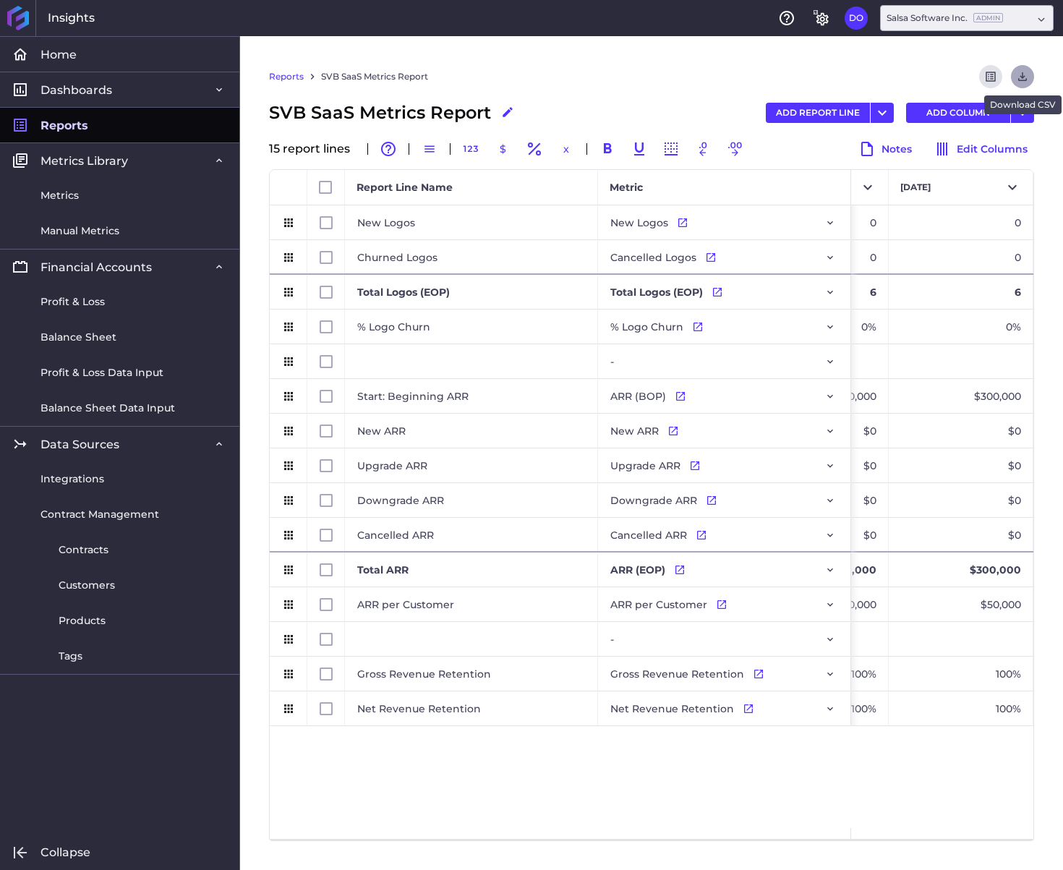
click at [1021, 74] on icon "Download" at bounding box center [1022, 76] width 13 height 13
